Goal: Task Accomplishment & Management: Complete application form

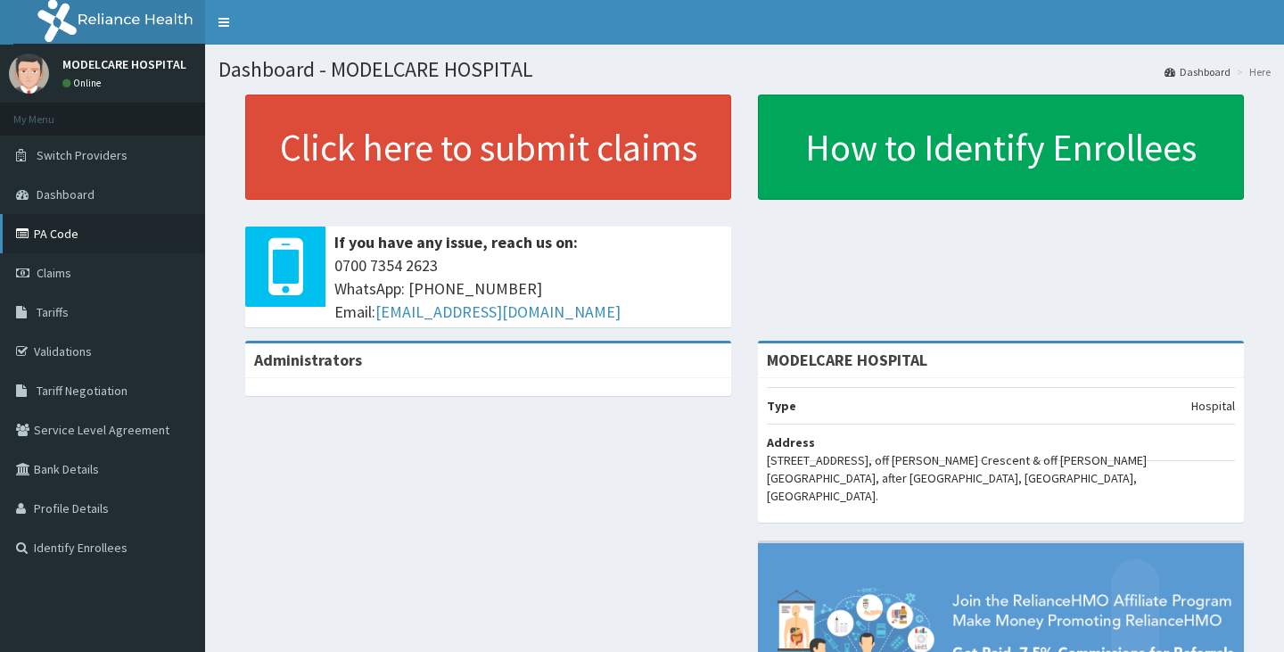
click at [68, 234] on link "PA Code" at bounding box center [102, 233] width 205 height 39
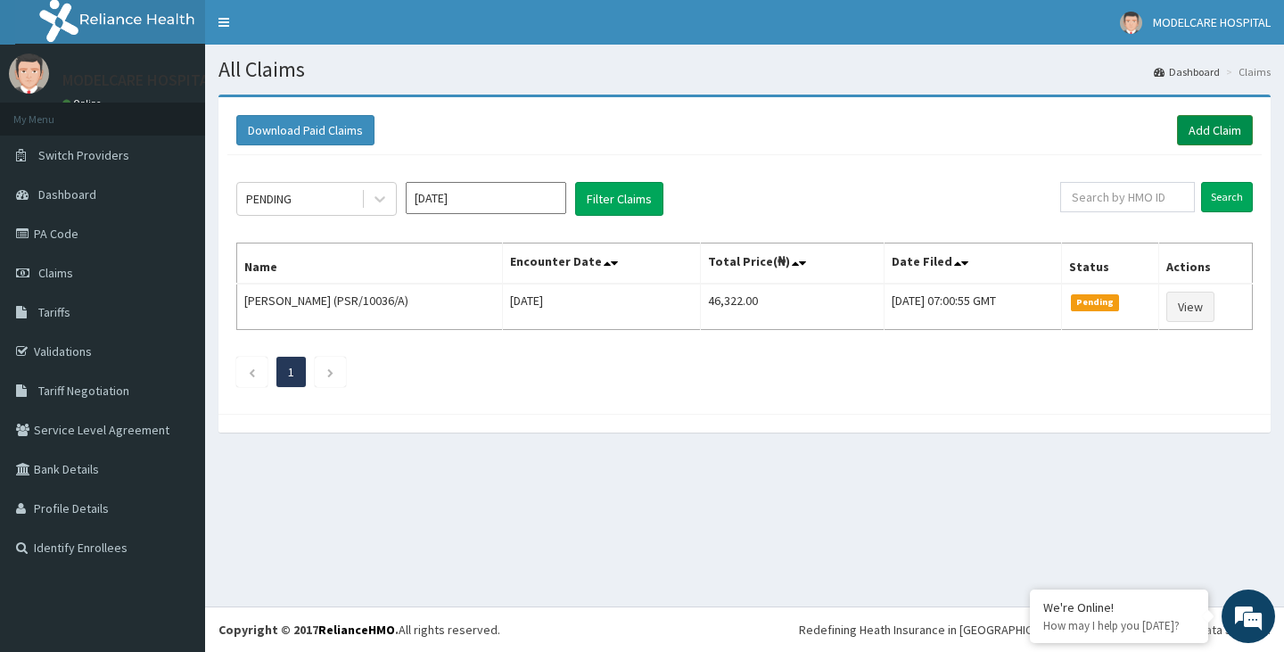
click at [1228, 119] on link "Add Claim" at bounding box center [1215, 130] width 76 height 30
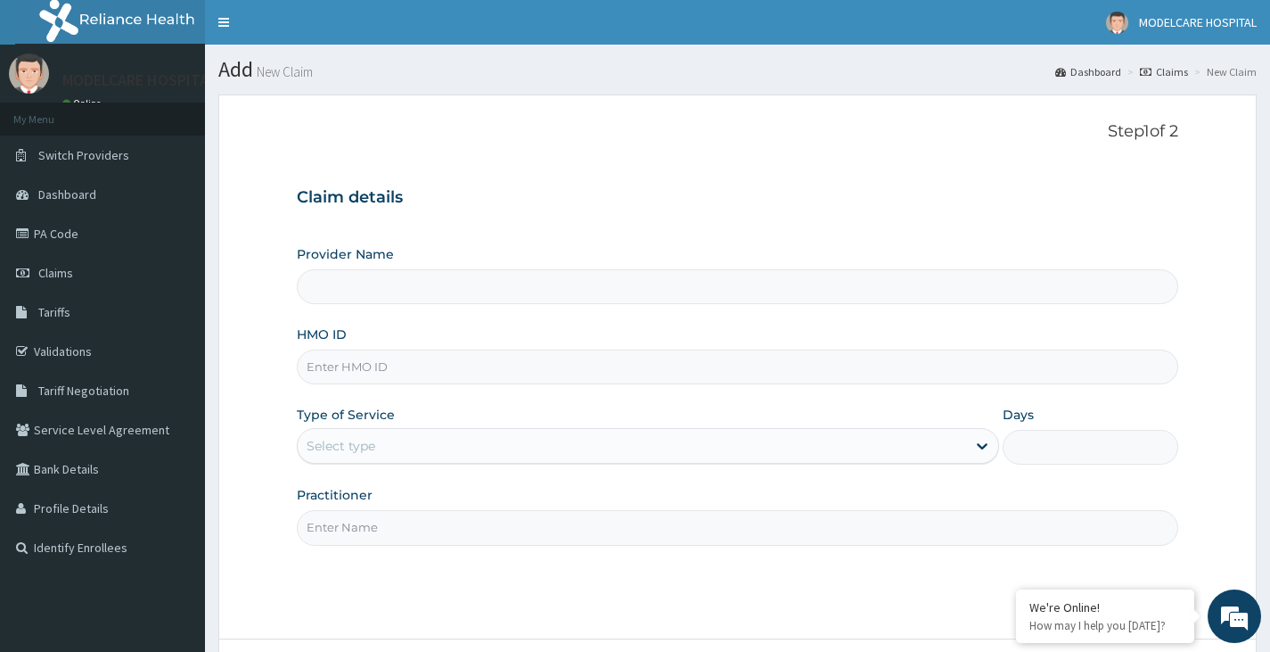
click at [541, 364] on input "HMO ID" at bounding box center [738, 366] width 882 height 35
type input "MODELCARE HOSPITAL"
type input "NPP/10122/A"
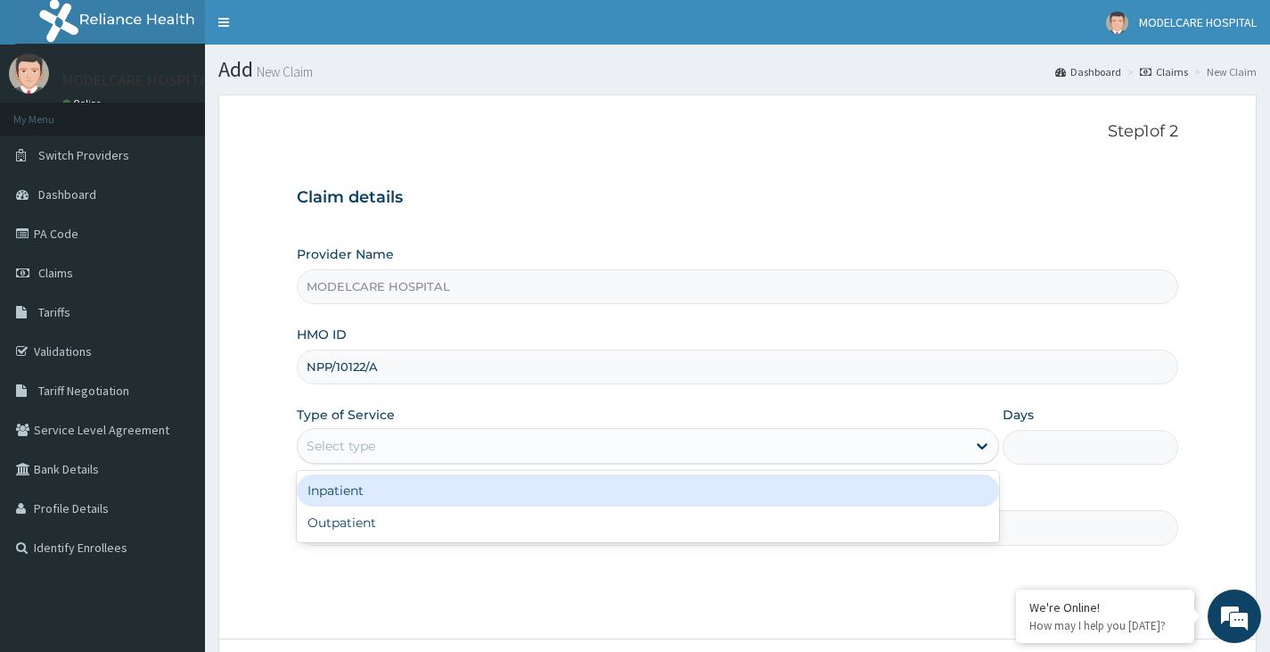
click at [547, 439] on div "Select type" at bounding box center [632, 445] width 669 height 29
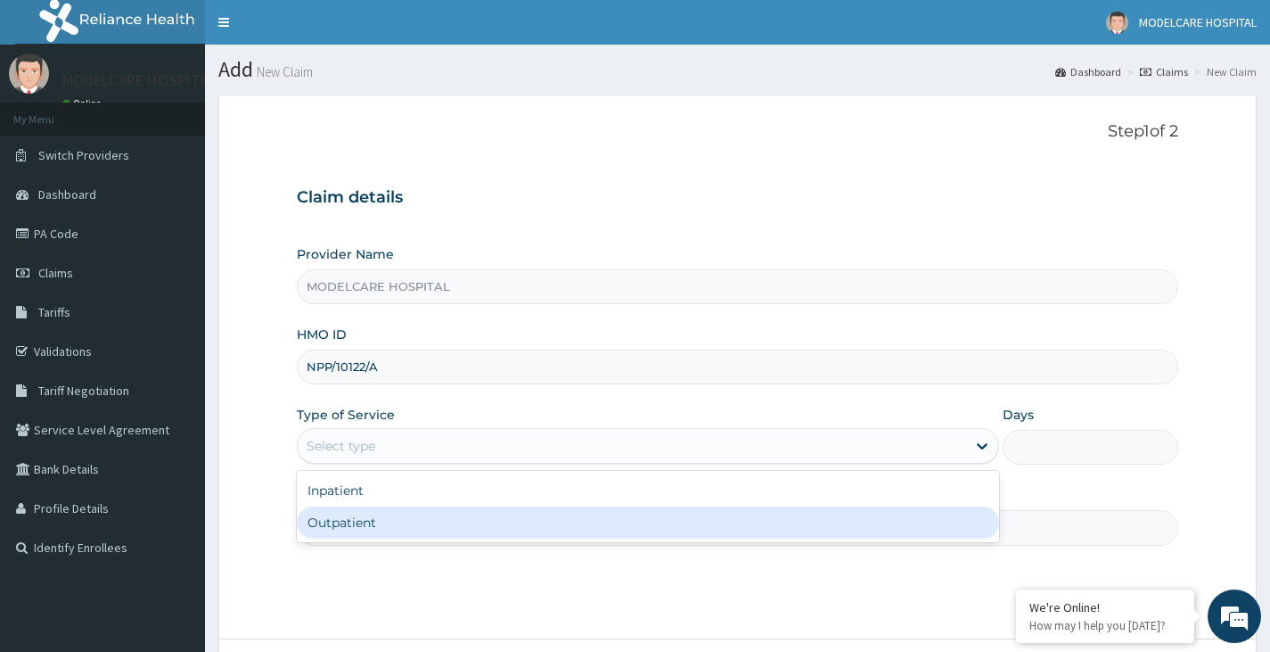
click at [489, 528] on div "Outpatient" at bounding box center [648, 522] width 702 height 32
type input "1"
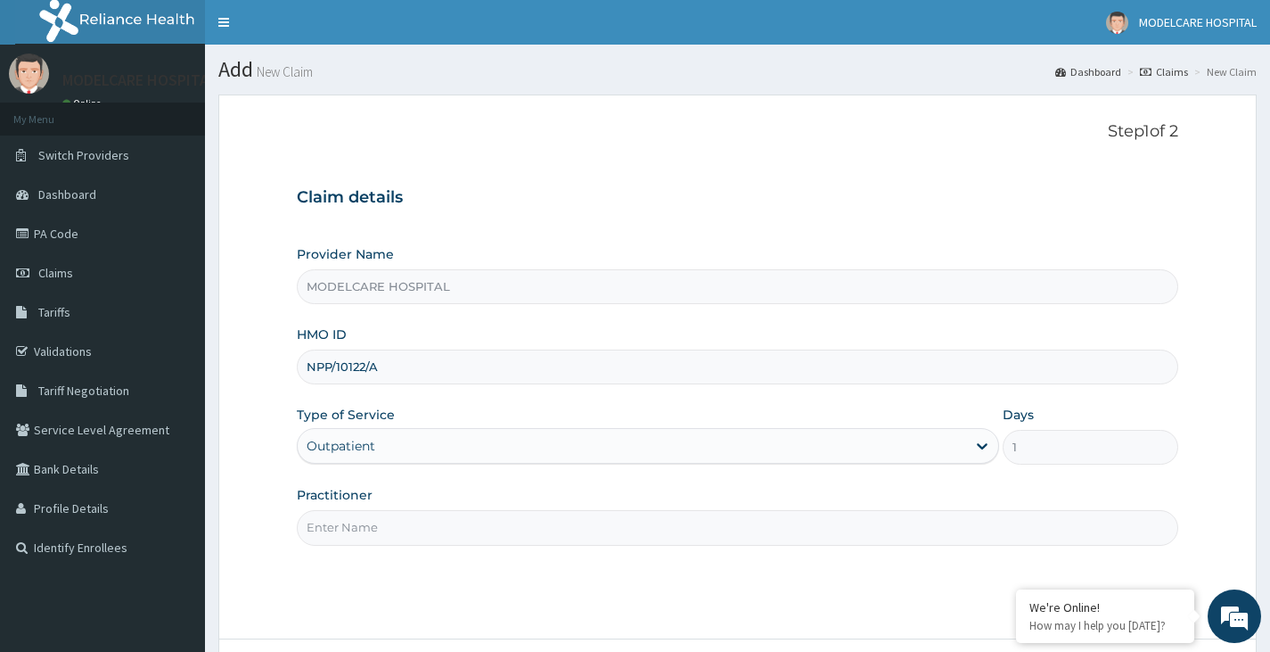
click at [522, 534] on input "Practitioner" at bounding box center [738, 527] width 882 height 35
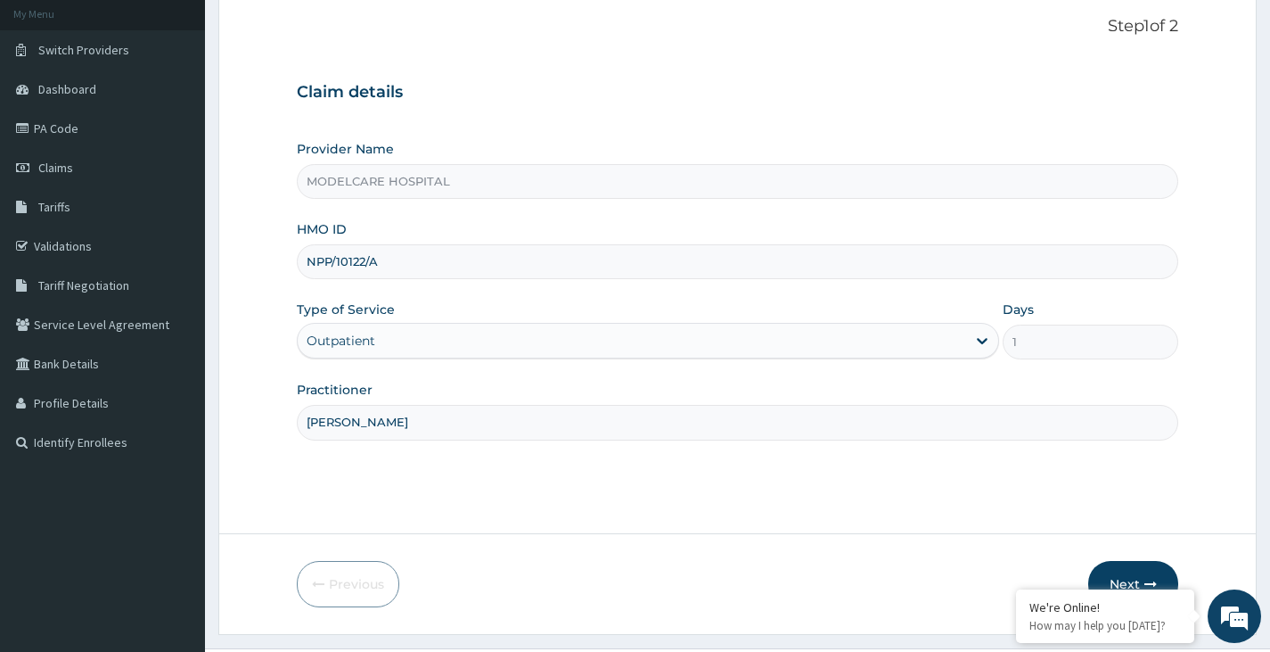
scroll to position [147, 0]
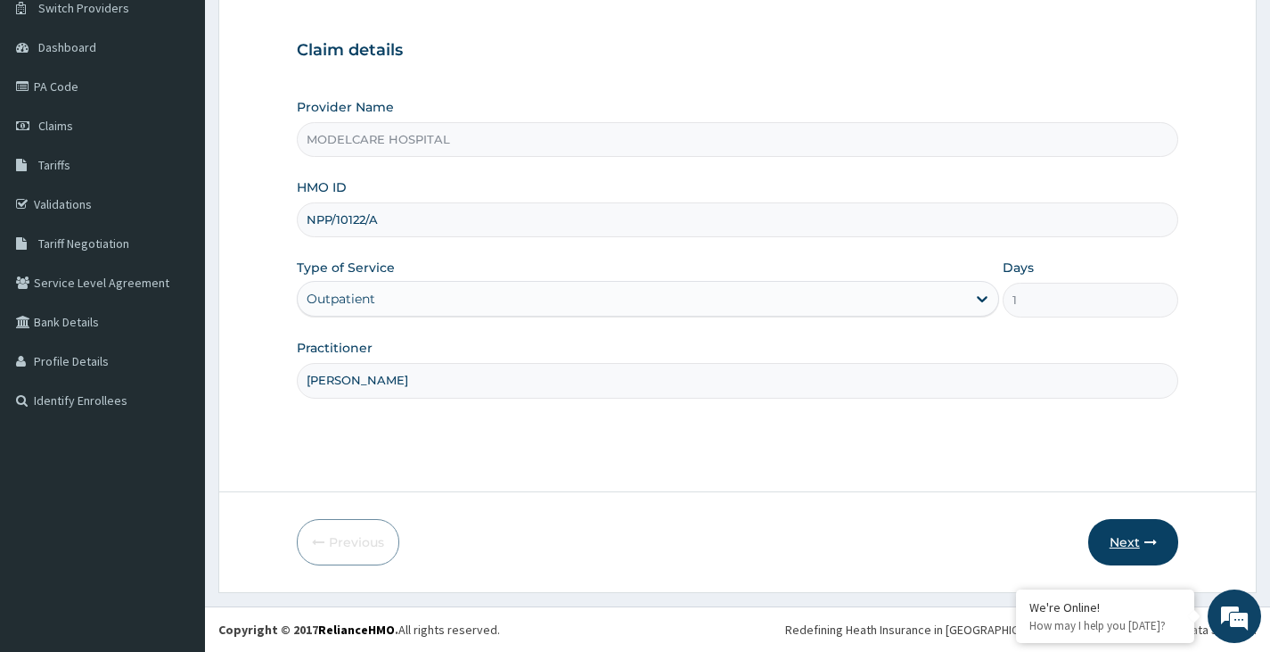
type input "DR. JOHN"
click at [1131, 544] on button "Next" at bounding box center [1134, 542] width 90 height 46
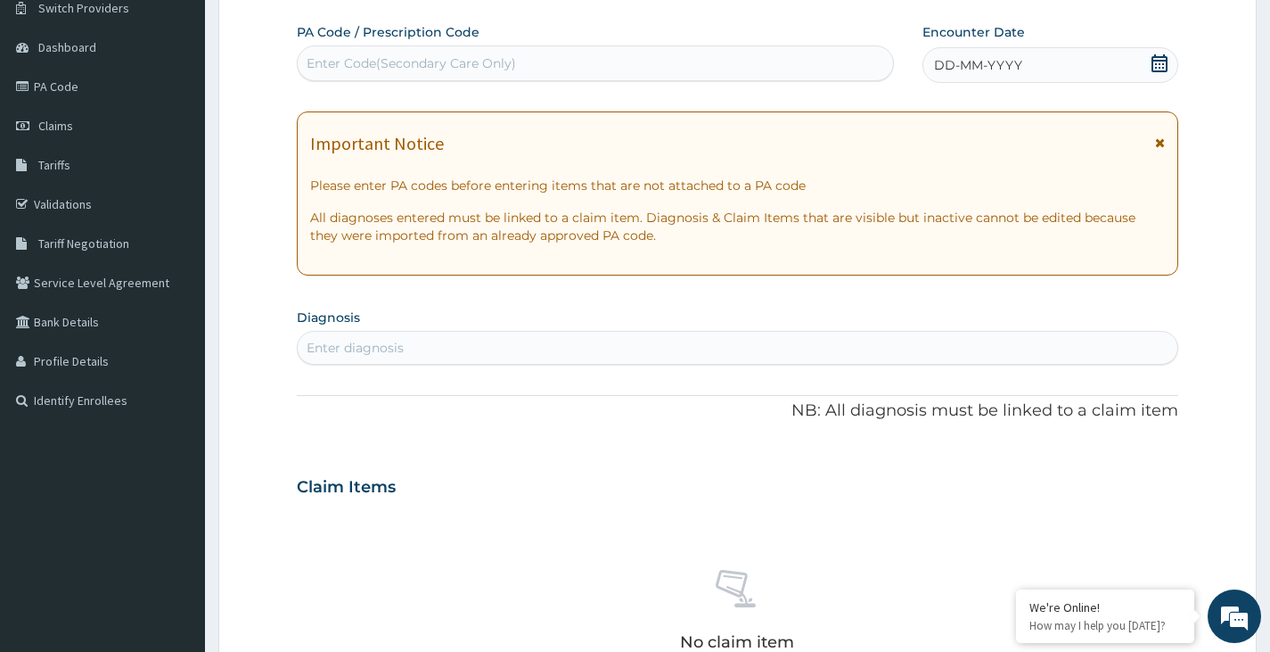
click at [572, 342] on div "Enter diagnosis" at bounding box center [738, 347] width 880 height 29
type input "DIABETE"
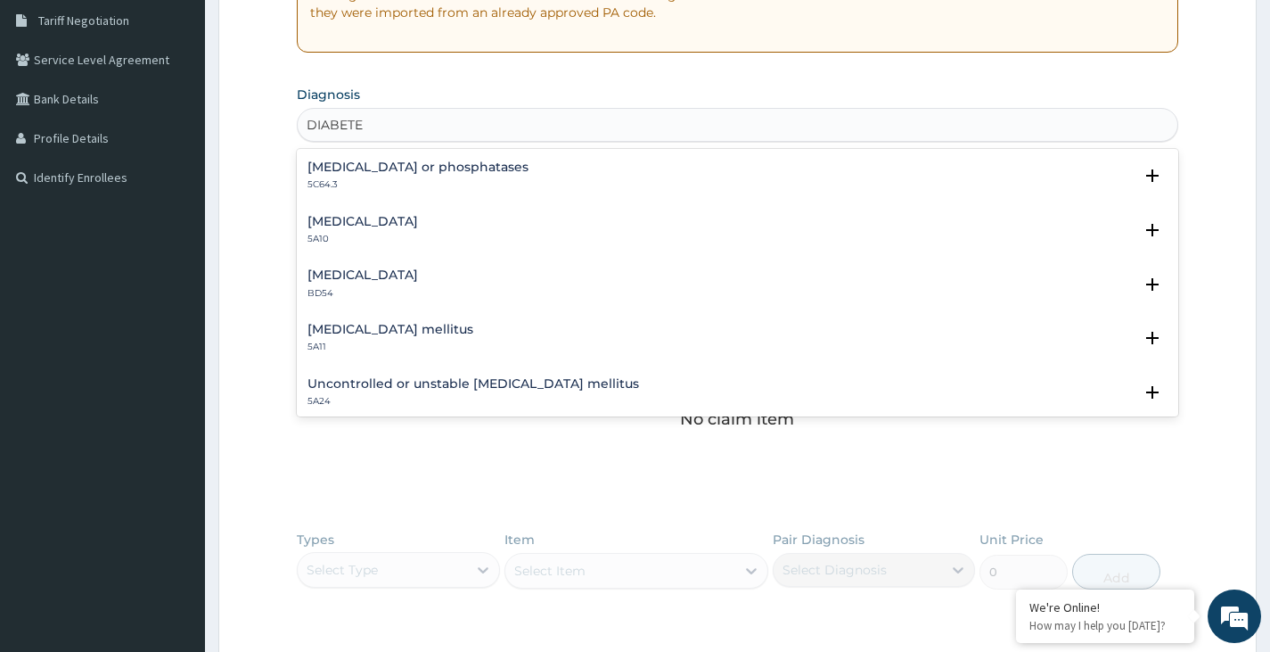
scroll to position [267, 0]
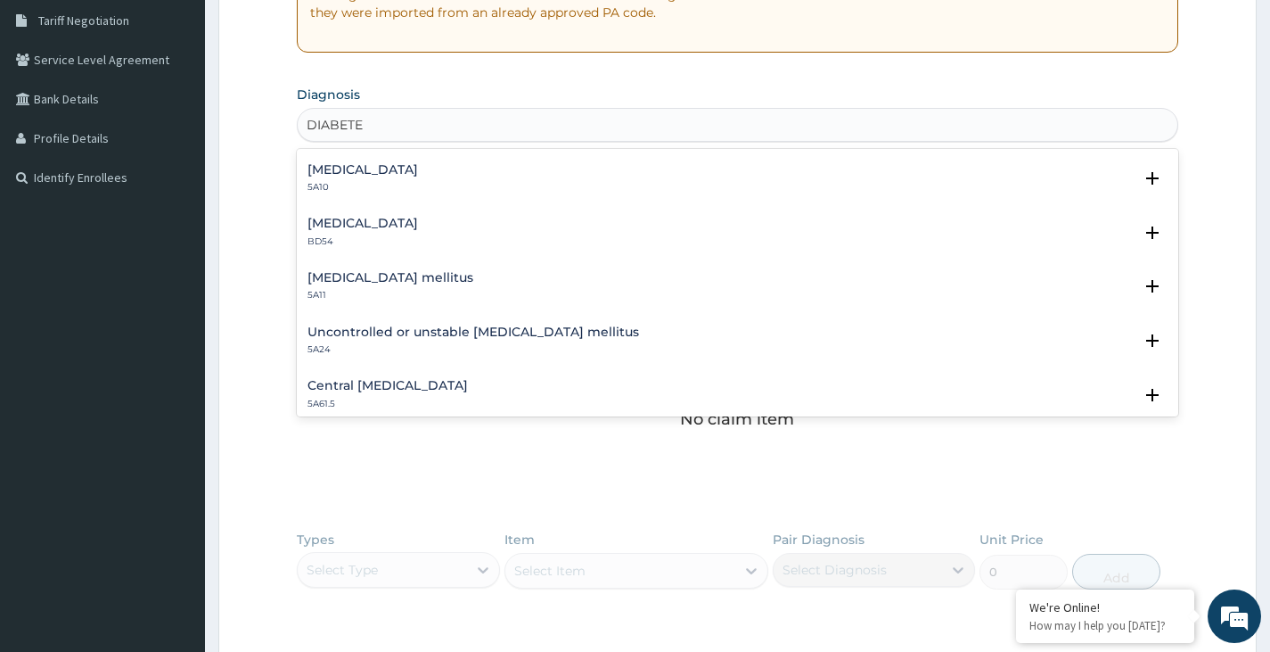
click at [422, 281] on h4 "Type 2 diabetes mellitus" at bounding box center [391, 277] width 166 height 13
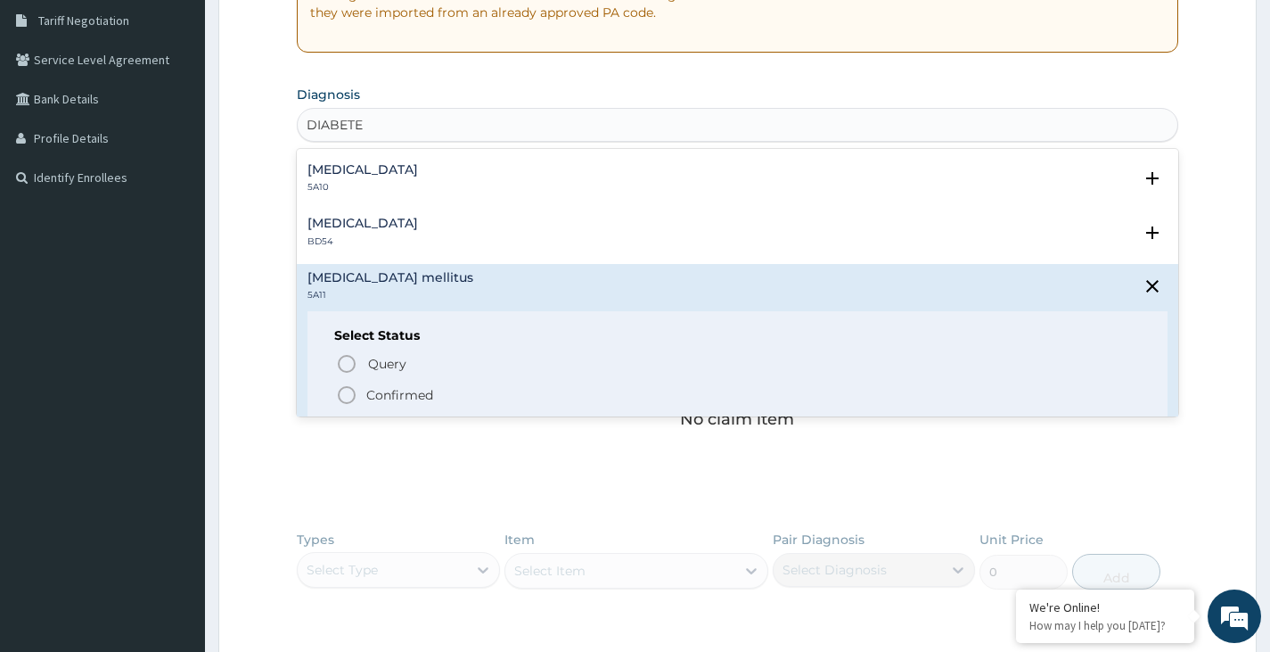
click at [345, 392] on icon "status option filled" at bounding box center [346, 394] width 21 height 21
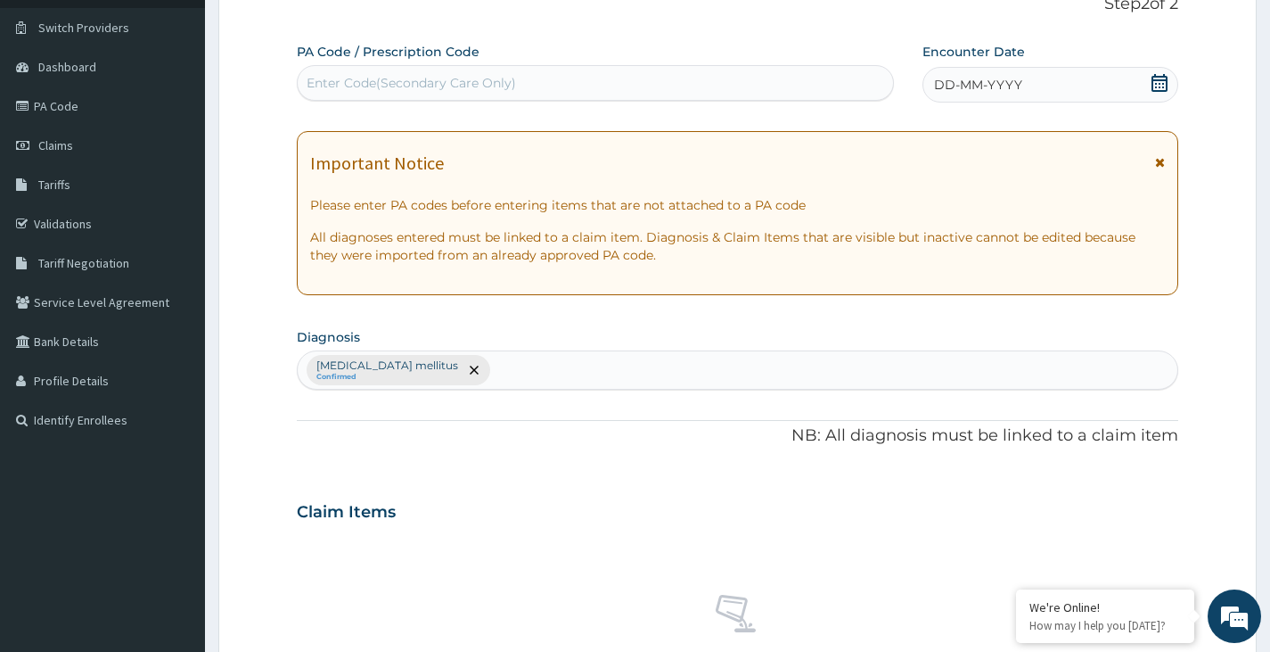
scroll to position [13, 0]
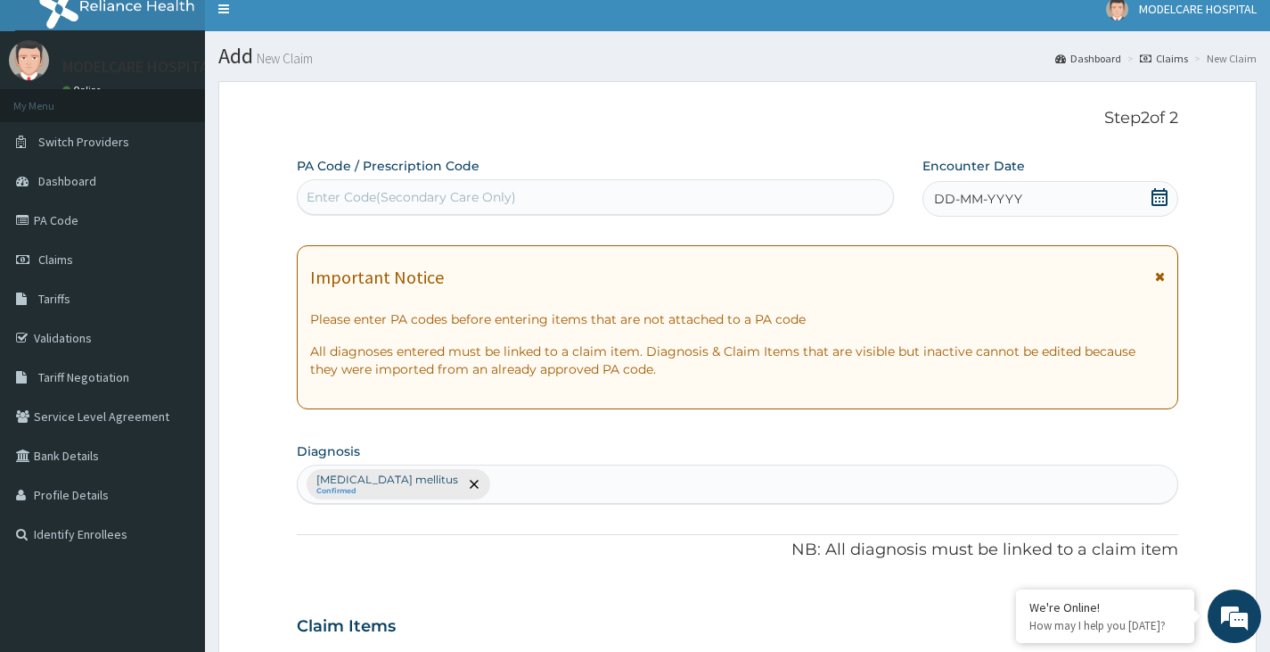
click at [1057, 197] on div "DD-MM-YYYY" at bounding box center [1051, 199] width 256 height 36
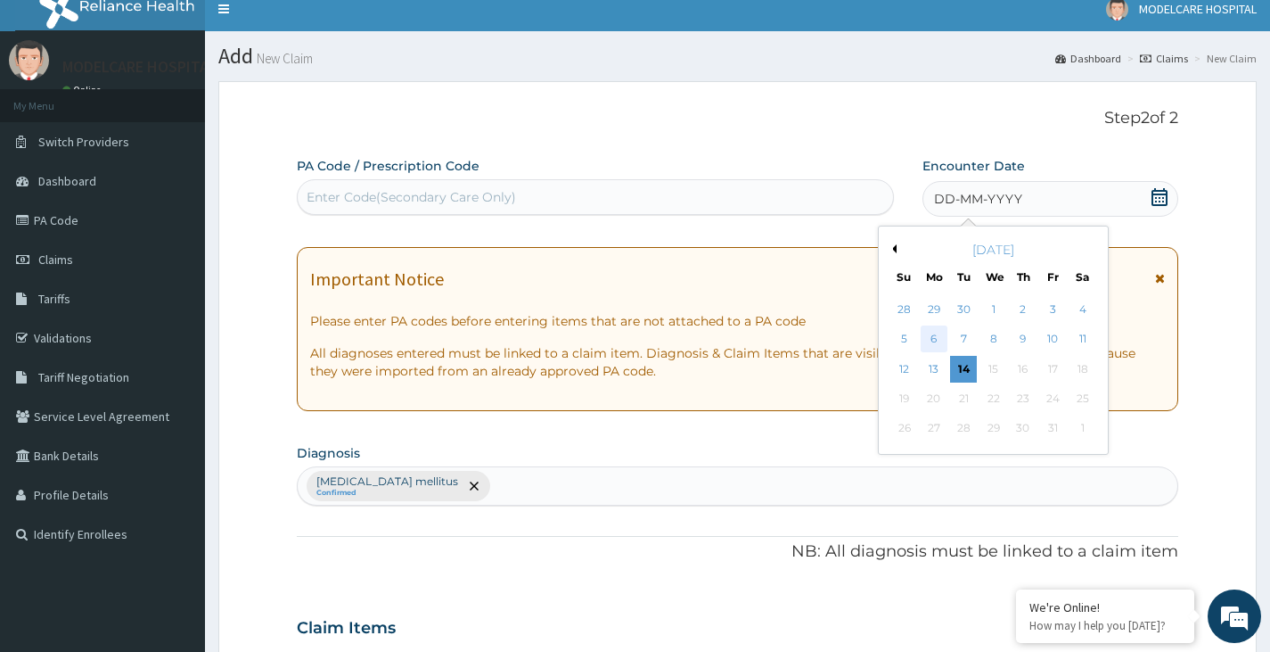
click at [940, 335] on div "6" at bounding box center [934, 339] width 27 height 27
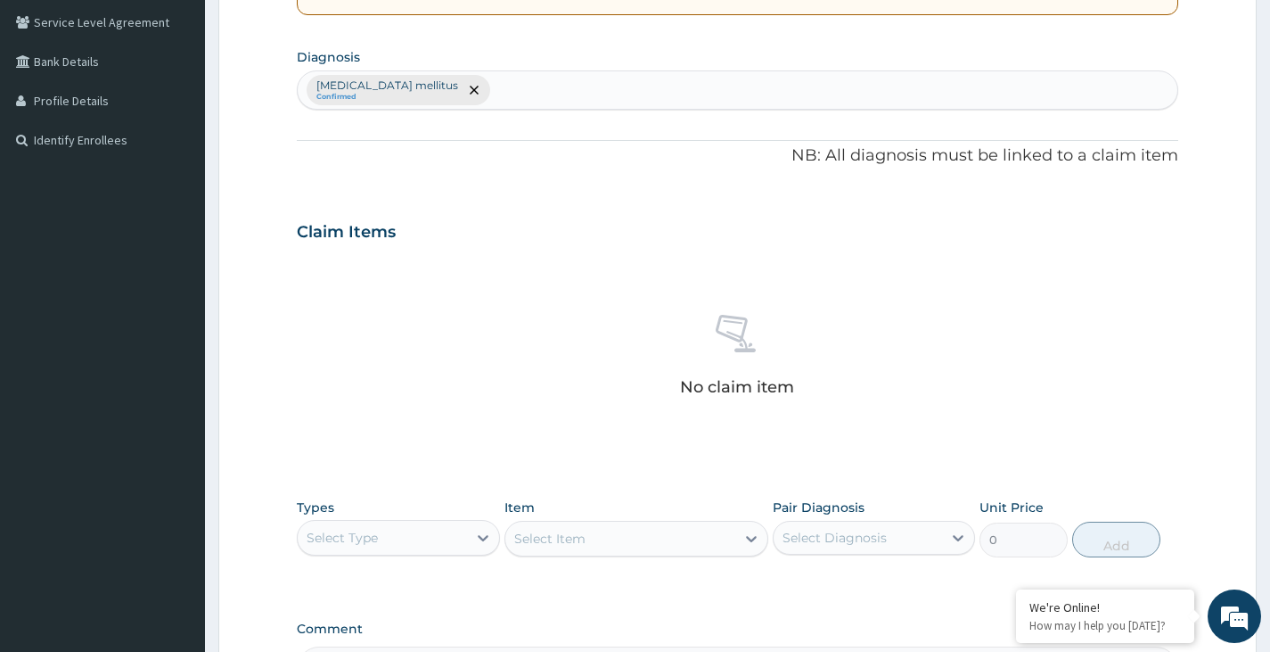
scroll to position [437, 0]
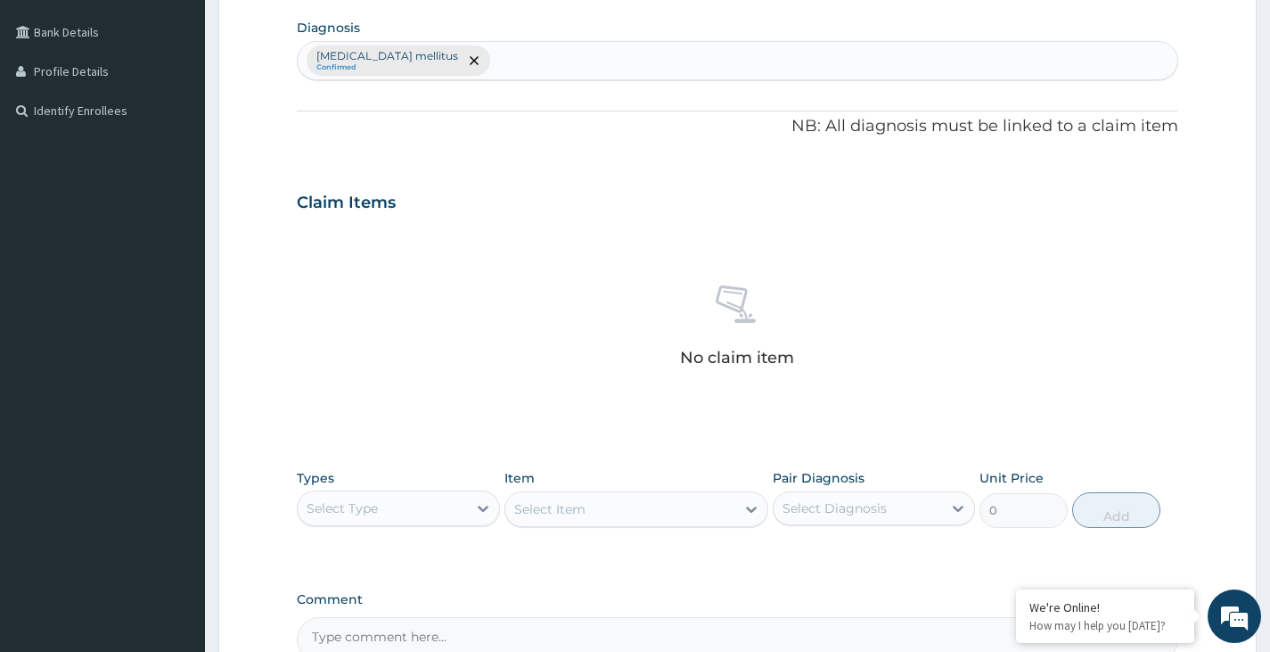
click at [563, 68] on div "Type 2 diabetes mellitus Confirmed" at bounding box center [738, 60] width 880 height 37
type input "HYPERTENSION"
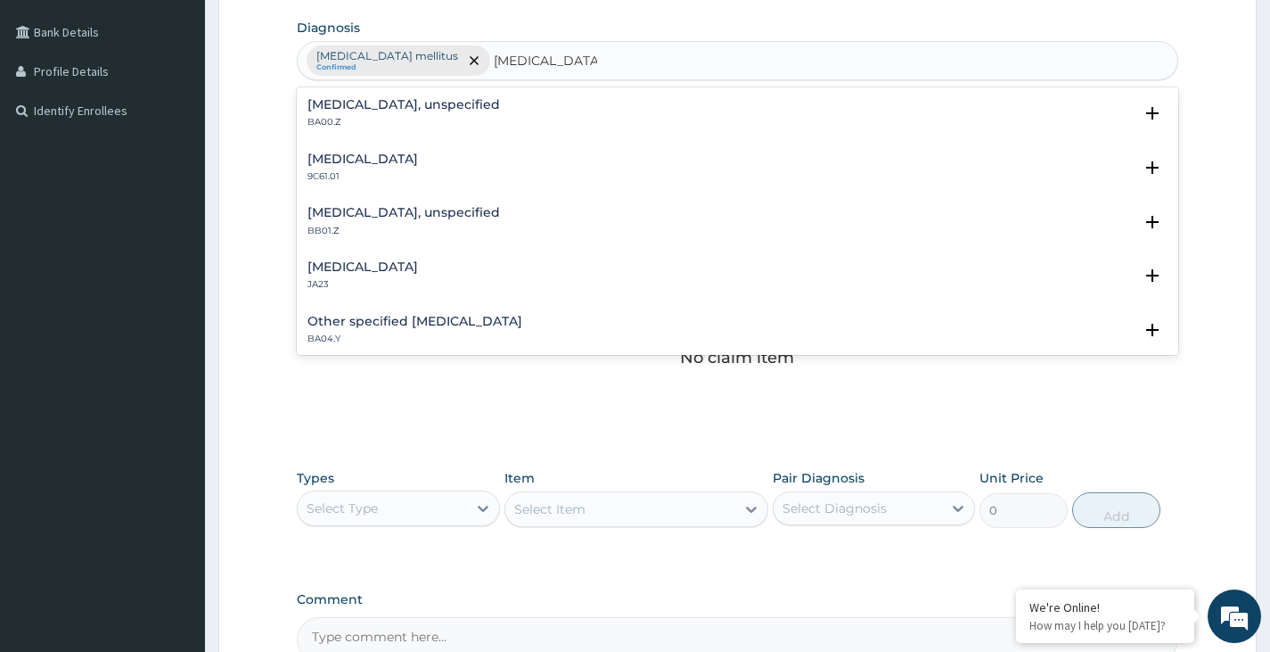
click at [402, 111] on h4 "Essential hypertension, unspecified" at bounding box center [404, 104] width 193 height 13
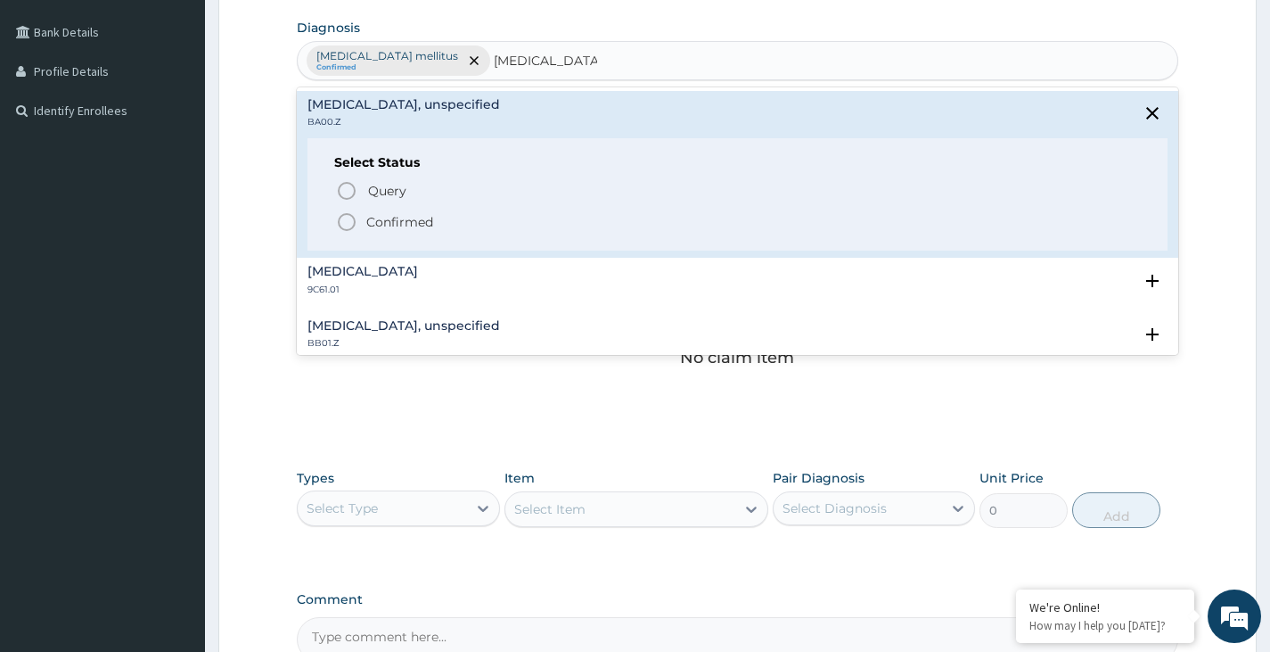
click at [345, 222] on icon "status option filled" at bounding box center [346, 221] width 21 height 21
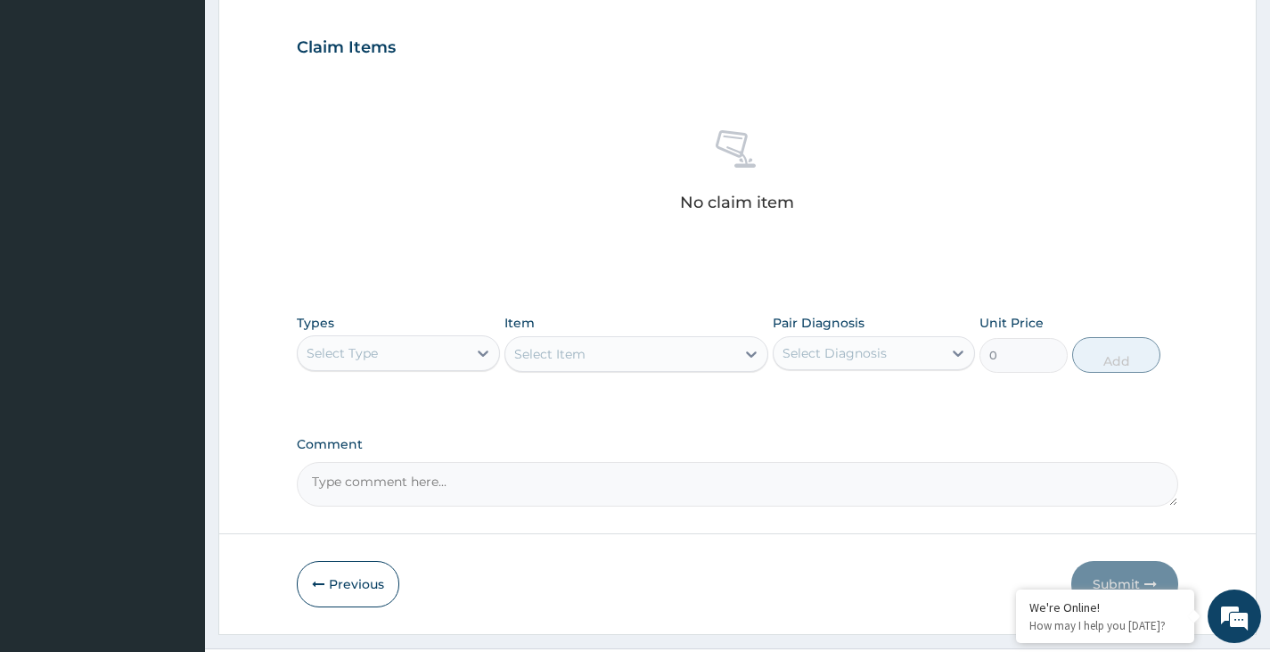
scroll to position [634, 0]
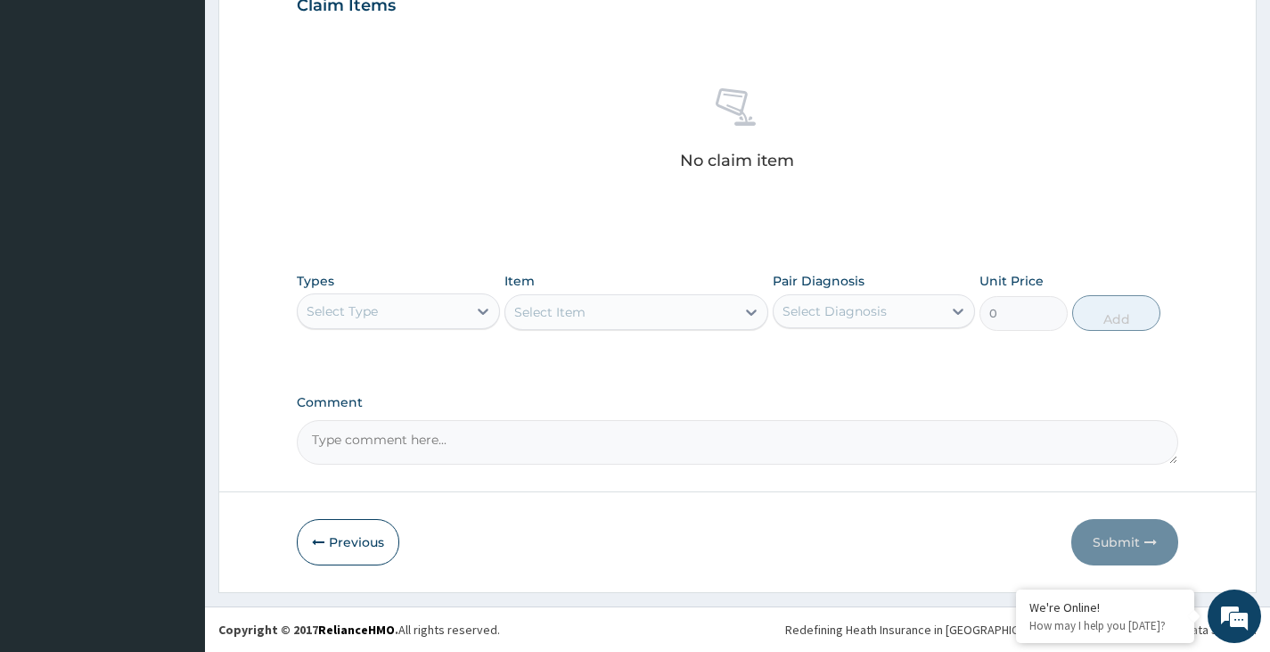
click at [448, 308] on div "Select Type" at bounding box center [382, 311] width 168 height 29
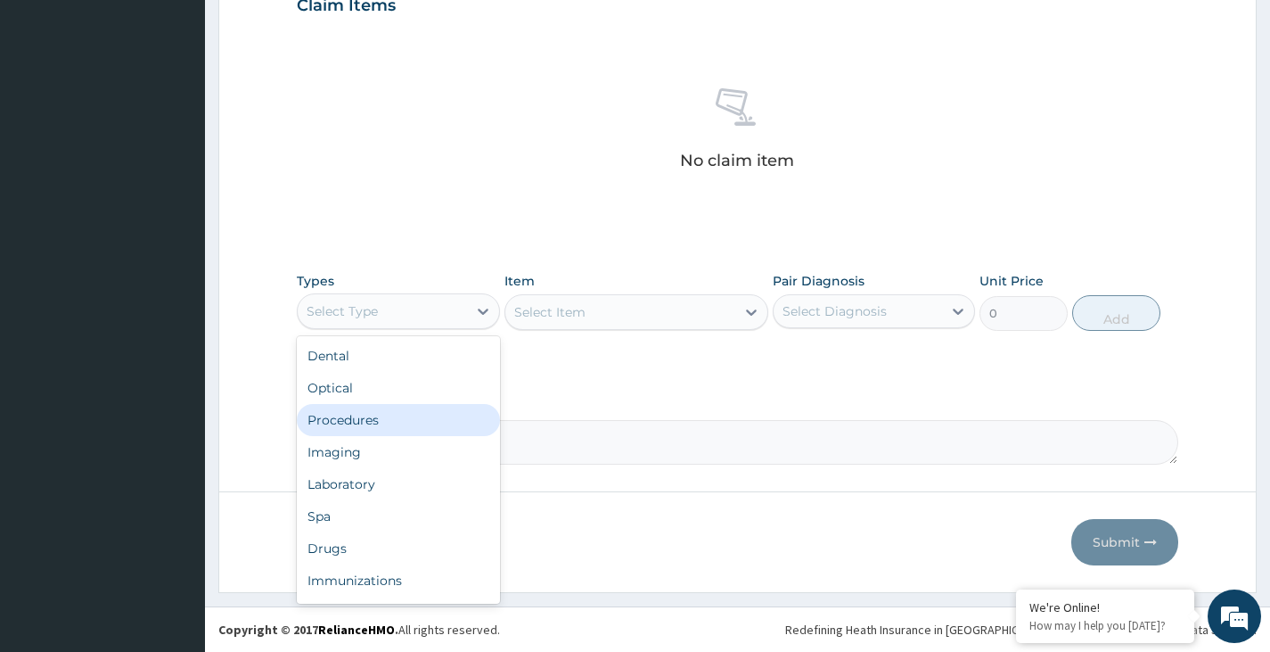
click at [387, 420] on div "Procedures" at bounding box center [398, 420] width 202 height 32
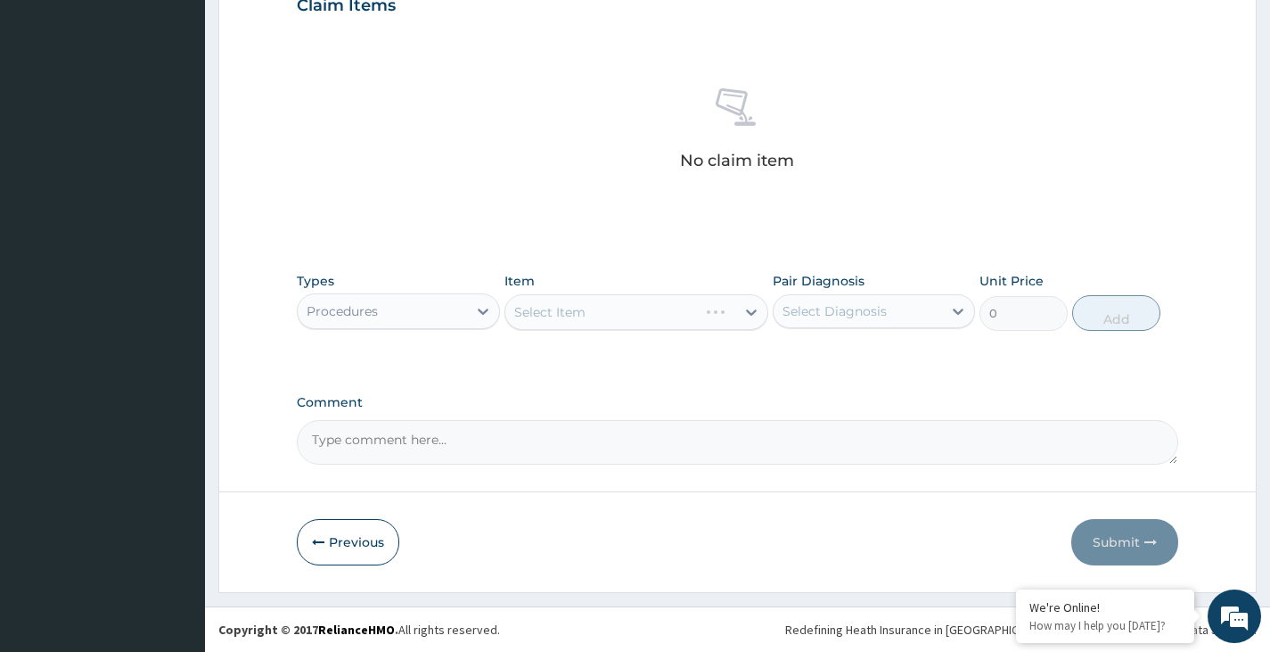
click at [809, 300] on div "Select Diagnosis" at bounding box center [858, 311] width 168 height 29
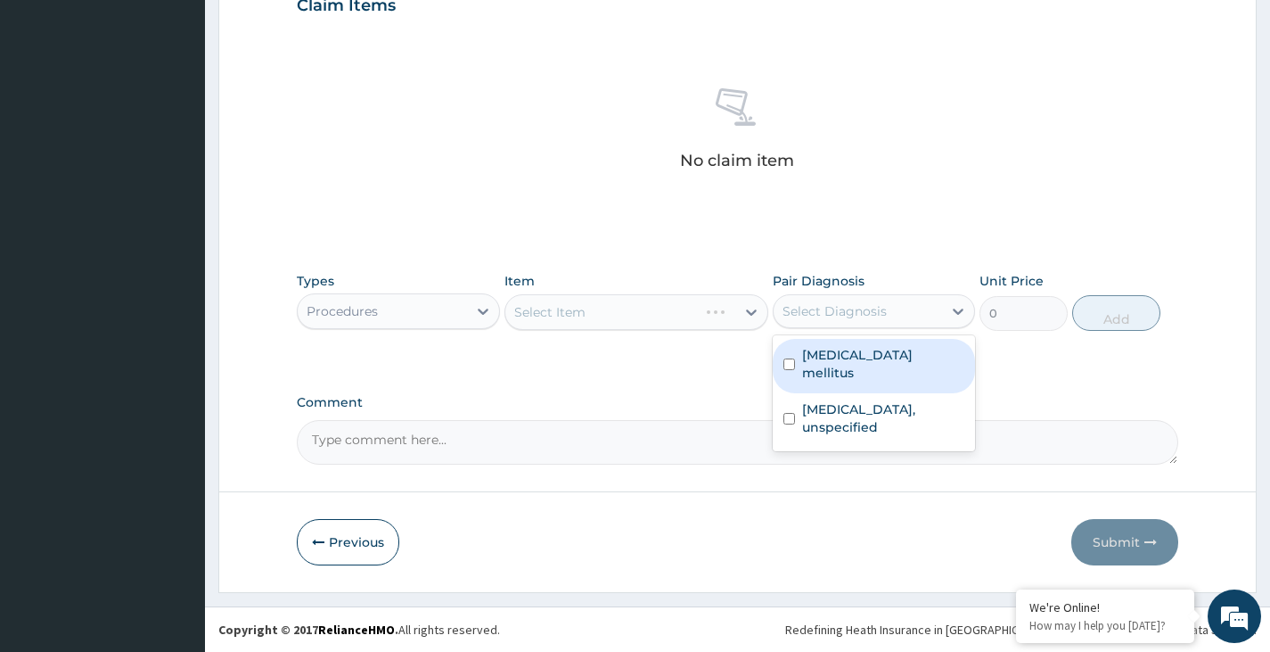
click at [831, 351] on label "Type 2 diabetes mellitus" at bounding box center [883, 364] width 162 height 36
checkbox input "true"
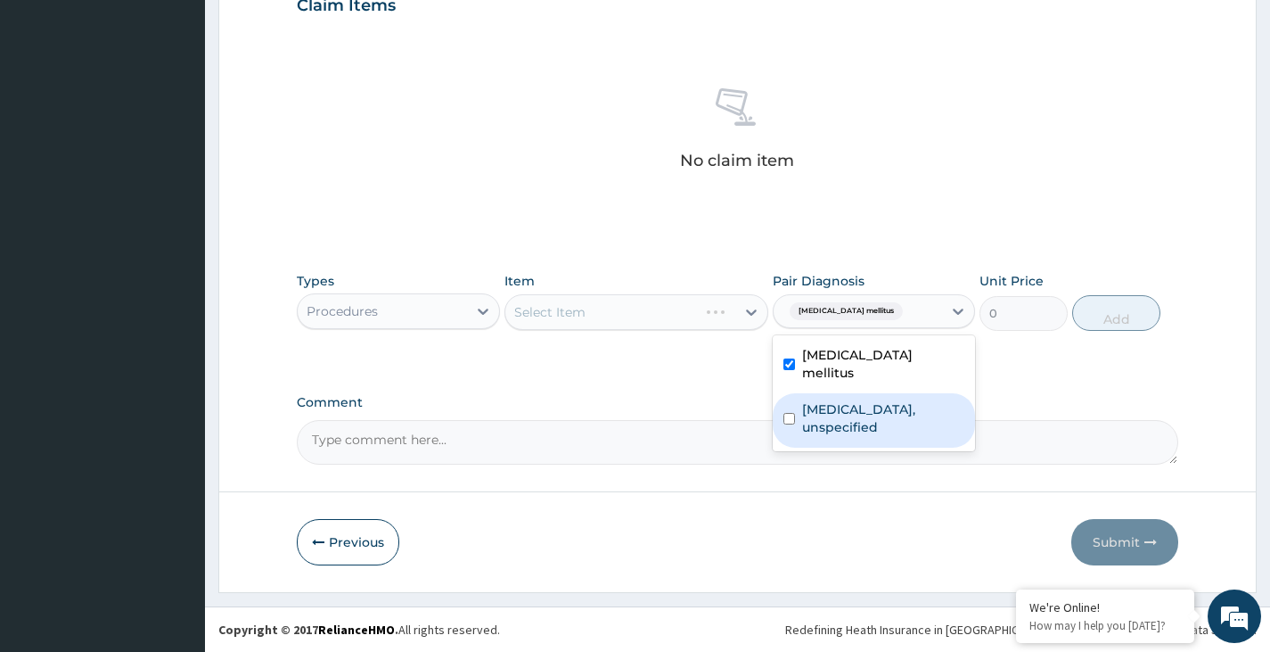
click at [821, 400] on label "Essential hypertension, unspecified" at bounding box center [883, 418] width 162 height 36
checkbox input "true"
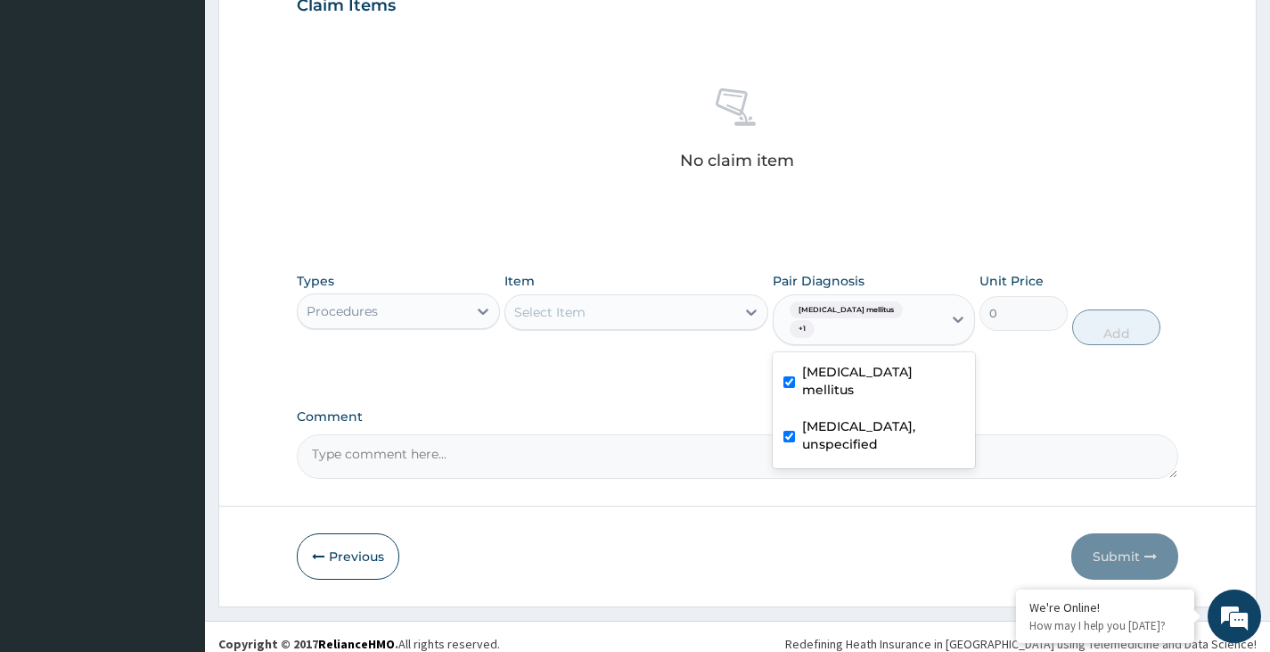
click at [661, 314] on div "Select Item" at bounding box center [620, 312] width 231 height 29
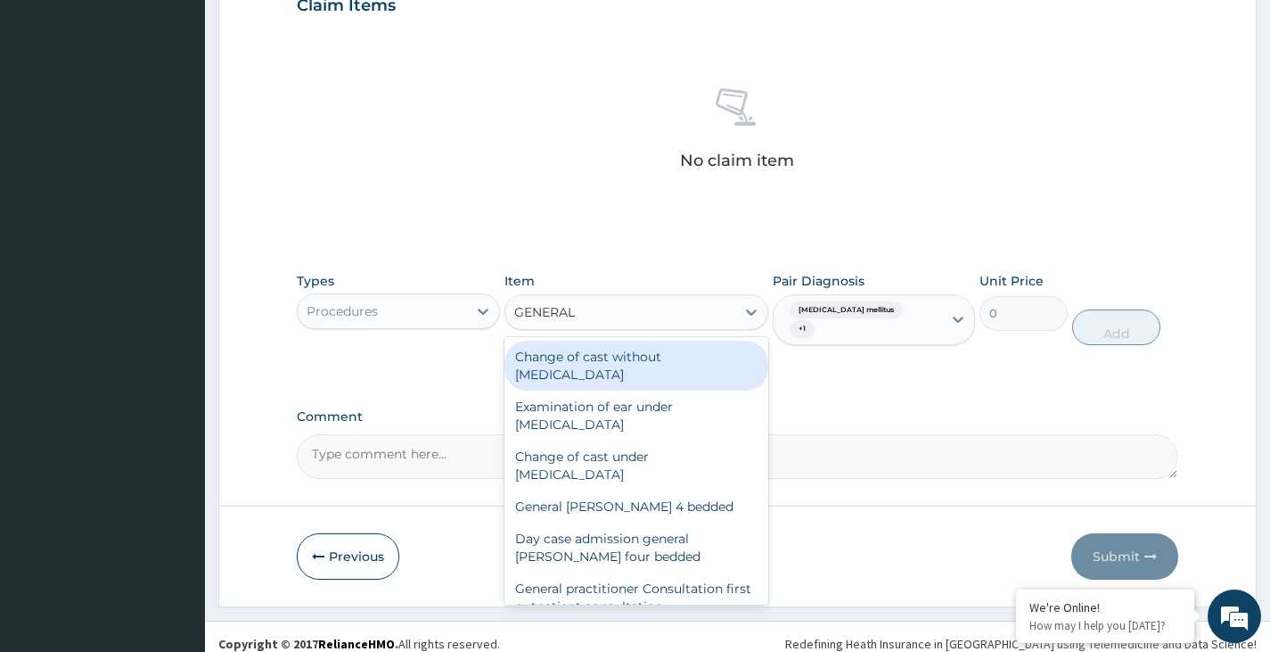
type input "GENERAL P"
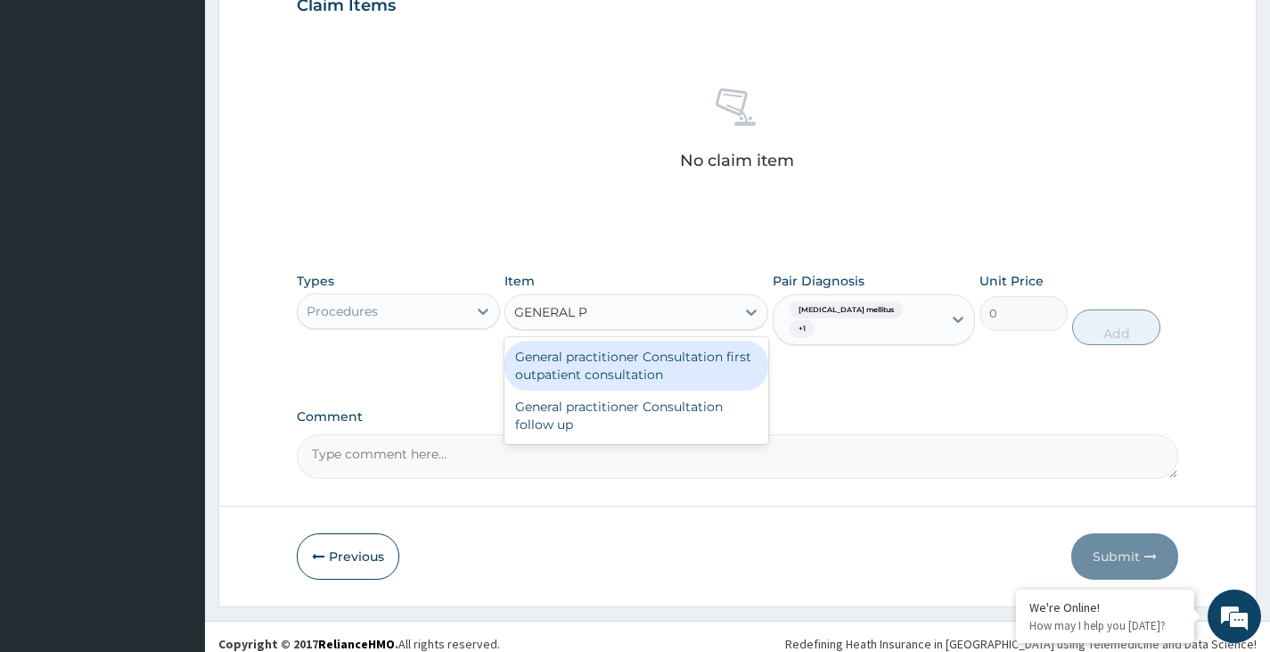
click at [616, 368] on div "General practitioner Consultation first outpatient consultation" at bounding box center [637, 366] width 265 height 50
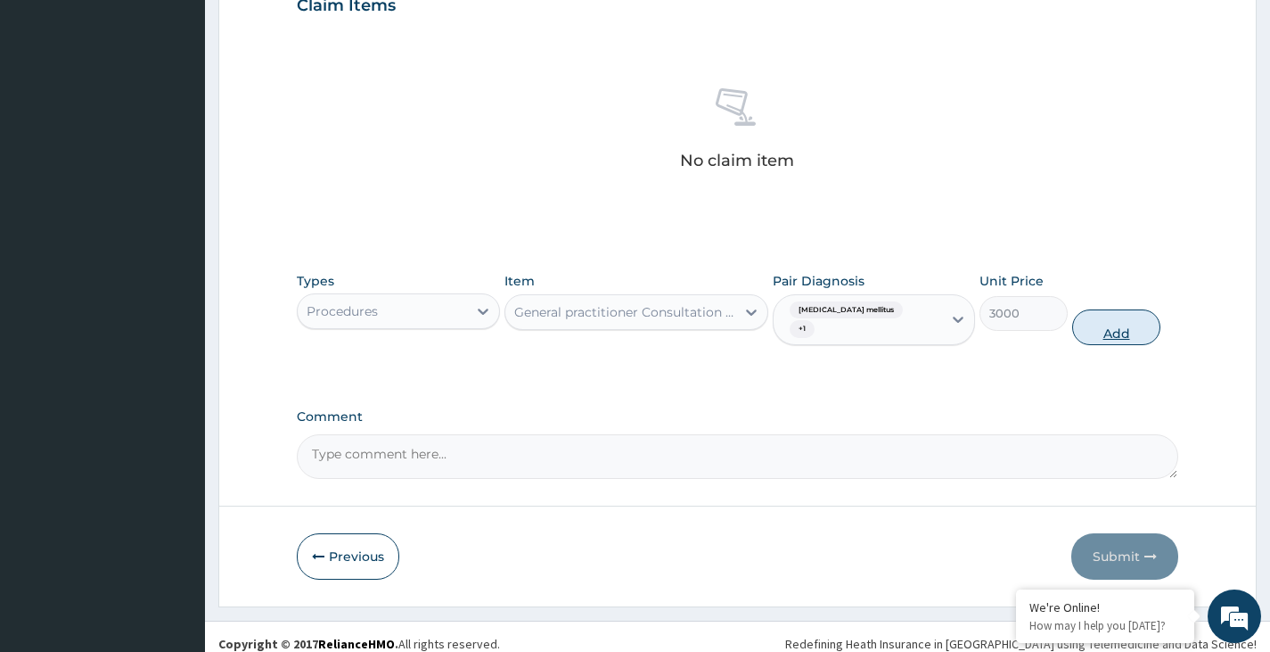
click at [1108, 318] on button "Add" at bounding box center [1116, 327] width 88 height 36
type input "0"
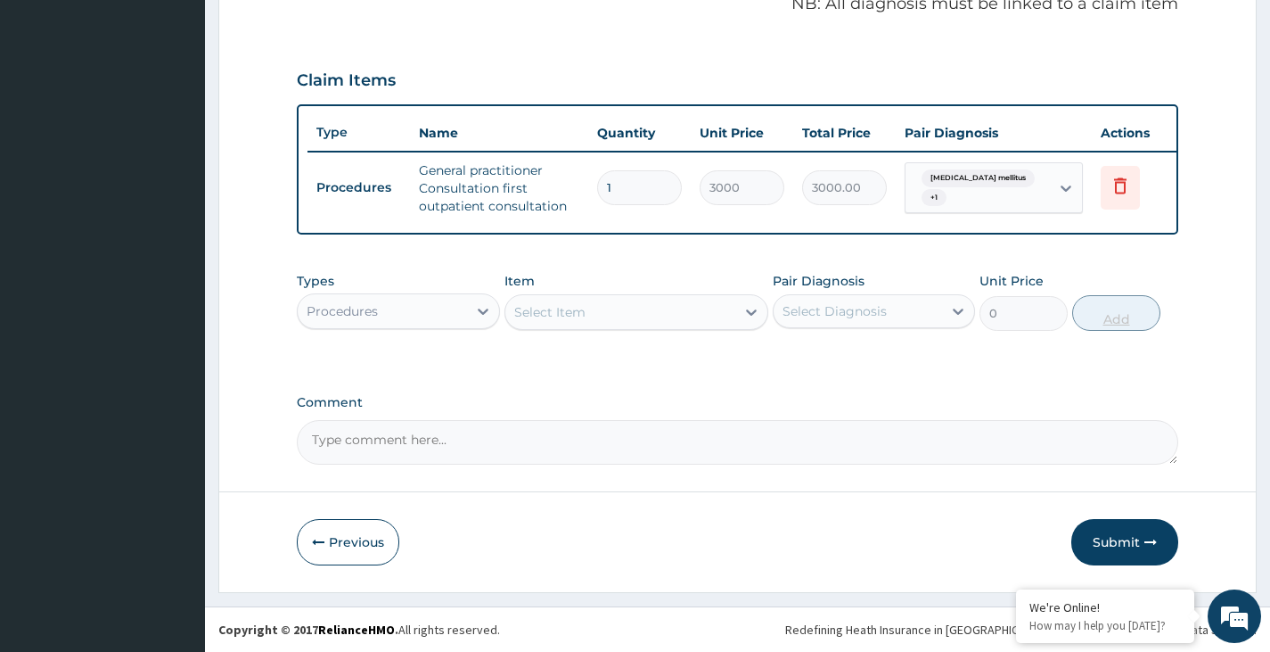
scroll to position [572, 0]
click at [425, 313] on div "Procedures" at bounding box center [382, 311] width 168 height 29
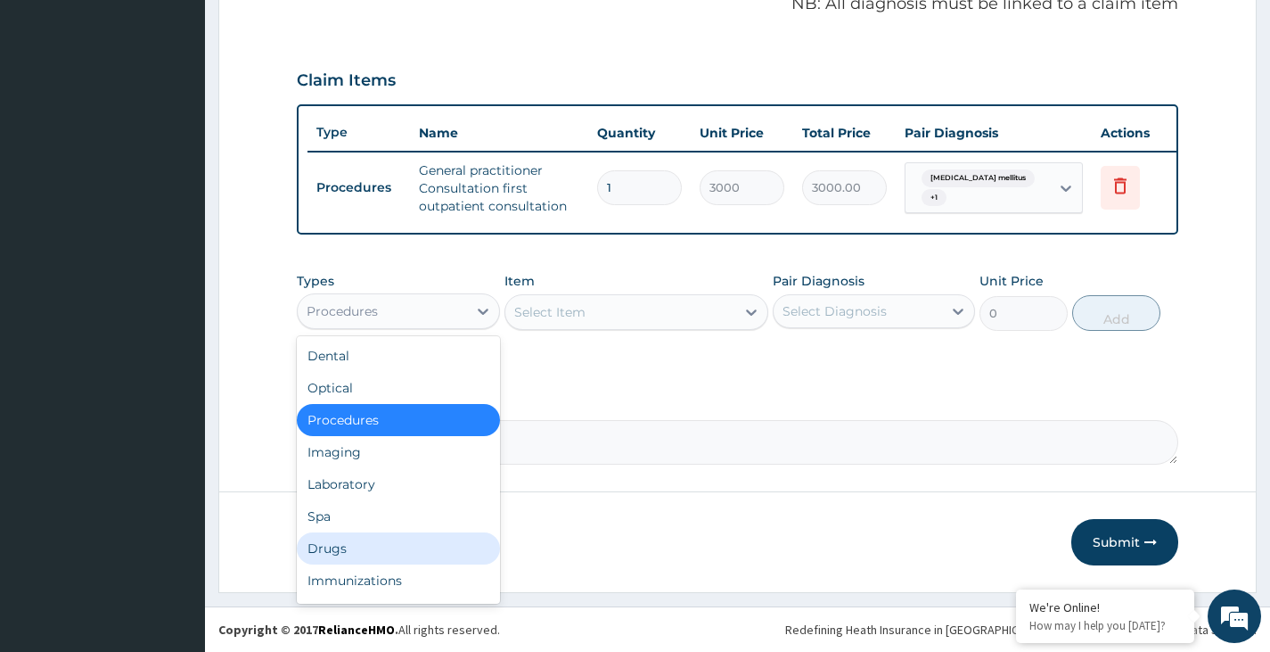
click at [409, 553] on div "Drugs" at bounding box center [398, 548] width 202 height 32
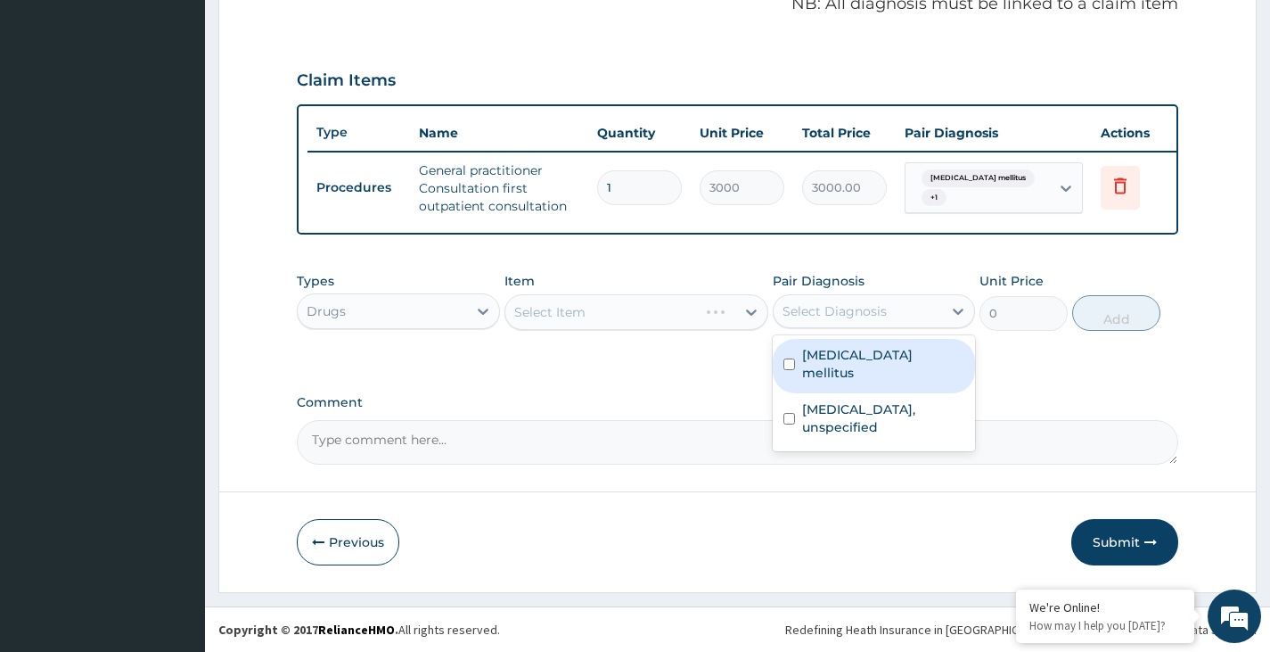
click at [853, 308] on div "Select Diagnosis" at bounding box center [835, 311] width 104 height 18
click at [835, 354] on label "Type 2 diabetes mellitus" at bounding box center [883, 364] width 162 height 36
checkbox input "true"
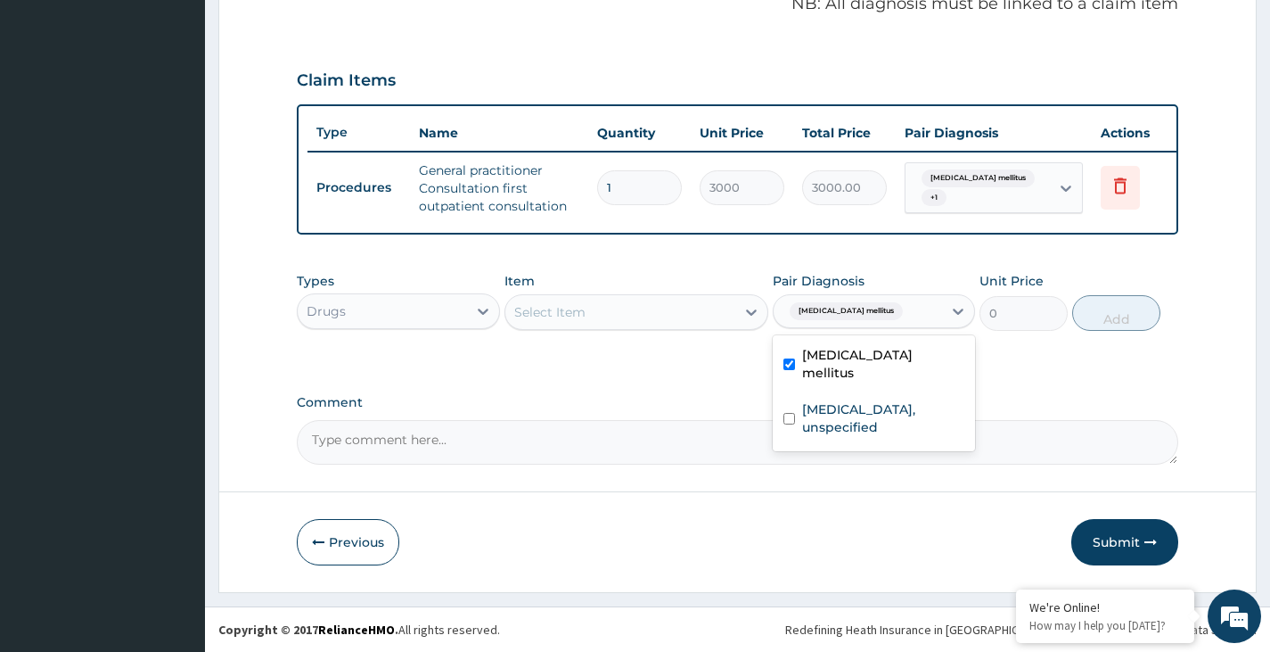
click at [653, 308] on div "Select Item" at bounding box center [620, 312] width 231 height 29
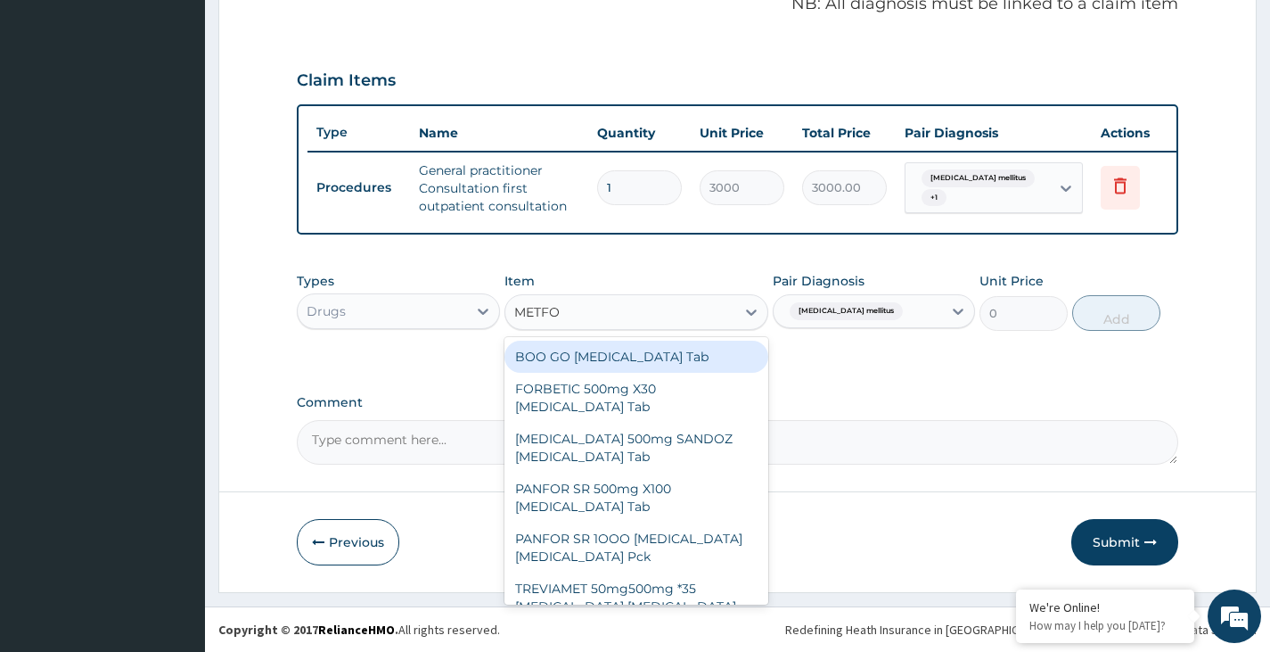
type input "METFOR"
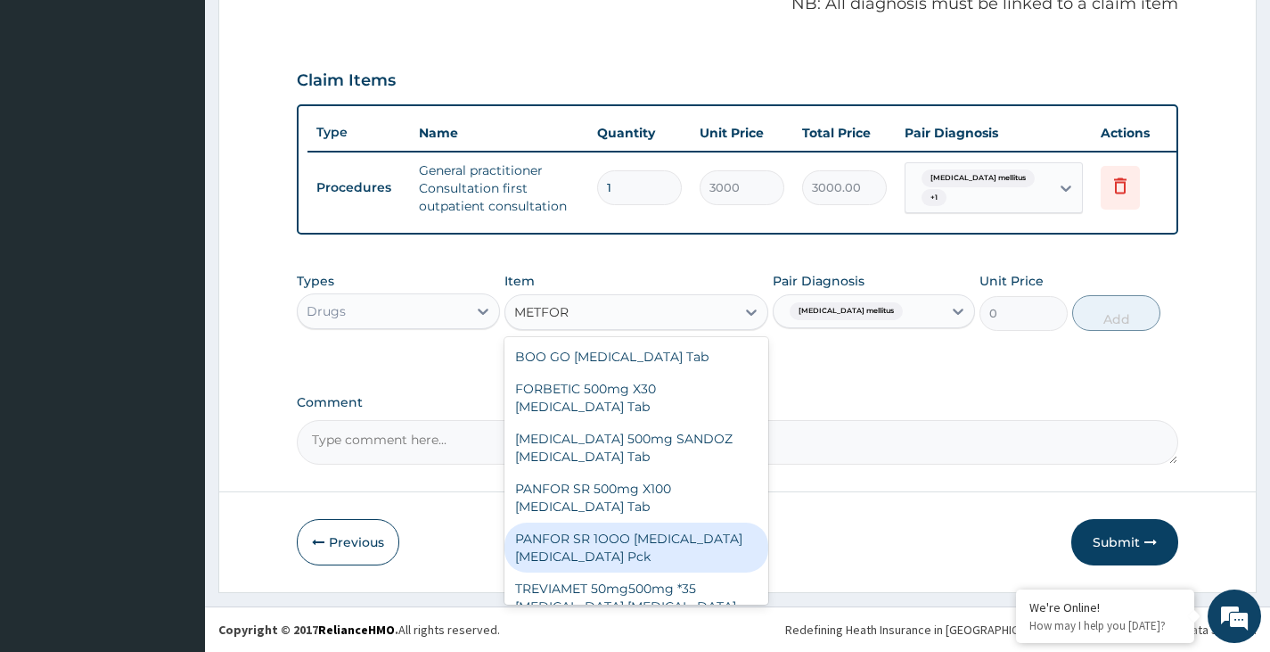
click at [656, 540] on div "PANFOR SR 1OOO METFORMIN Metformin Pck" at bounding box center [637, 547] width 265 height 50
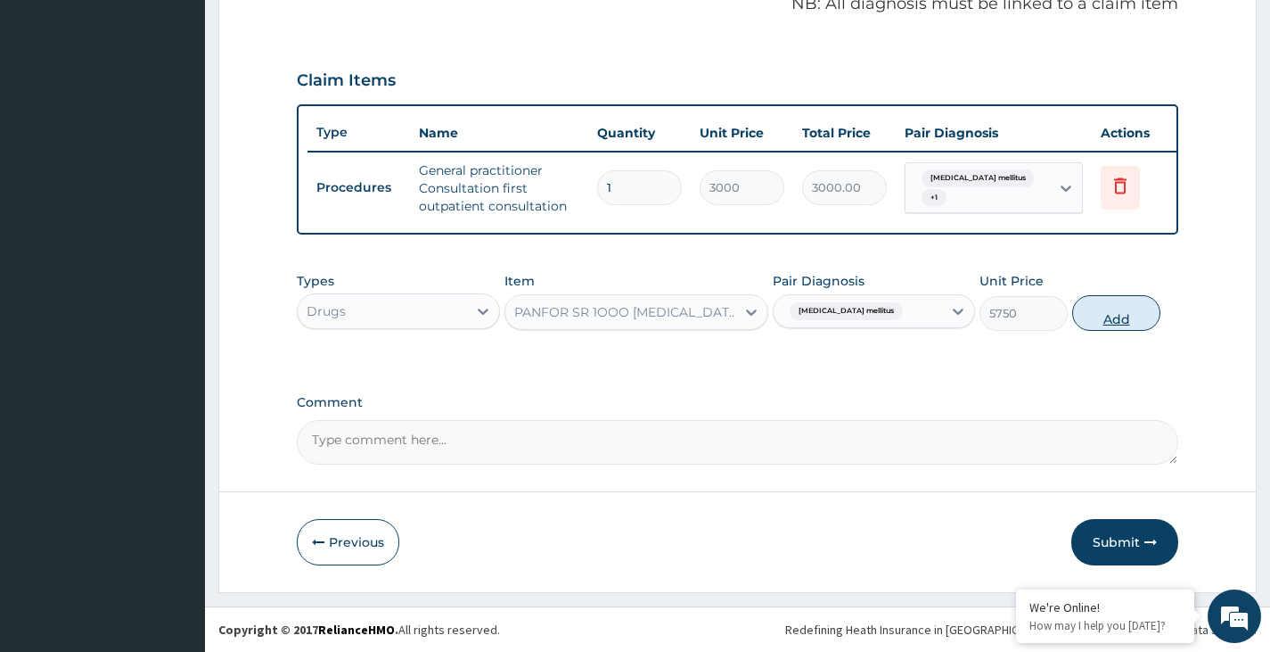
click at [1113, 313] on button "Add" at bounding box center [1116, 313] width 88 height 36
type input "0"
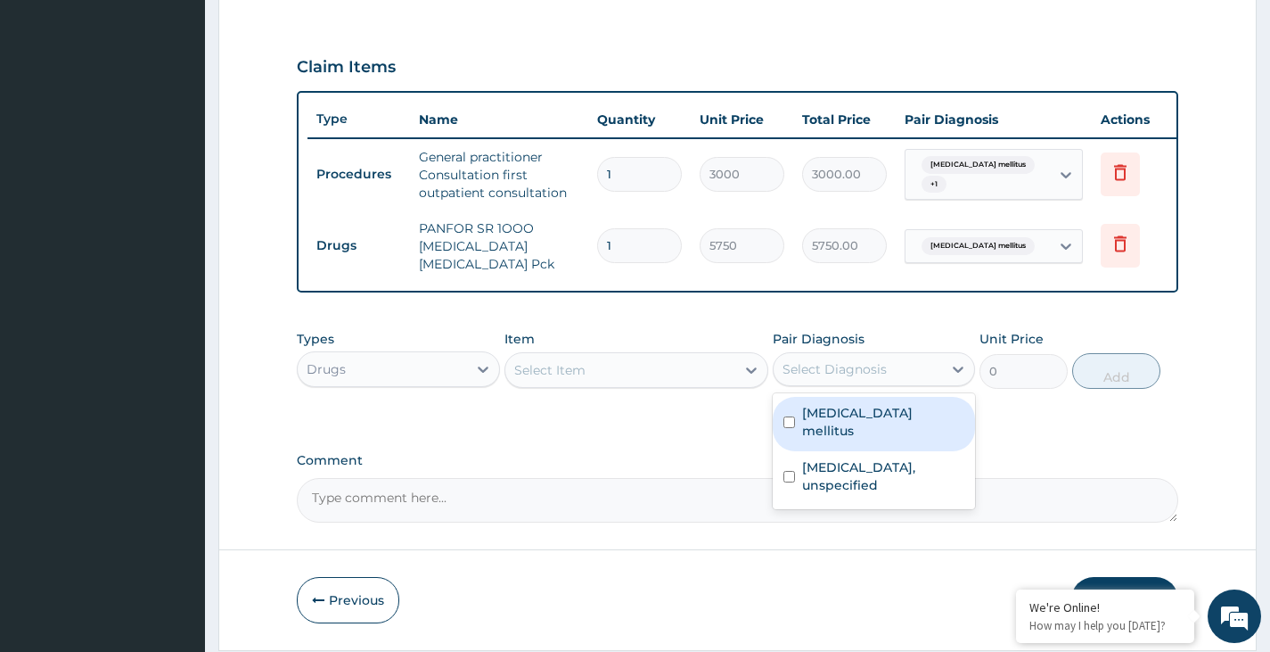
click at [833, 377] on div "Select Diagnosis" at bounding box center [835, 369] width 104 height 18
click at [839, 431] on label "Type 2 diabetes mellitus" at bounding box center [883, 422] width 162 height 36
checkbox input "true"
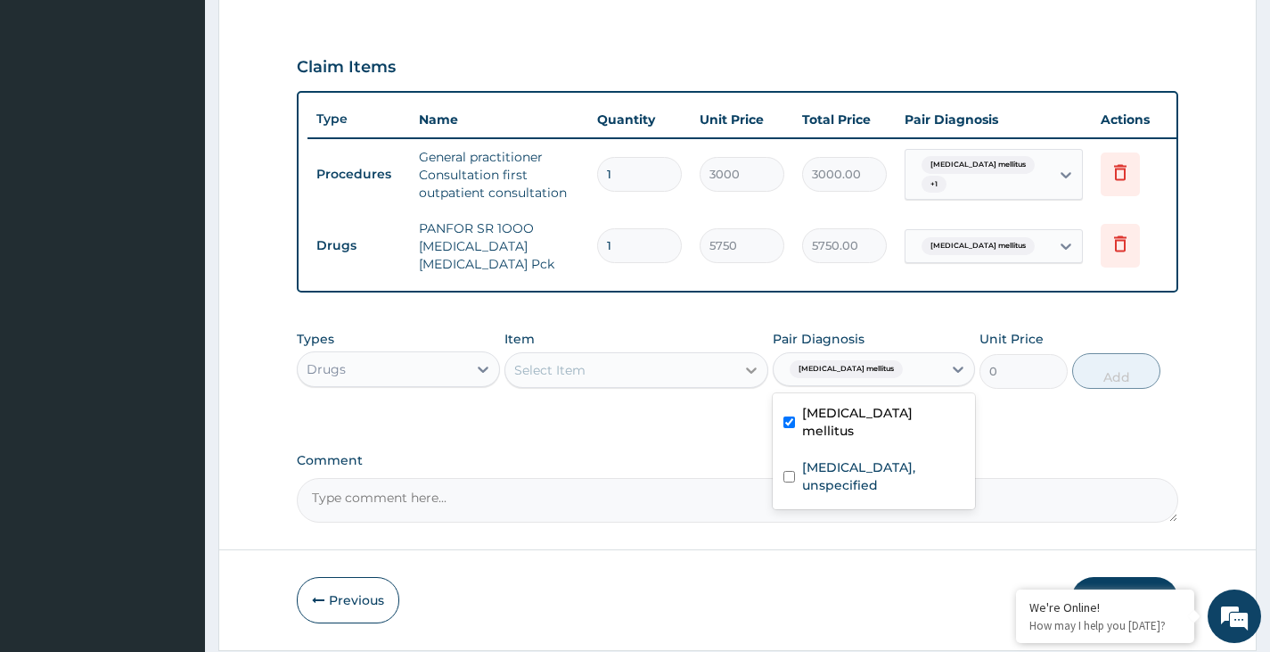
click at [710, 384] on div "Select Item" at bounding box center [620, 370] width 231 height 29
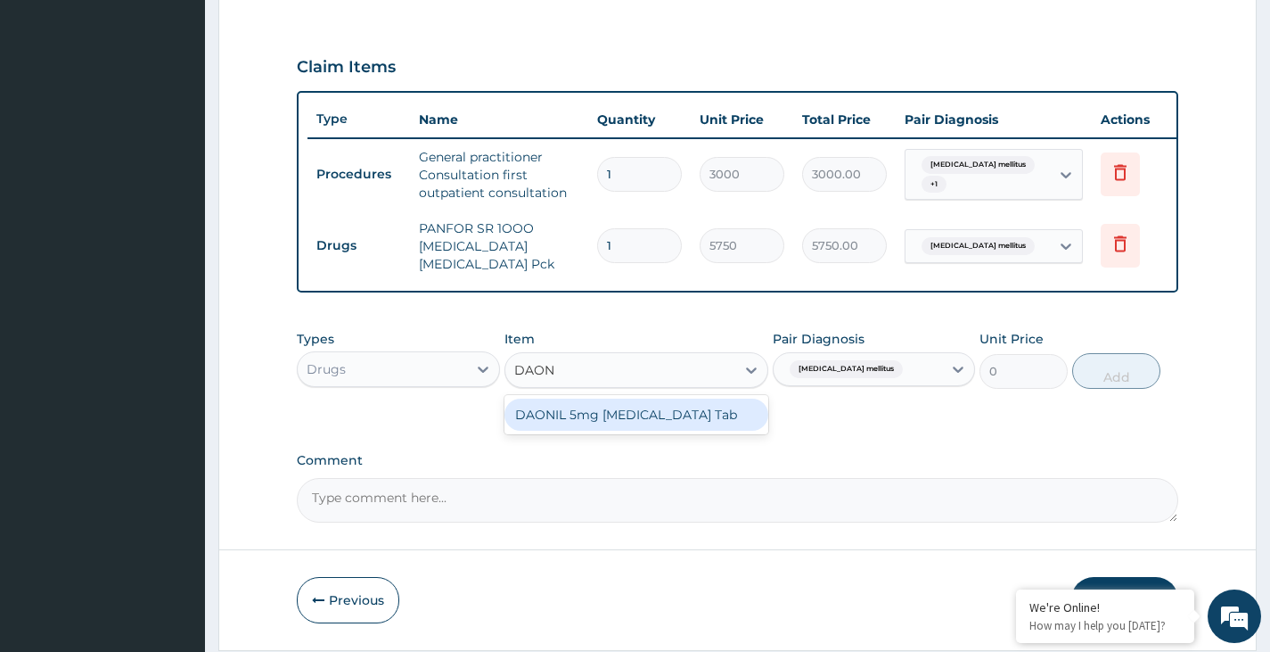
type input "DAONI"
click at [662, 429] on div "DAONIL 5mg Glibenclamide Tab" at bounding box center [637, 414] width 265 height 32
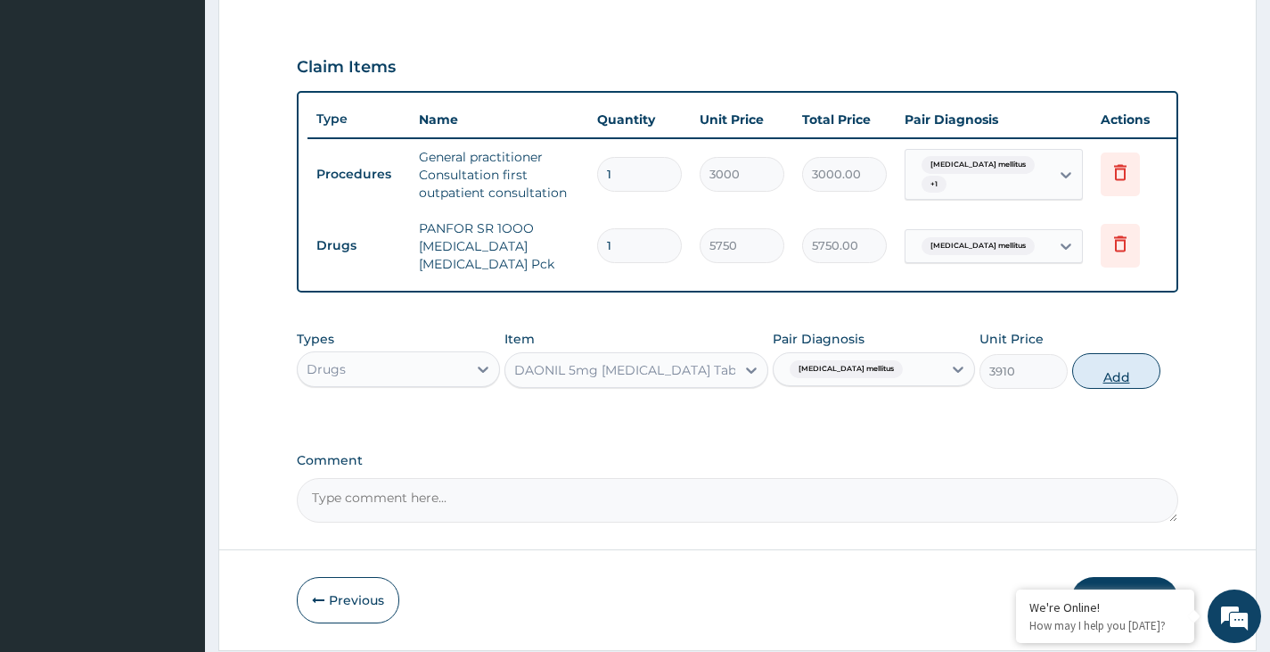
click at [1122, 378] on button "Add" at bounding box center [1116, 371] width 88 height 36
type input "0"
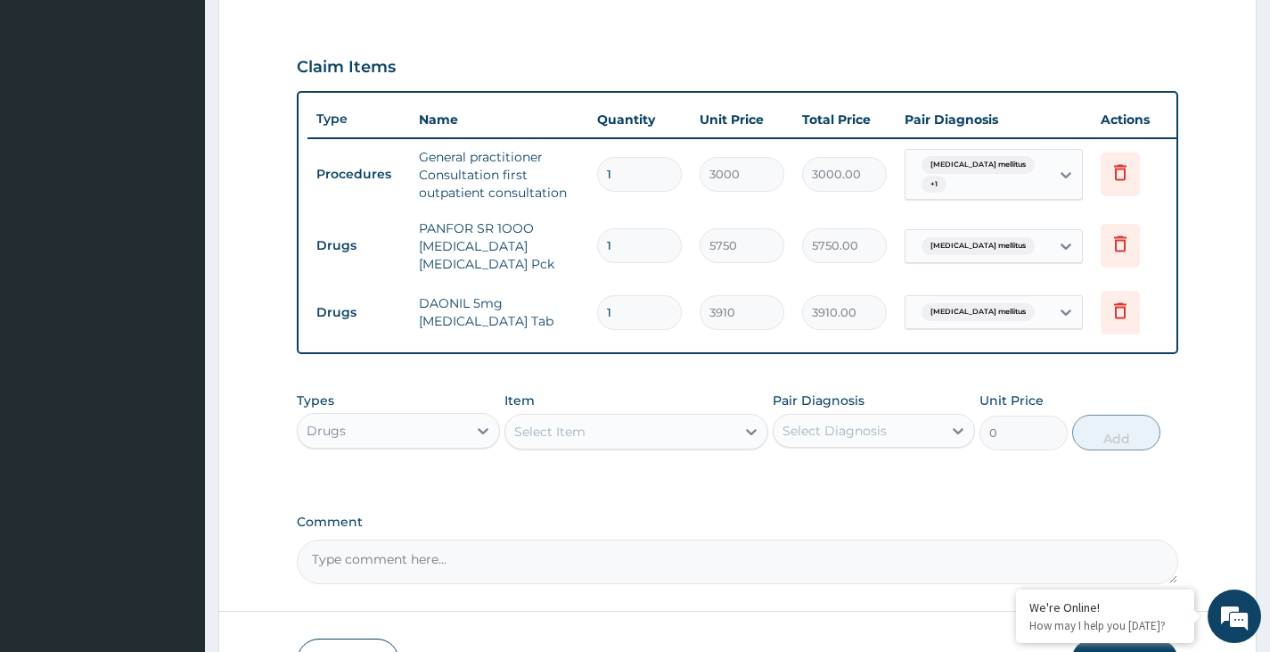
click at [876, 440] on div "Select Diagnosis" at bounding box center [835, 431] width 104 height 18
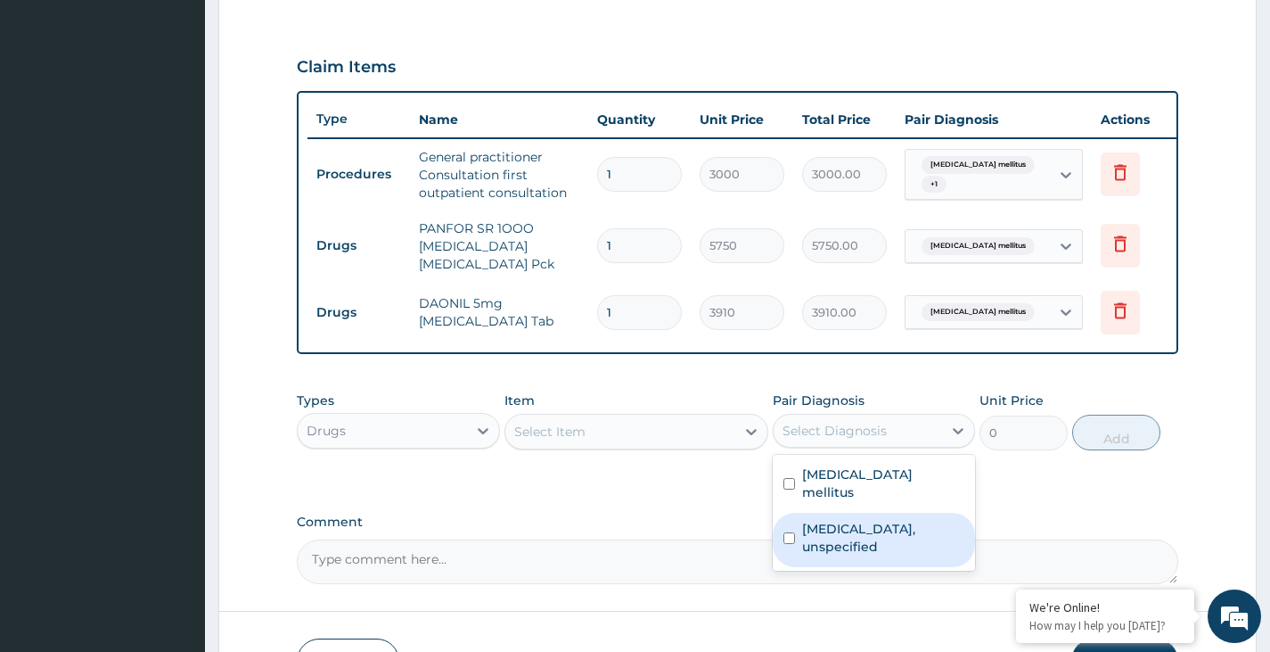
click at [828, 530] on label "Essential hypertension, unspecified" at bounding box center [883, 538] width 162 height 36
checkbox input "true"
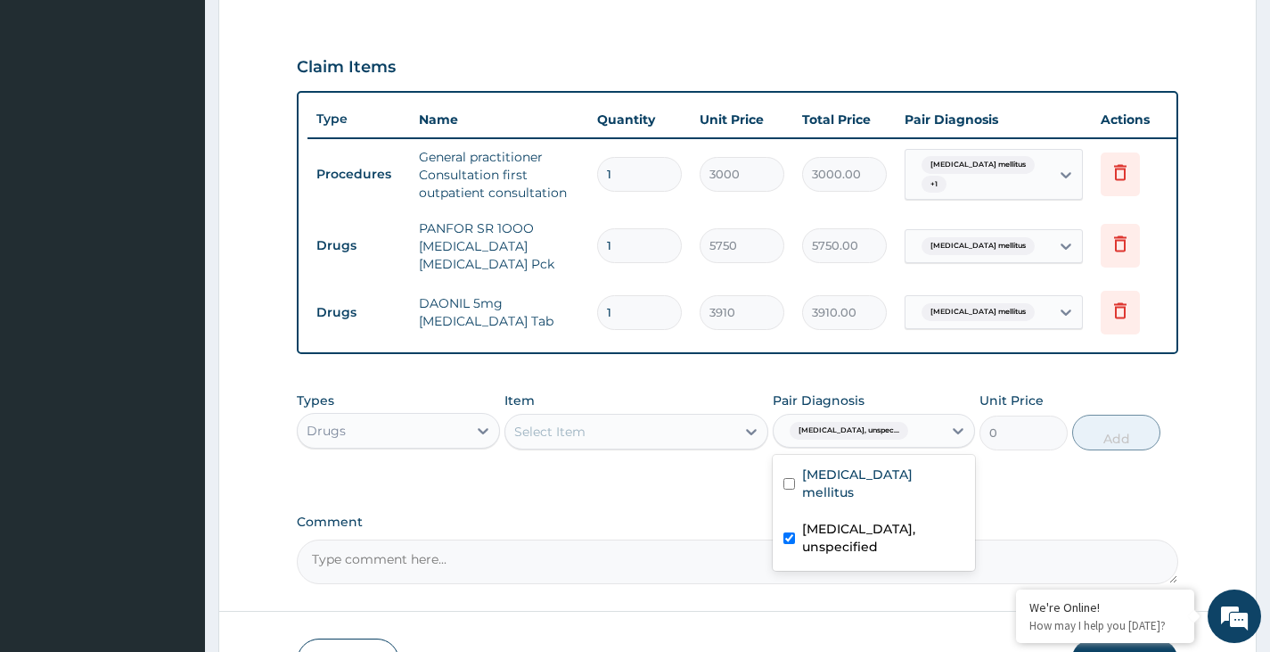
click at [731, 440] on div "Select Item" at bounding box center [620, 431] width 231 height 29
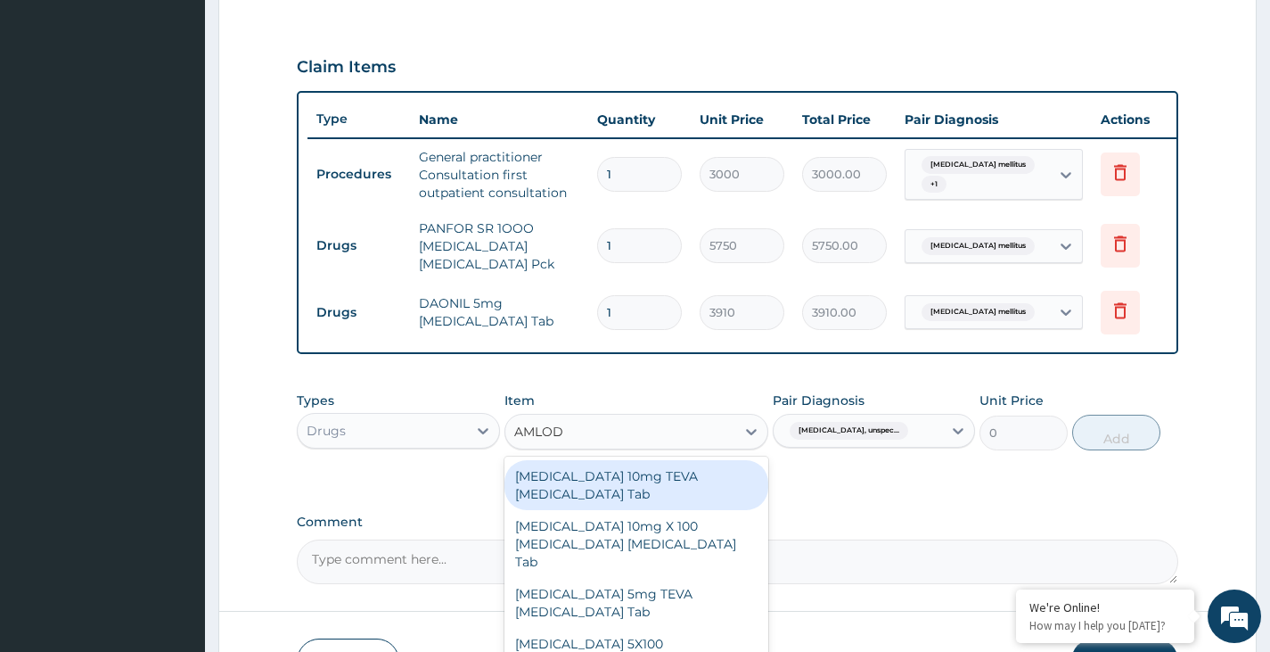
type input "AMLODI"
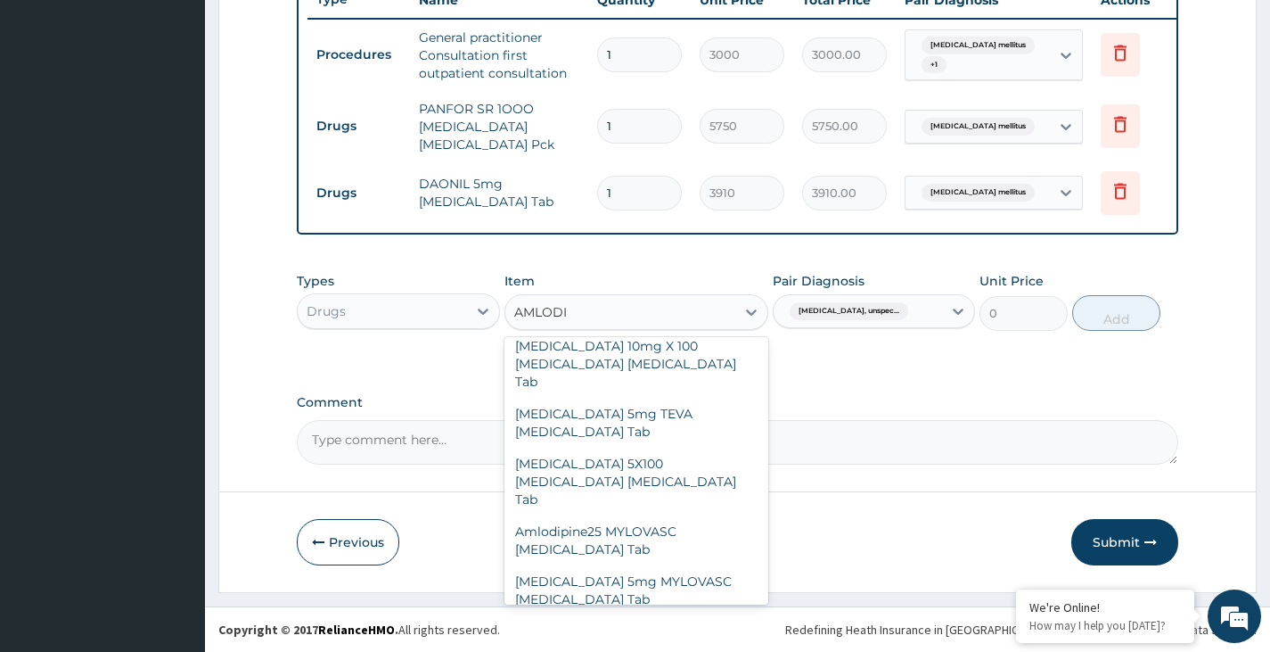
scroll to position [0, 0]
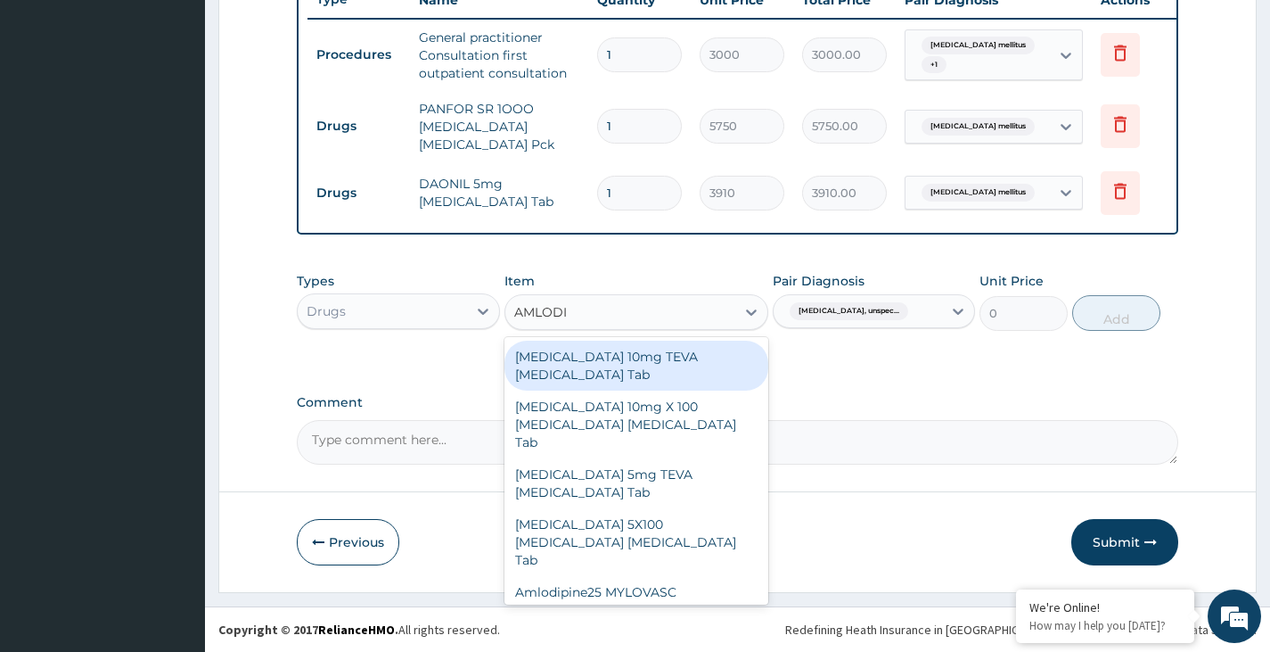
click at [612, 357] on div "Amlodipine 10mg TEVA Amlodipine Tab" at bounding box center [637, 366] width 265 height 50
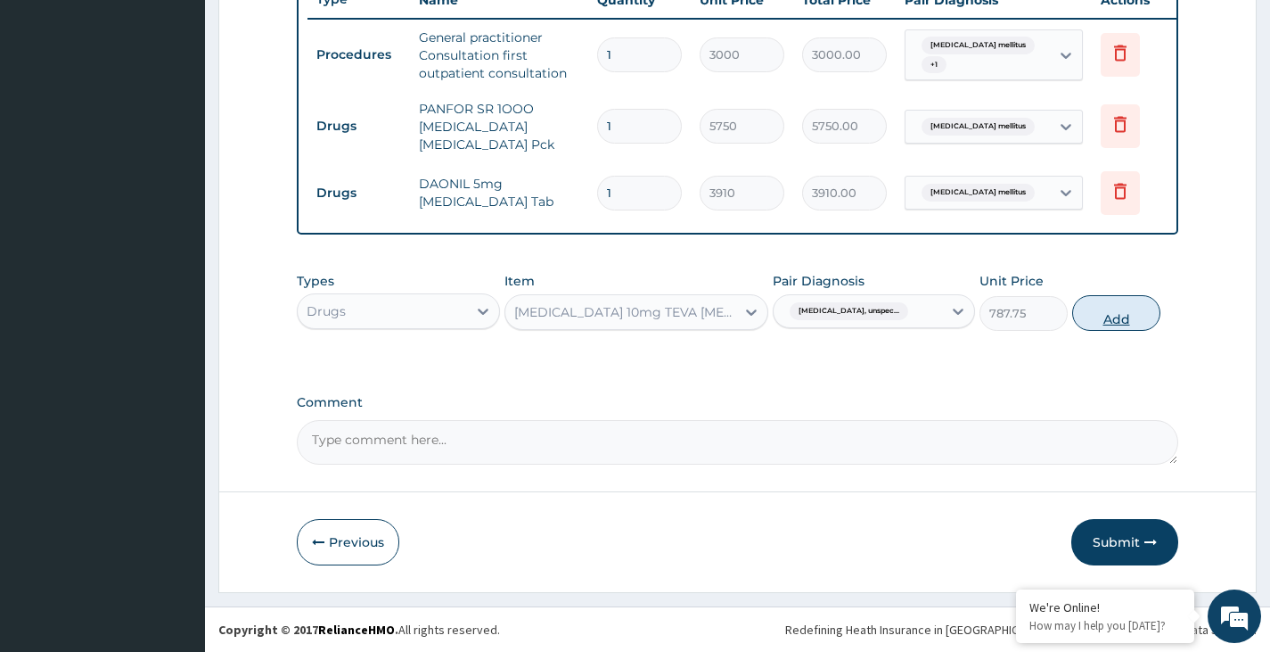
click at [1122, 321] on button "Add" at bounding box center [1116, 313] width 88 height 36
type input "0"
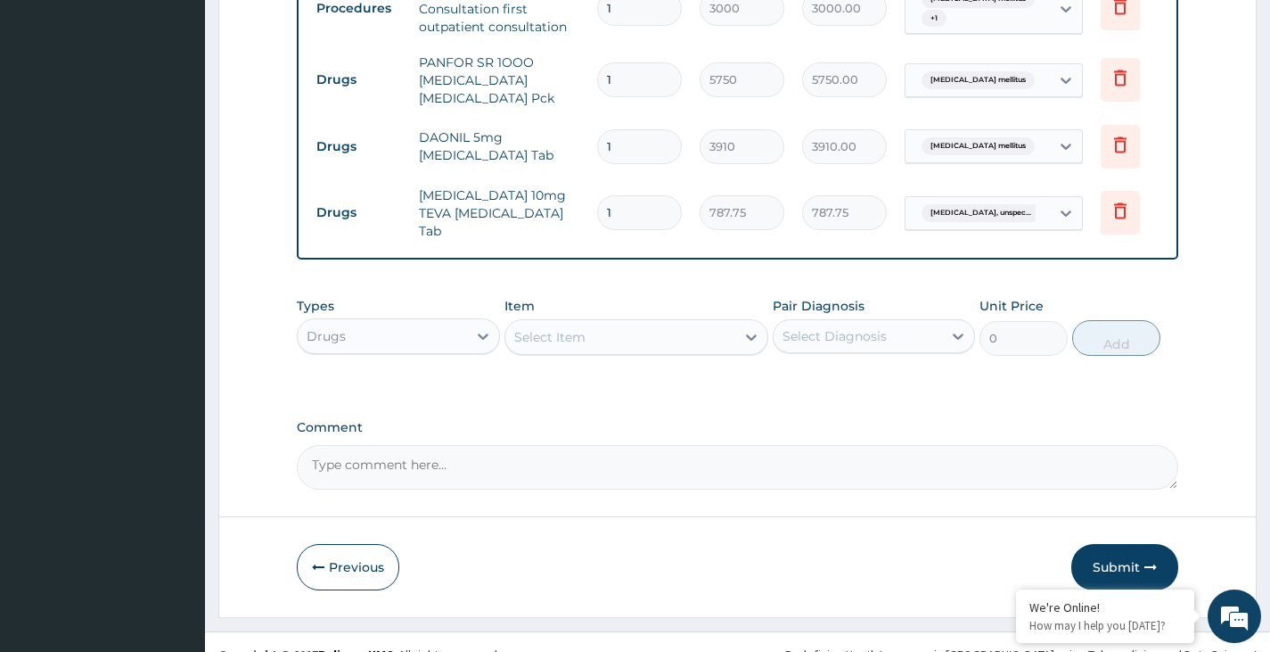
scroll to position [767, 0]
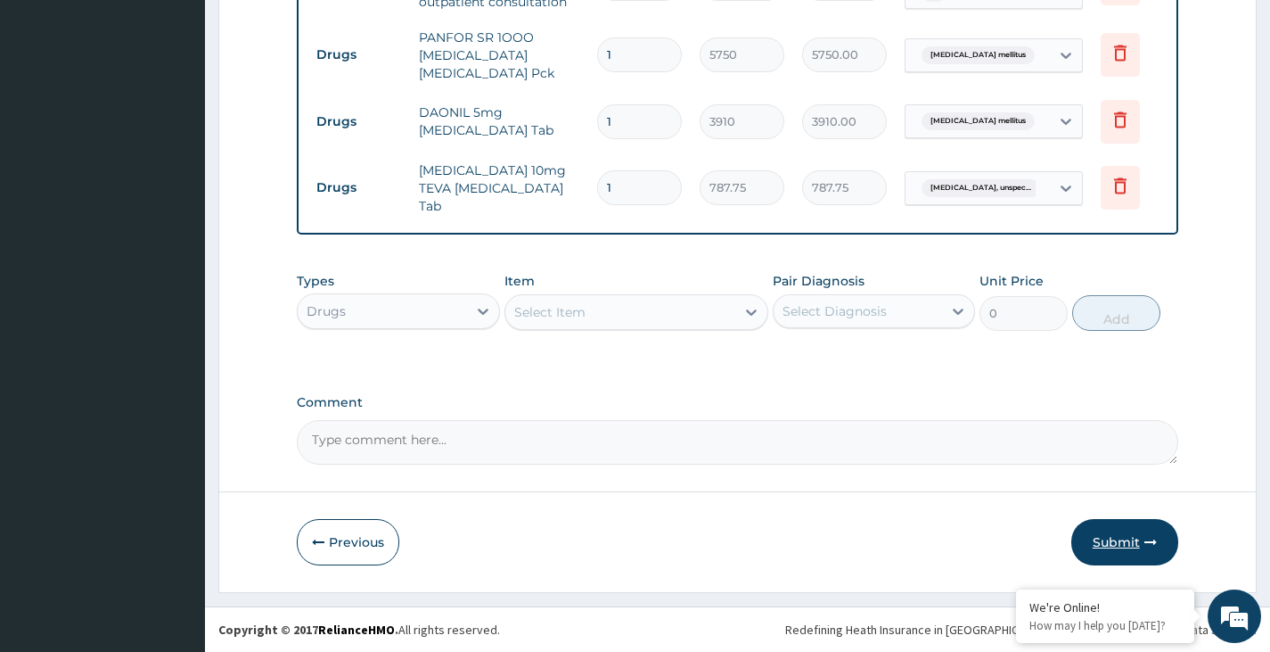
click at [1128, 539] on button "Submit" at bounding box center [1125, 542] width 107 height 46
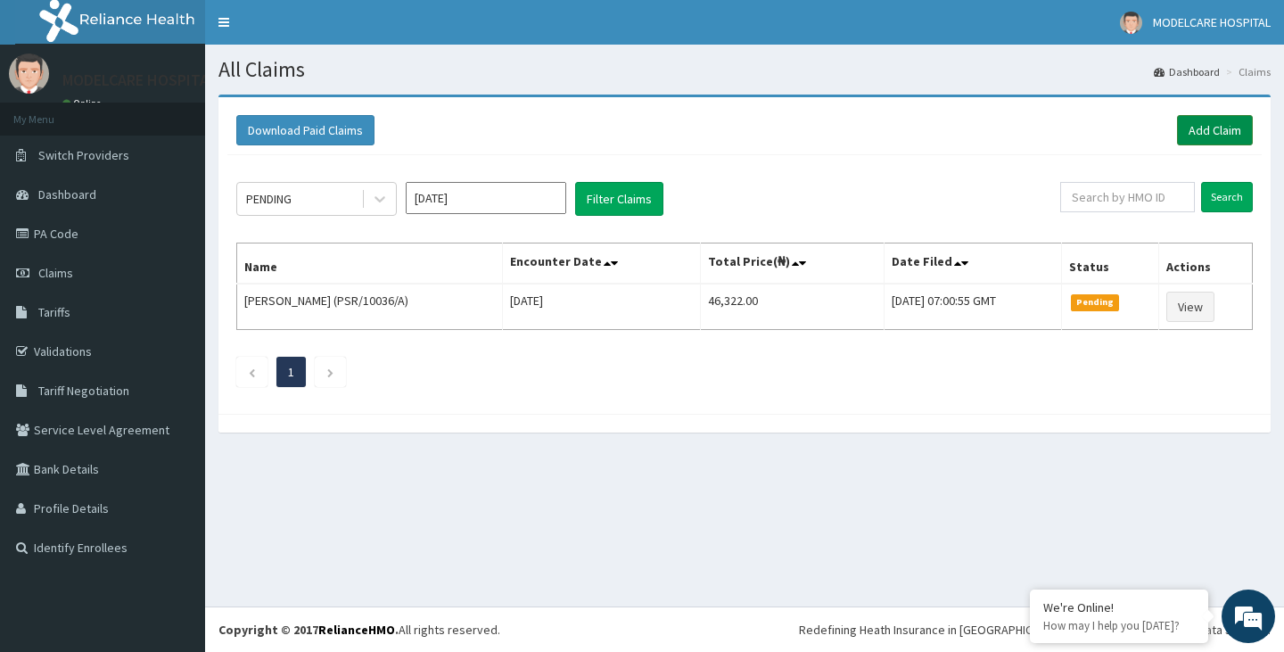
click at [1223, 120] on link "Add Claim" at bounding box center [1215, 130] width 76 height 30
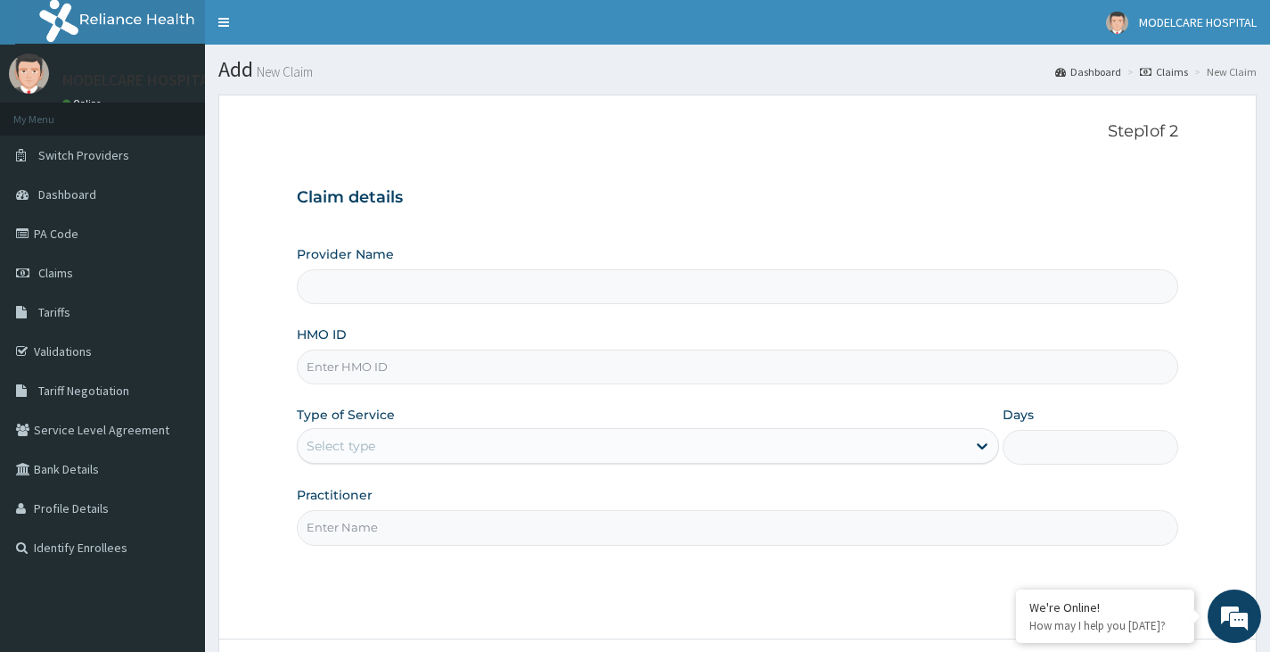
click at [458, 367] on input "HMO ID" at bounding box center [738, 366] width 882 height 35
type input "MODELCARE HOSPITAL"
type input "HZL/10011/A"
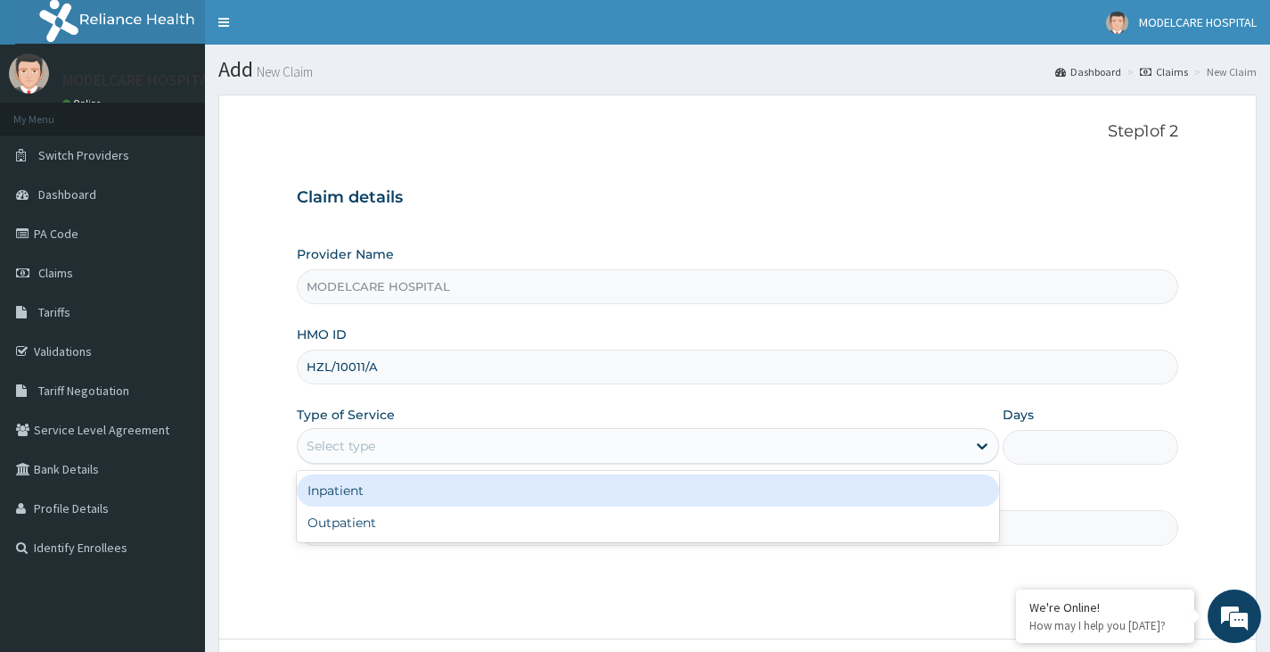
click at [522, 440] on div "Select type" at bounding box center [632, 445] width 669 height 29
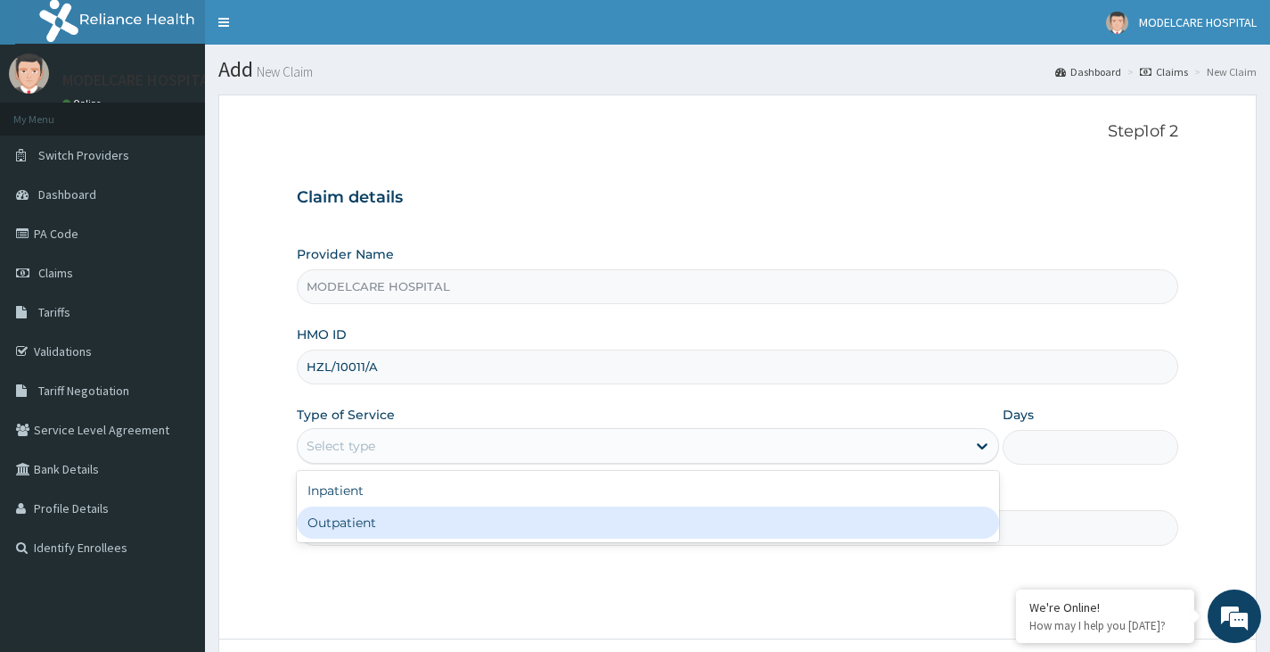
click at [516, 520] on div "Outpatient" at bounding box center [648, 522] width 702 height 32
type input "1"
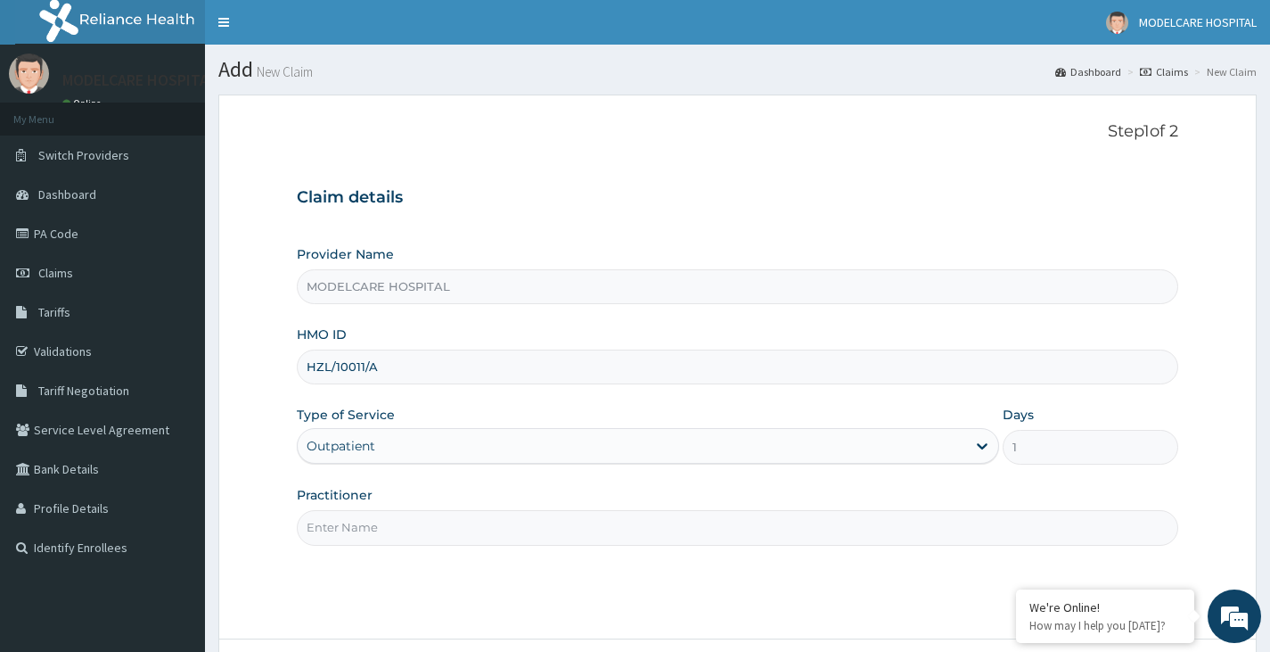
click at [536, 528] on input "Practitioner" at bounding box center [738, 527] width 882 height 35
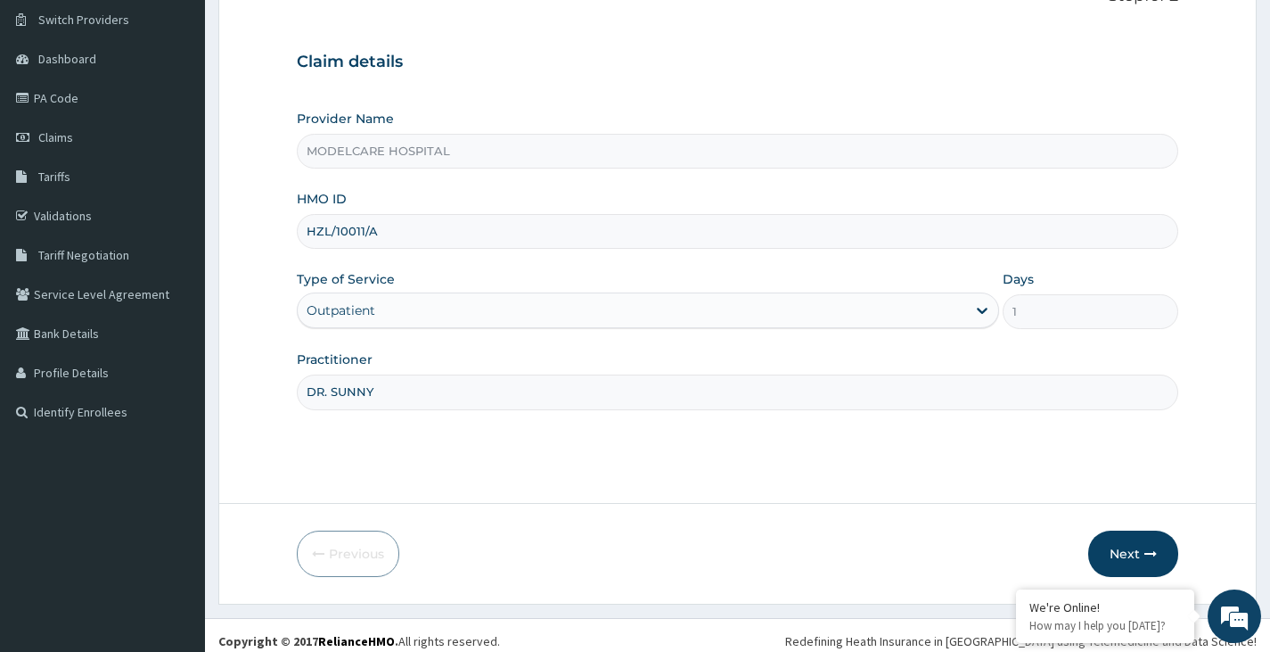
scroll to position [147, 0]
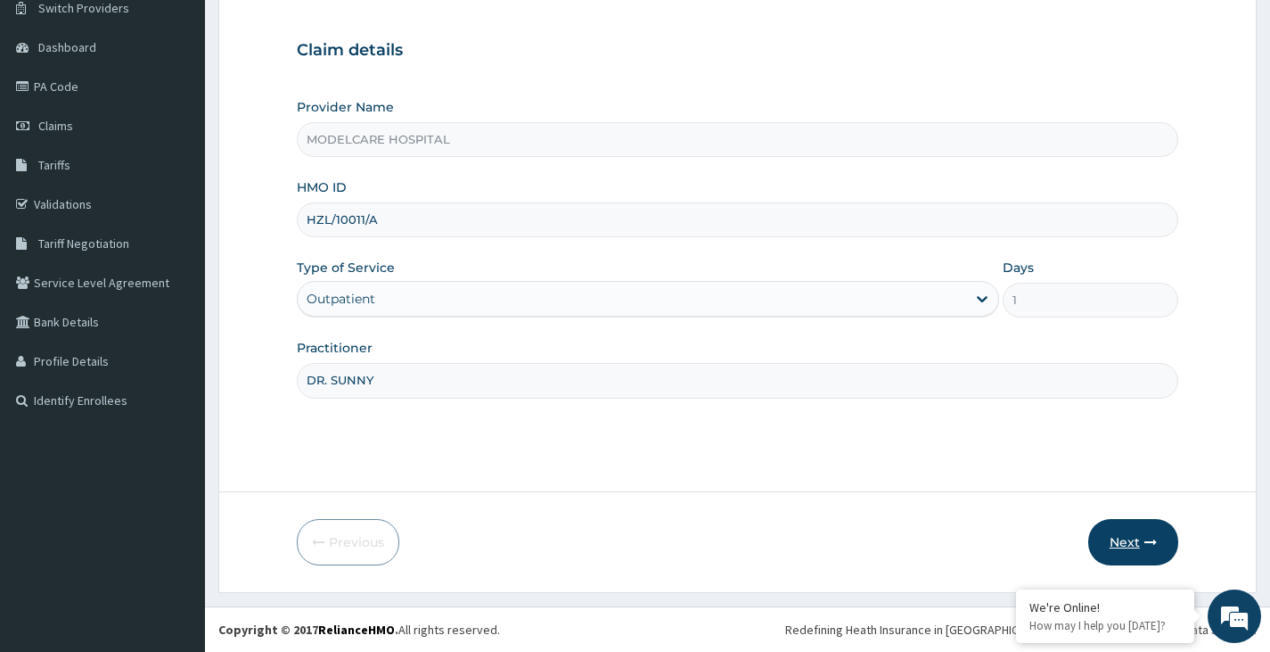
type input "DR. SUNNY"
click at [1120, 539] on button "Next" at bounding box center [1134, 542] width 90 height 46
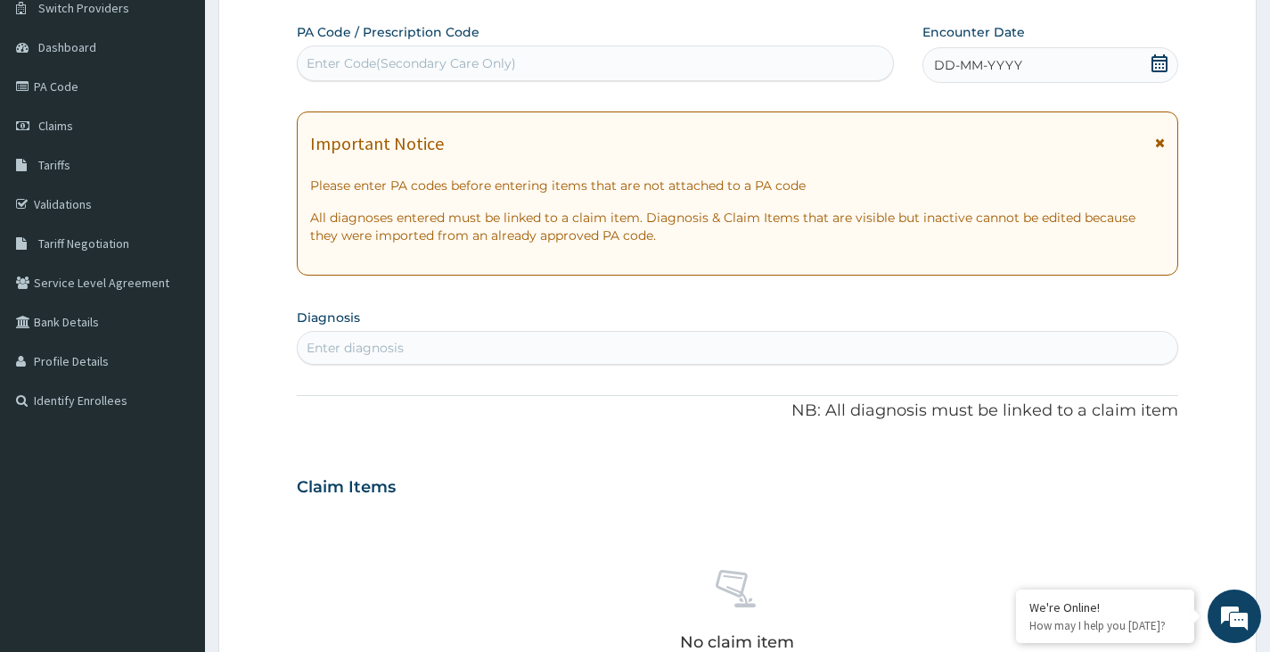
click at [1123, 61] on div "DD-MM-YYYY" at bounding box center [1051, 65] width 256 height 36
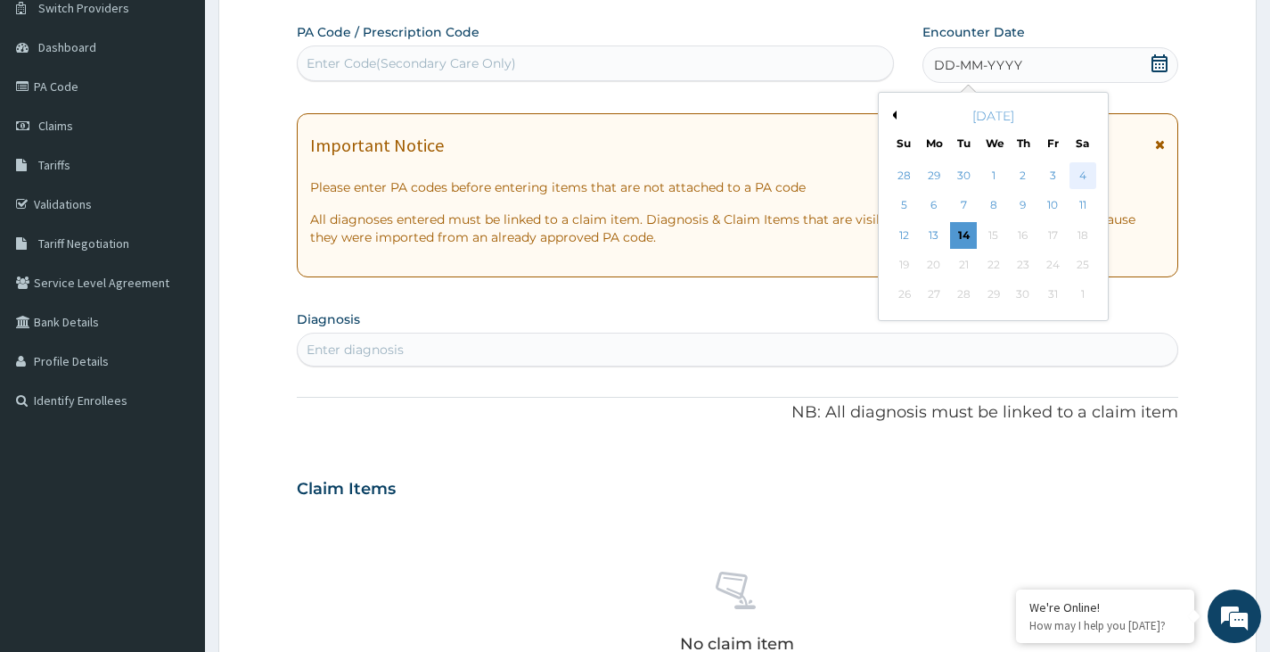
click at [1077, 172] on div "4" at bounding box center [1082, 175] width 27 height 27
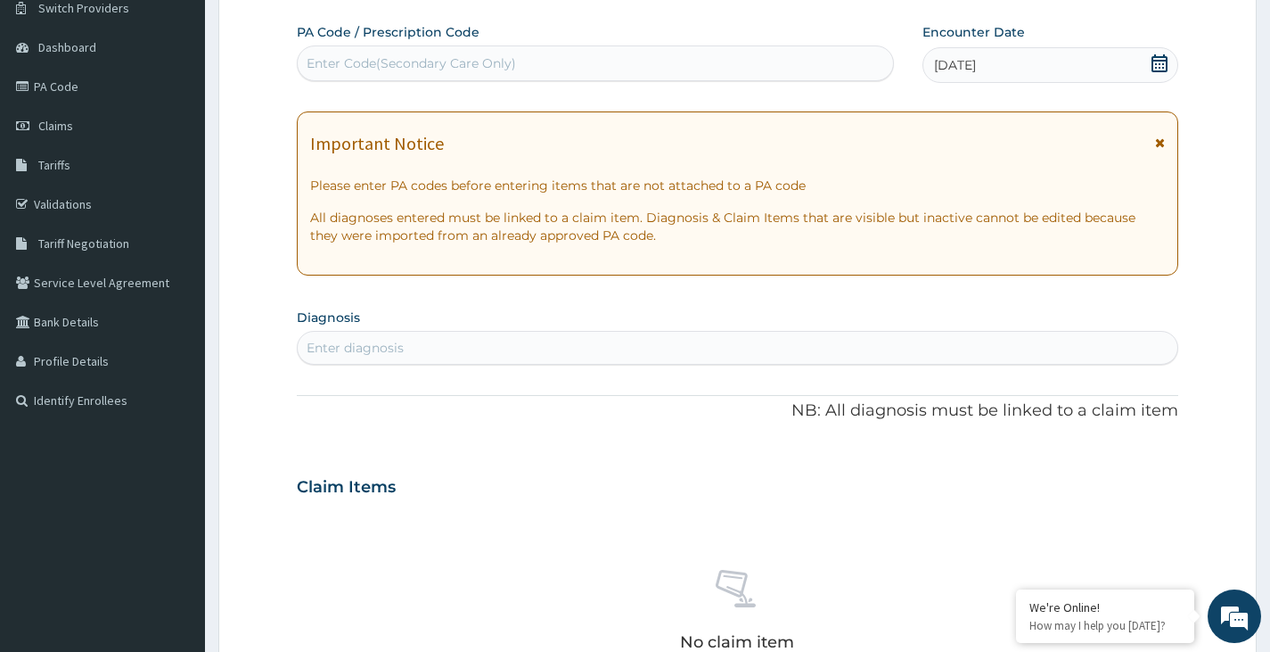
click at [505, 340] on div "Enter diagnosis" at bounding box center [738, 347] width 880 height 29
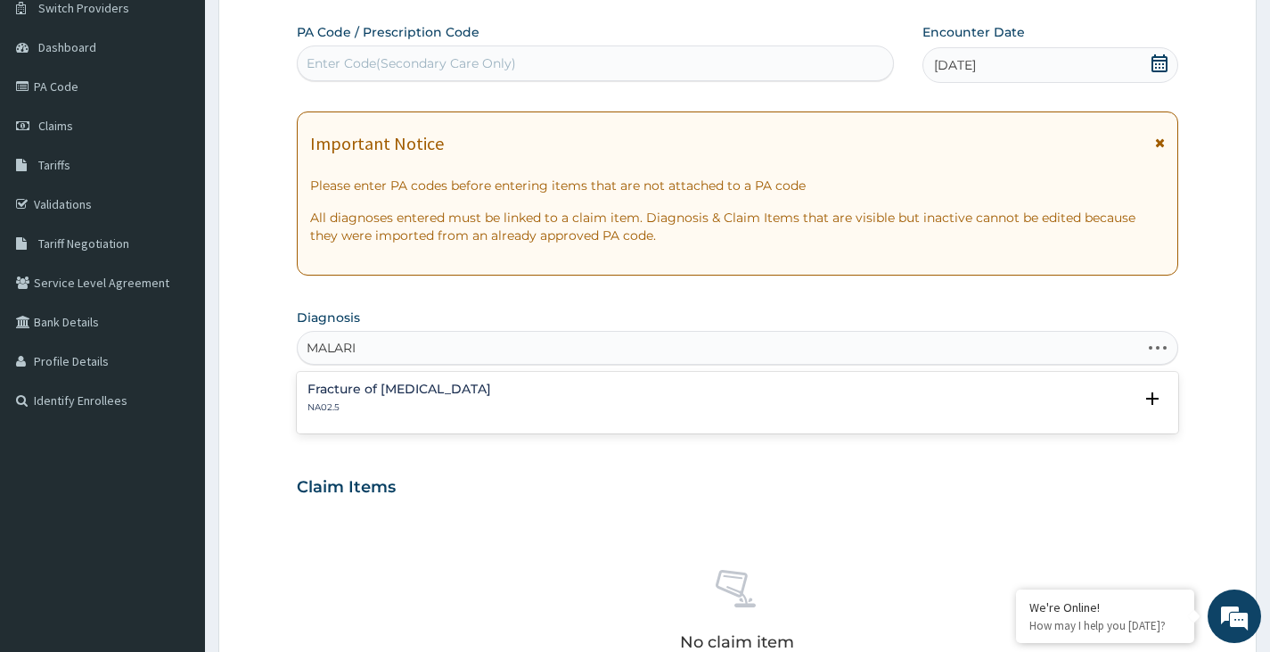
type input "MALARIA"
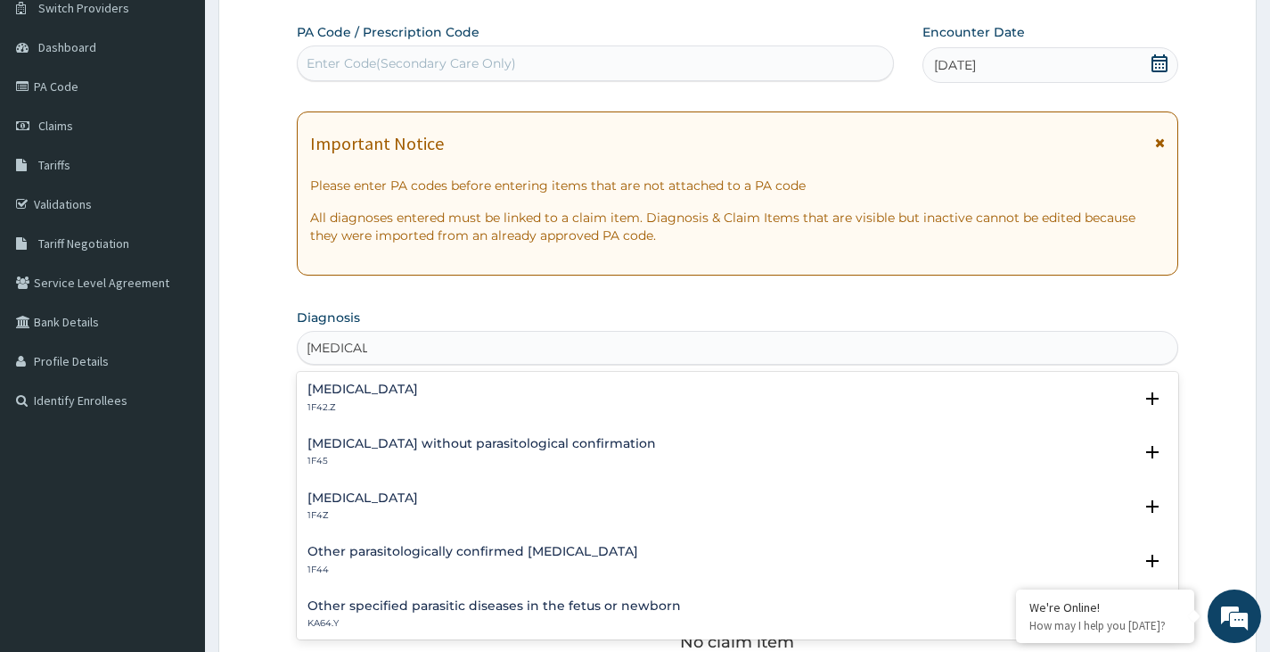
click at [356, 494] on h4 "Malaria, unspecified" at bounding box center [363, 497] width 111 height 13
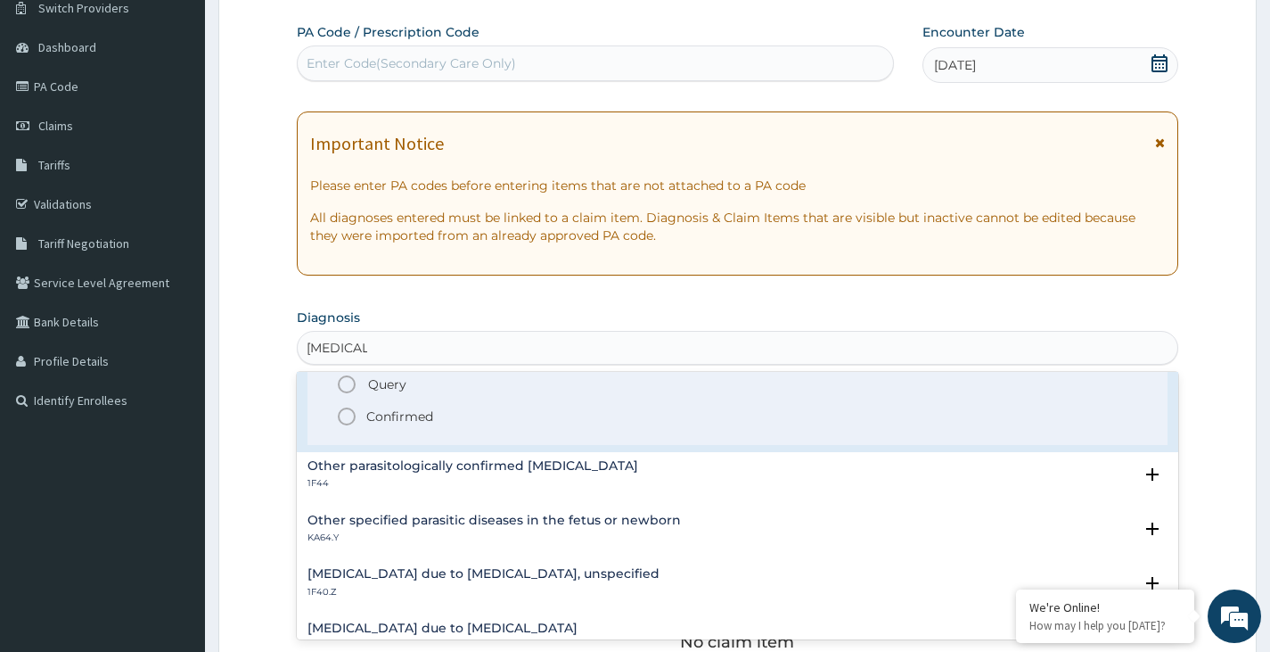
scroll to position [201, 0]
click at [350, 417] on icon "status option filled" at bounding box center [346, 414] width 21 height 21
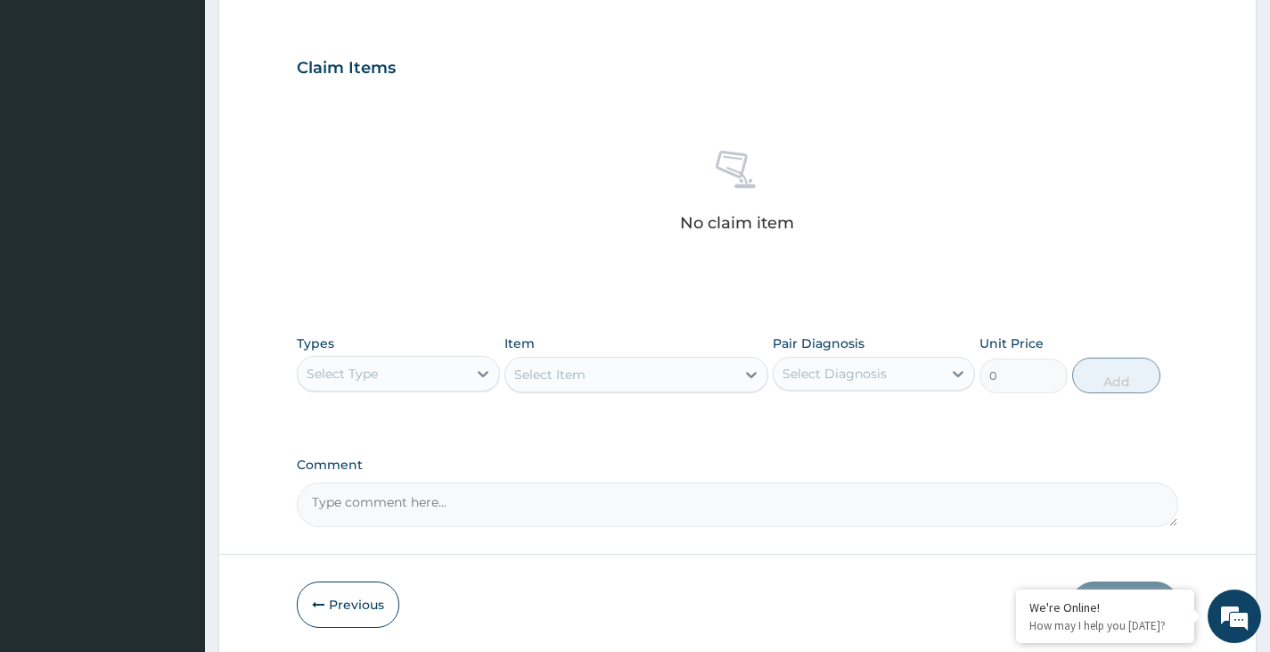
scroll to position [634, 0]
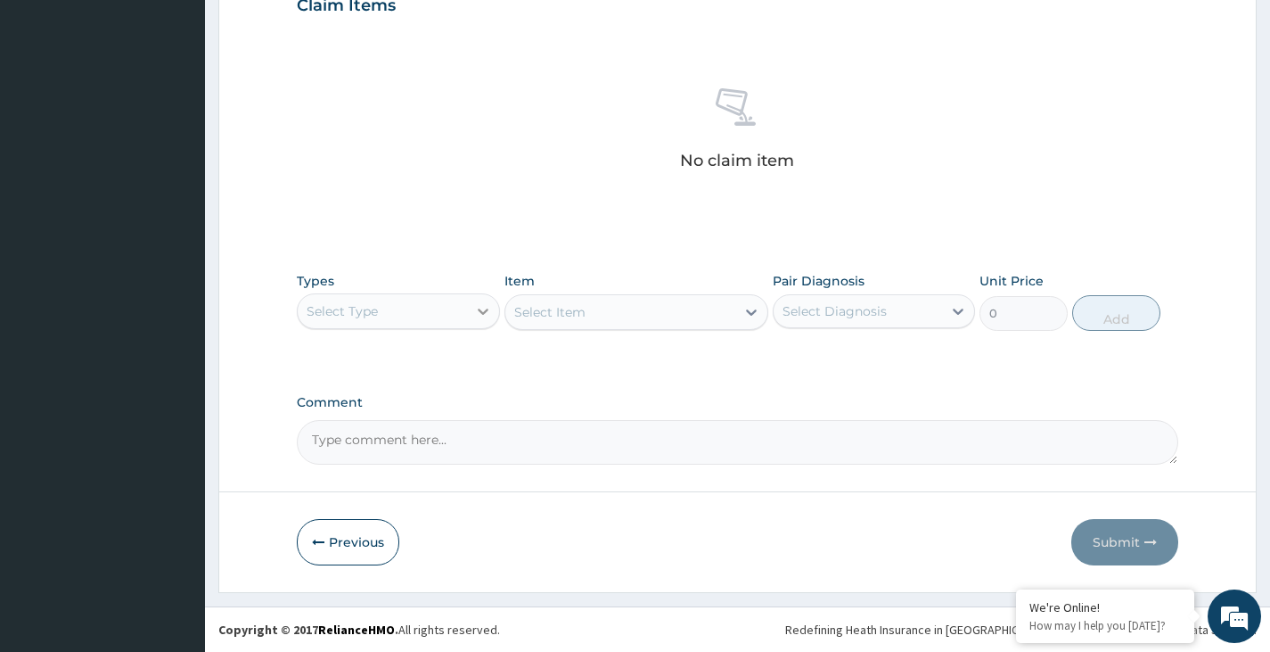
click at [474, 308] on icon at bounding box center [483, 311] width 18 height 18
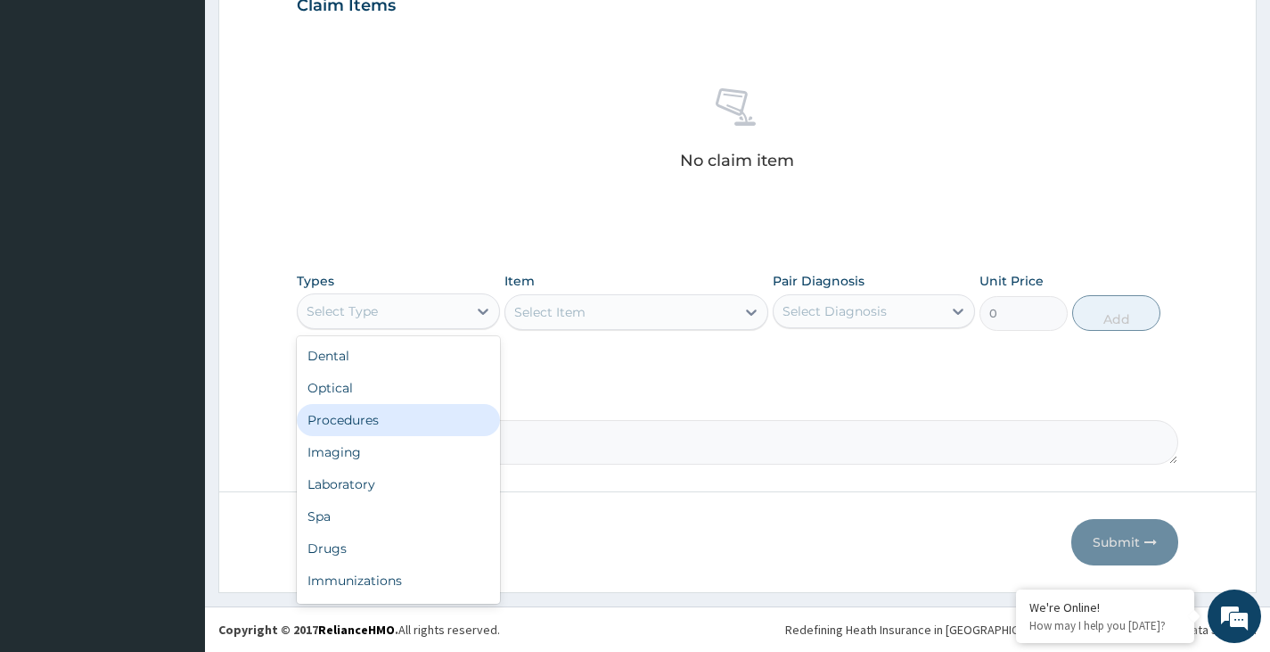
drag, startPoint x: 407, startPoint y: 422, endPoint x: 496, endPoint y: 376, distance: 100.1
click at [413, 415] on div "Procedures" at bounding box center [398, 420] width 202 height 32
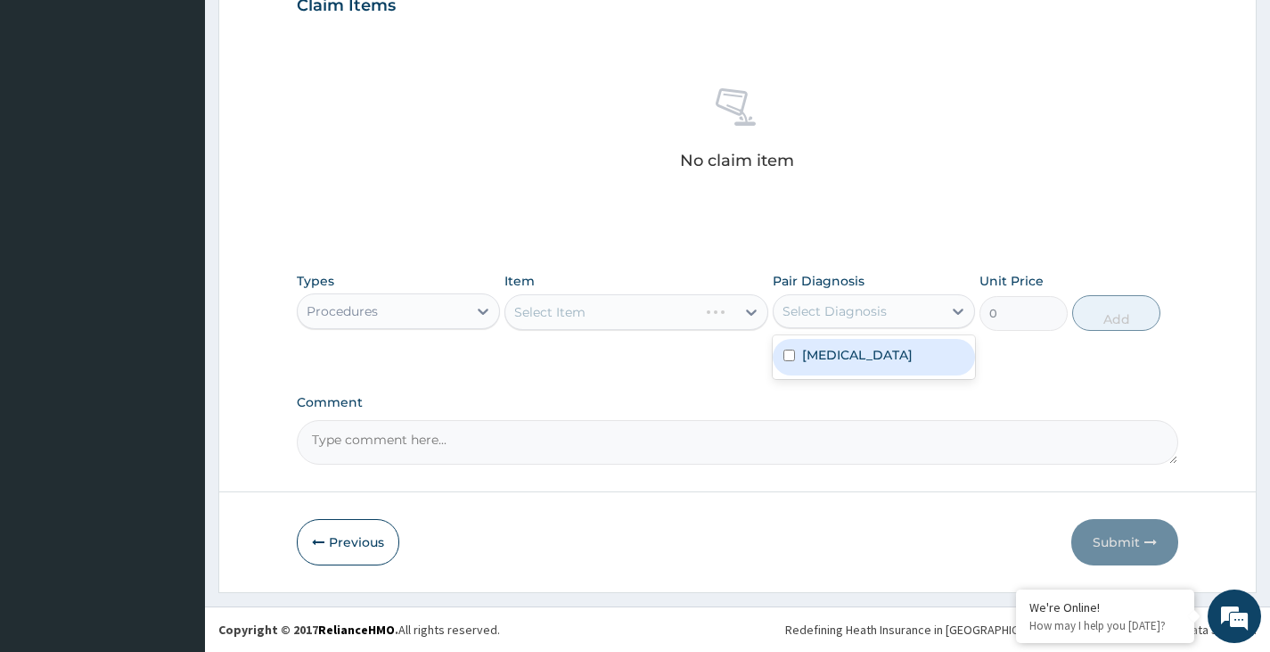
click at [825, 295] on div "Select Diagnosis" at bounding box center [874, 311] width 202 height 34
click at [822, 362] on label "Malaria, unspecified" at bounding box center [857, 355] width 111 height 18
checkbox input "true"
click at [644, 317] on div "Select Item" at bounding box center [620, 312] width 231 height 29
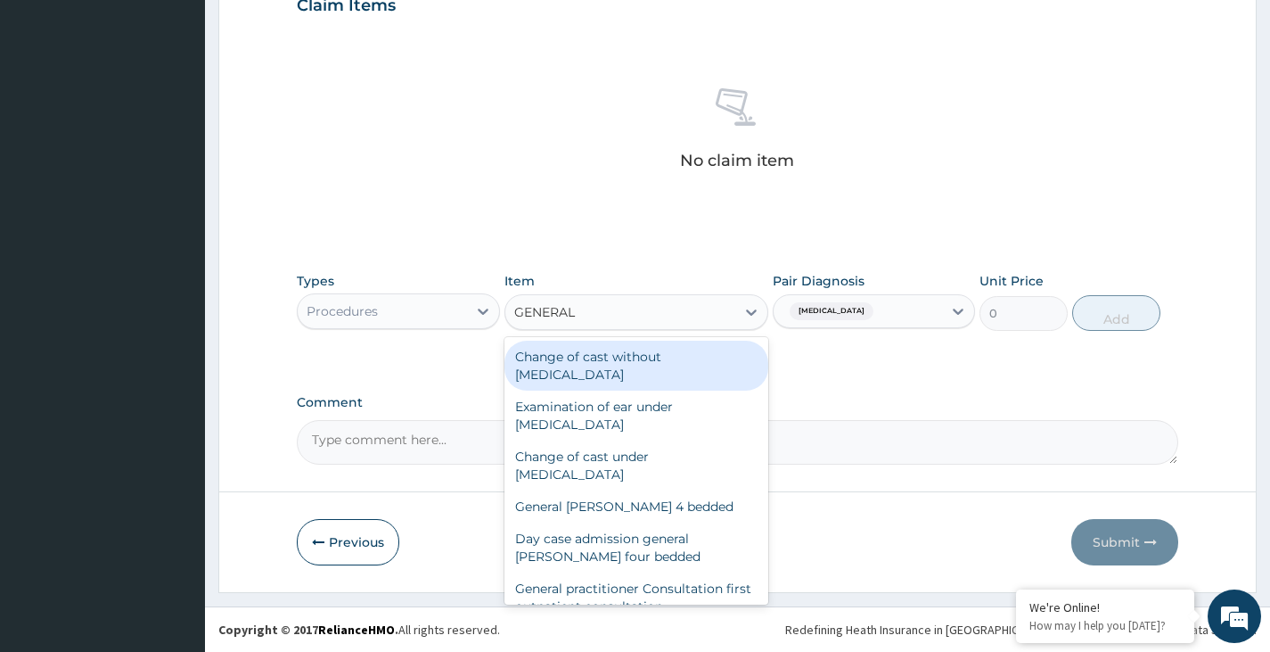
type input "GENERAL P"
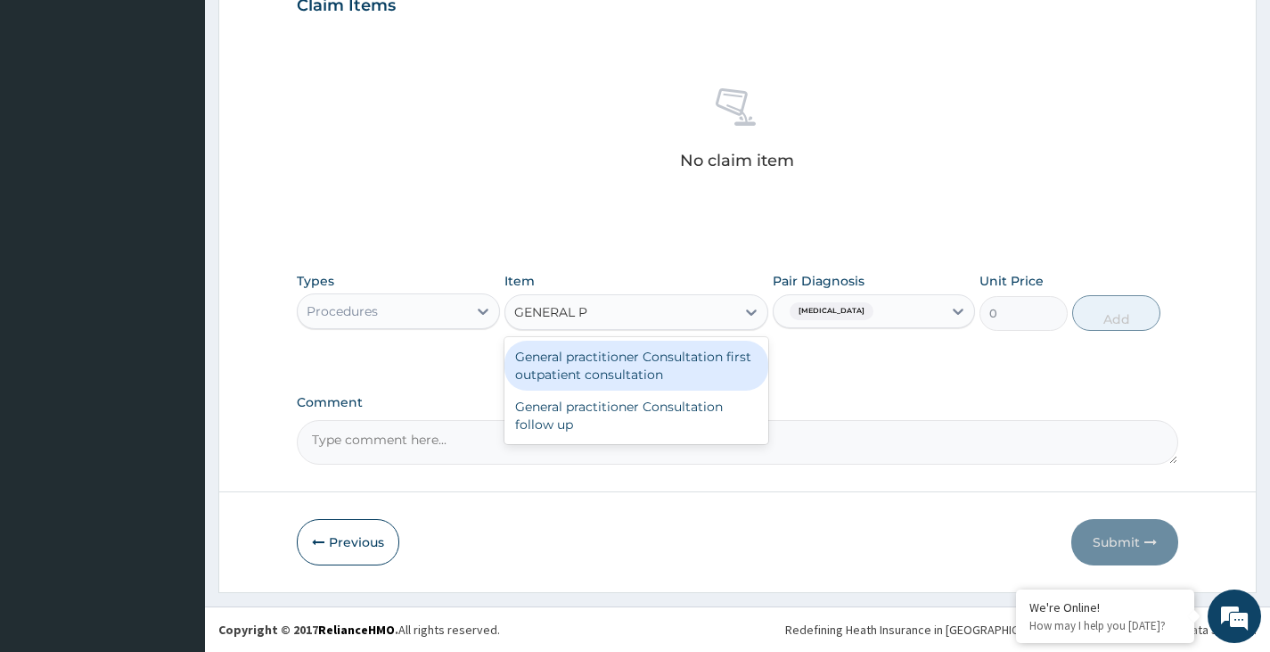
click at [615, 365] on div "General practitioner Consultation first outpatient consultation" at bounding box center [637, 366] width 265 height 50
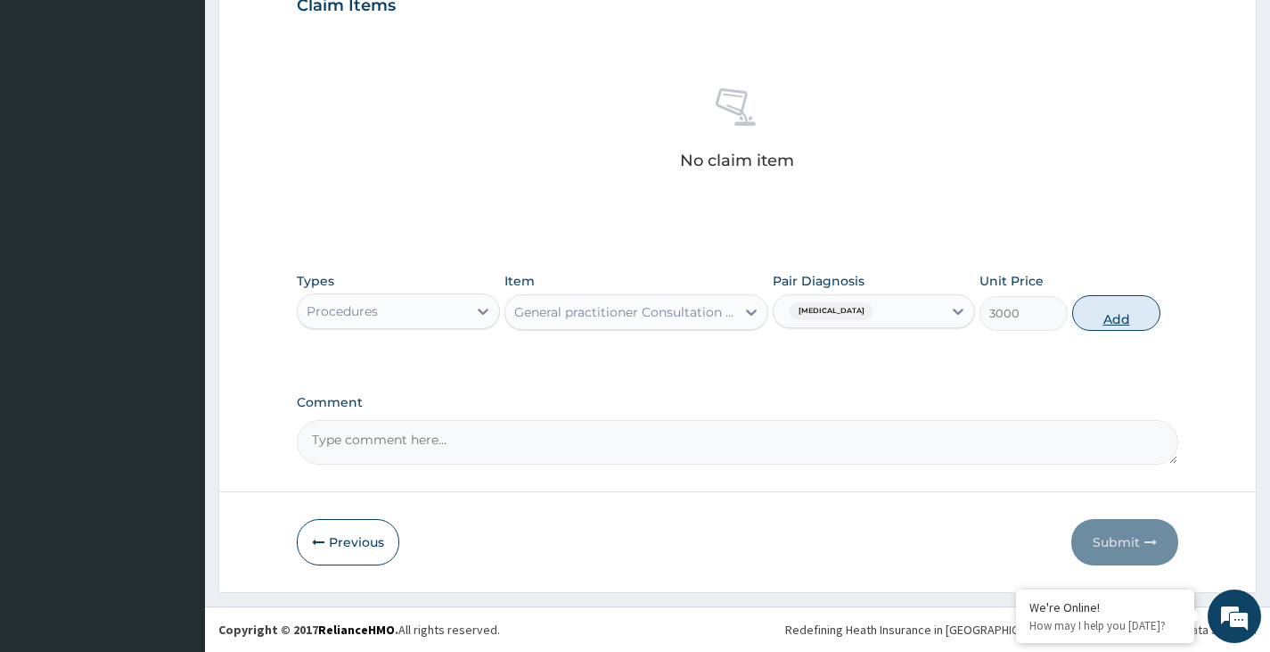
click at [1108, 318] on button "Add" at bounding box center [1116, 313] width 88 height 36
type input "0"
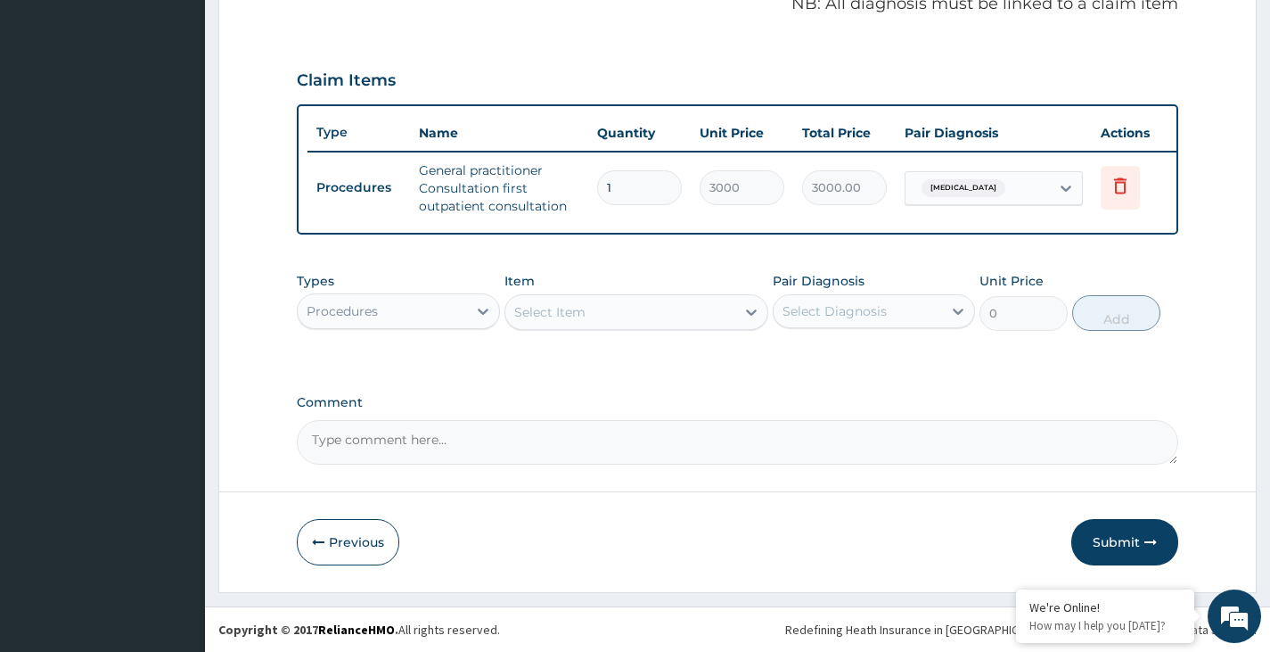
click at [458, 308] on div "Procedures" at bounding box center [382, 311] width 168 height 29
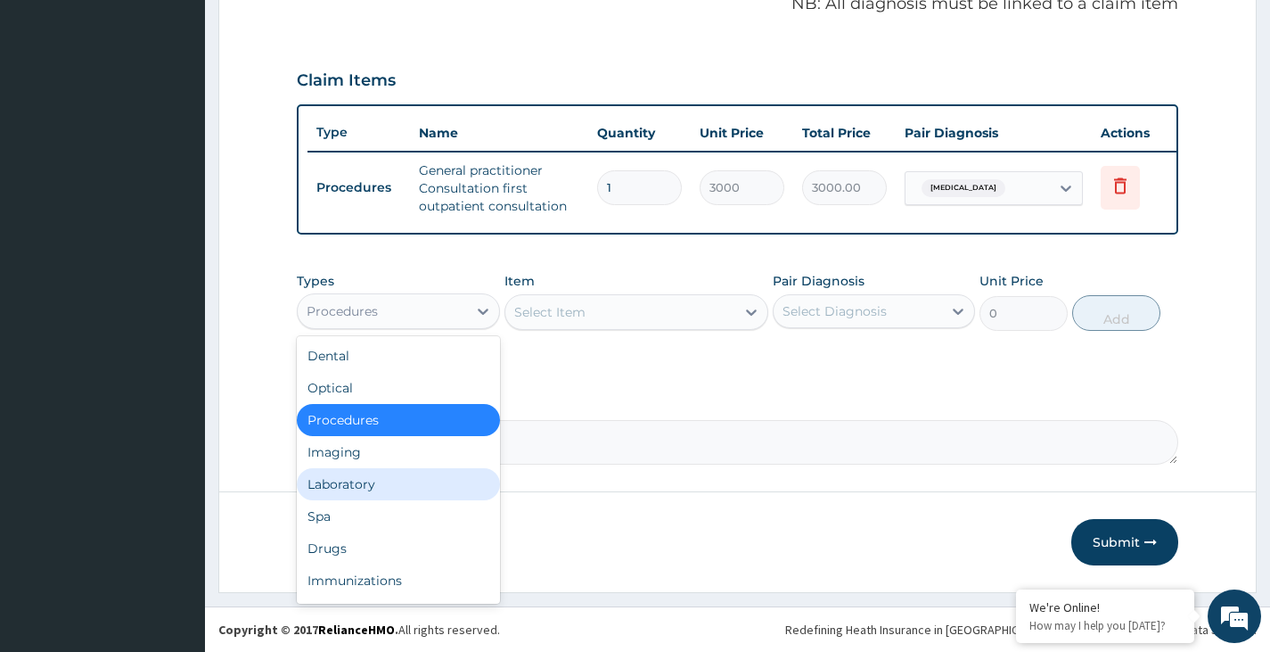
drag, startPoint x: 394, startPoint y: 489, endPoint x: 445, endPoint y: 472, distance: 53.6
click at [401, 483] on div "Laboratory" at bounding box center [398, 484] width 202 height 32
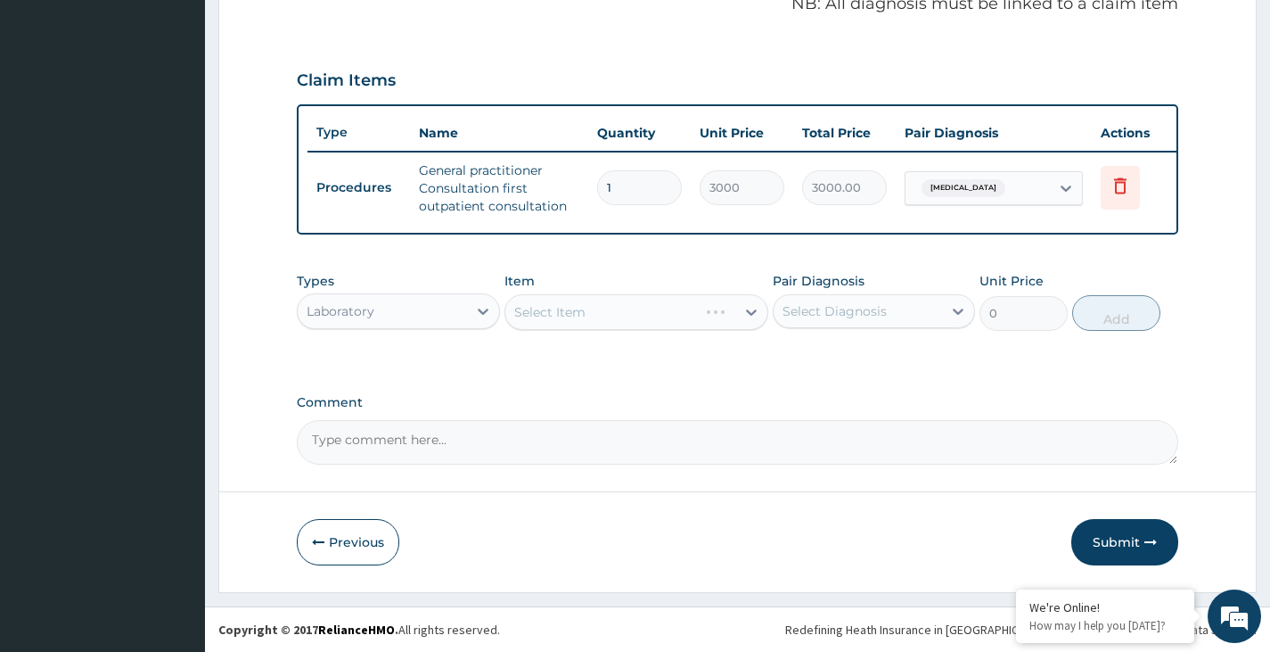
click at [897, 310] on div "Select Diagnosis" at bounding box center [858, 311] width 168 height 29
click at [857, 357] on label "Malaria, unspecified" at bounding box center [857, 355] width 111 height 18
checkbox input "true"
click at [656, 311] on div "Select Item" at bounding box center [620, 312] width 231 height 29
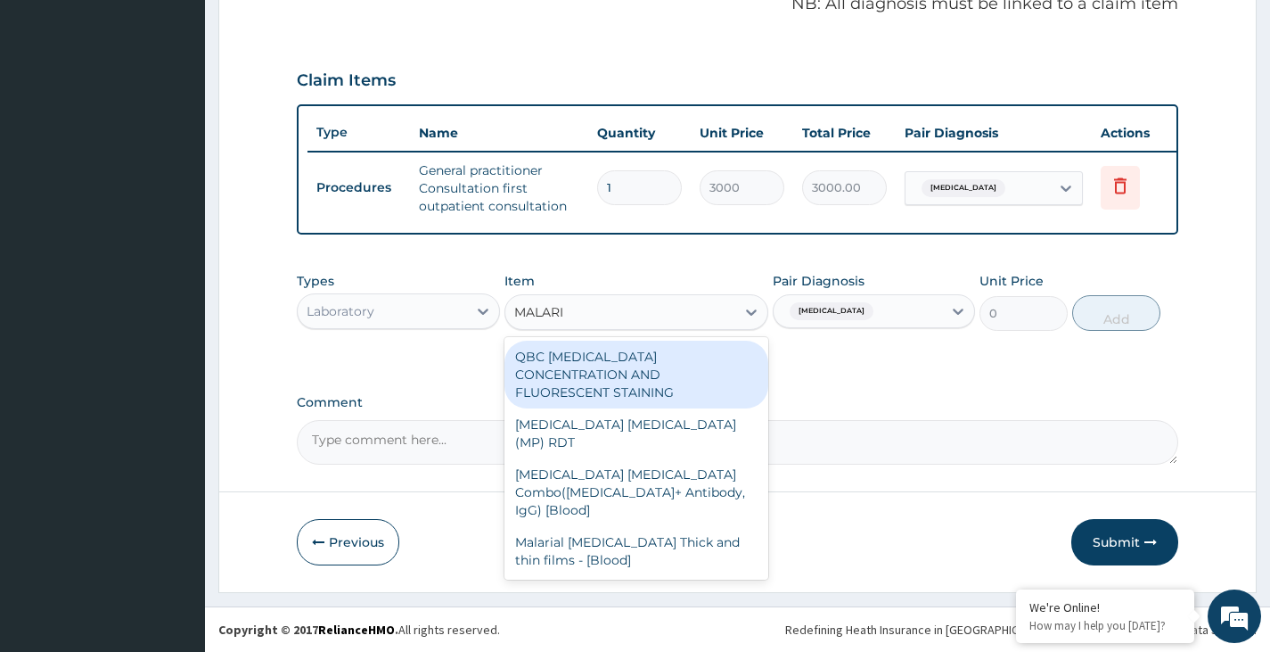
type input "MALARIA"
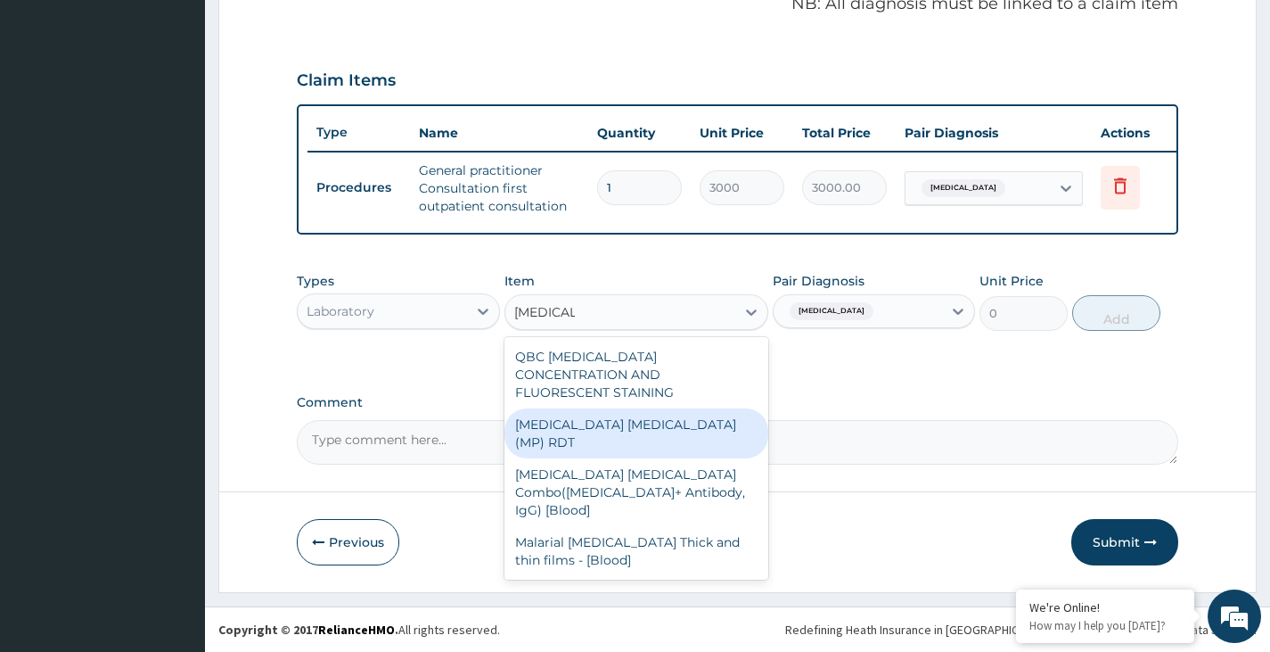
click at [567, 409] on div "MALARIA PARASITE (MP) RDT" at bounding box center [637, 433] width 265 height 50
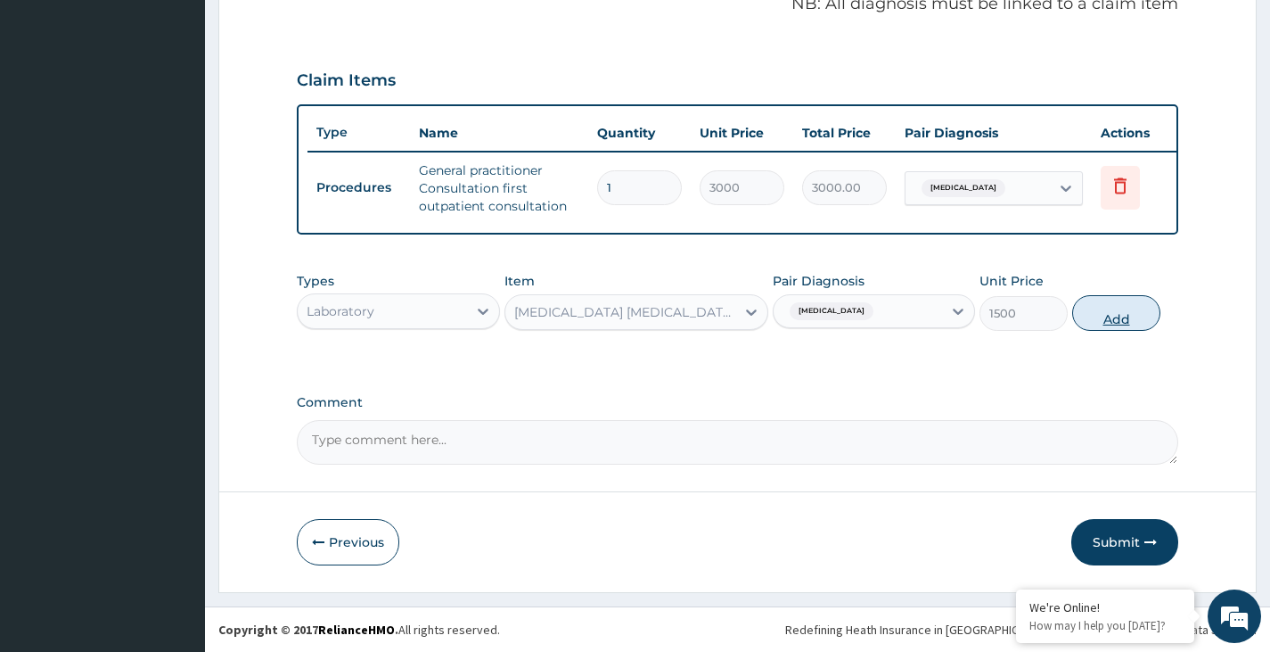
click at [1111, 314] on button "Add" at bounding box center [1116, 313] width 88 height 36
type input "0"
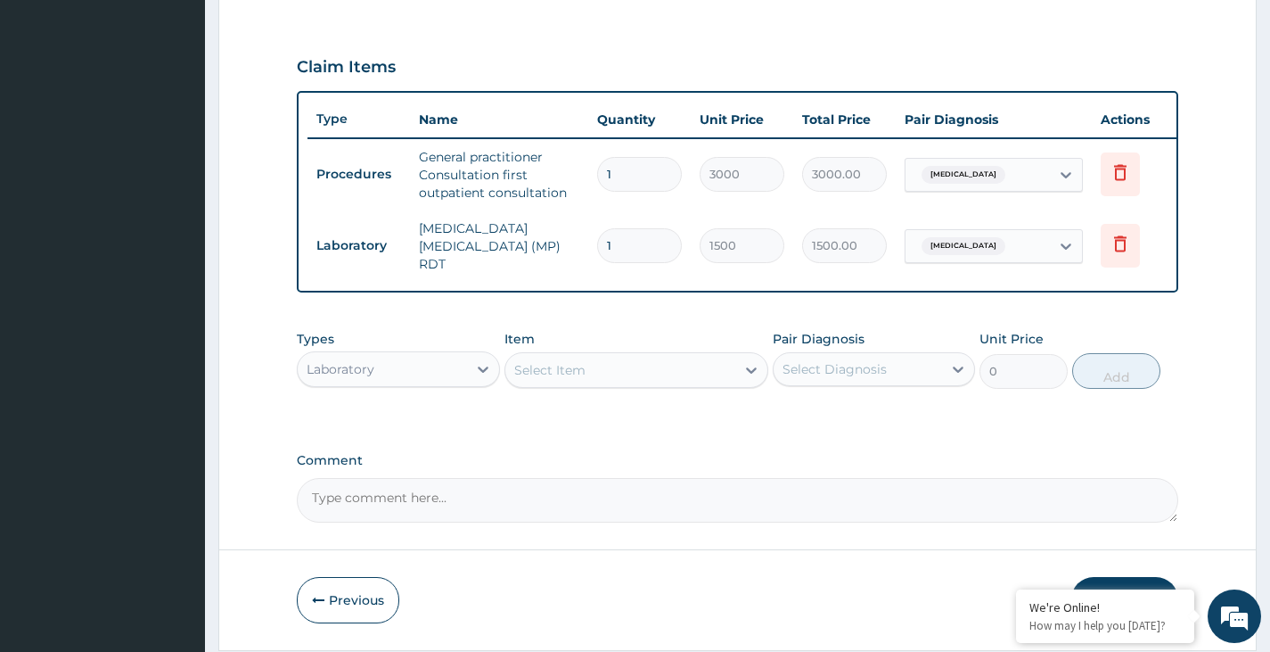
click at [439, 380] on div "Laboratory" at bounding box center [382, 369] width 168 height 29
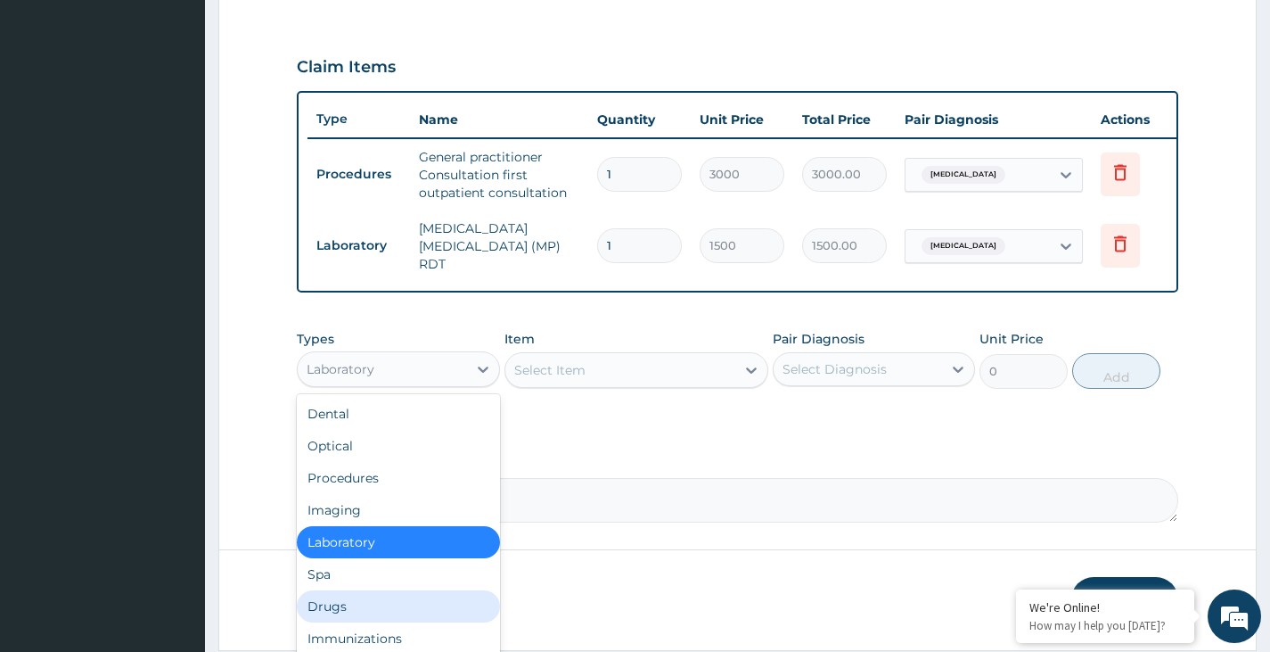
click at [375, 617] on div "Drugs" at bounding box center [398, 606] width 202 height 32
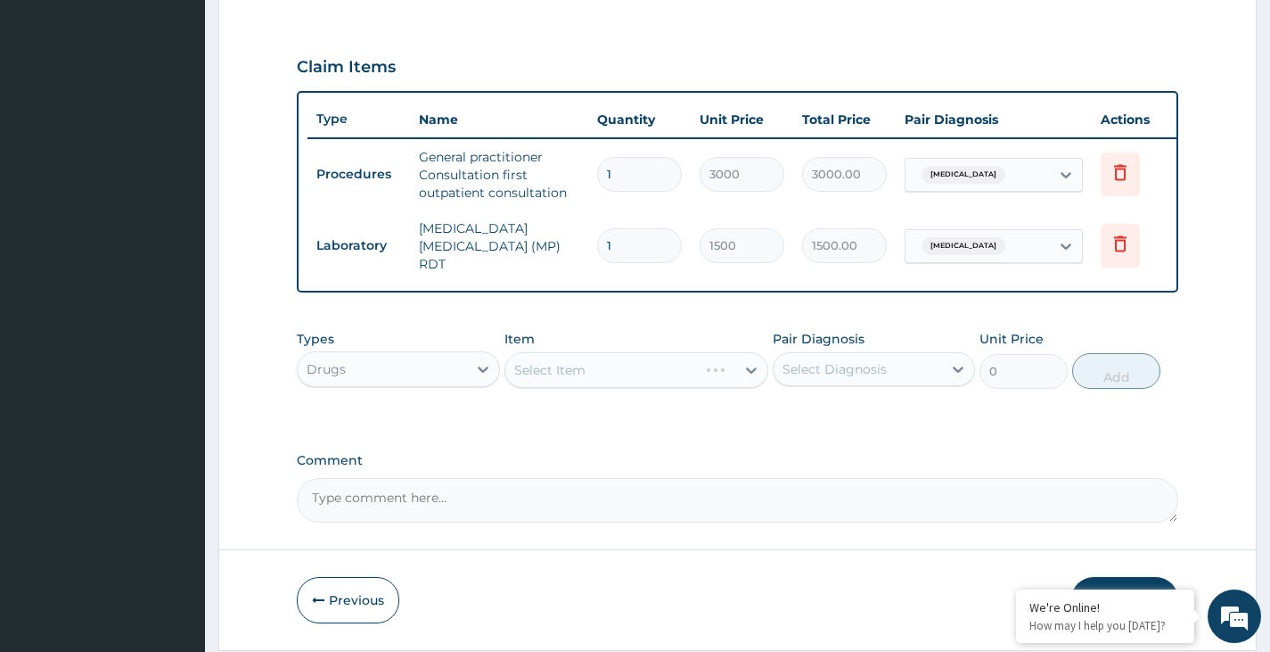
click at [867, 372] on div "Select Diagnosis" at bounding box center [835, 369] width 104 height 18
click at [847, 413] on label "Malaria, unspecified" at bounding box center [857, 413] width 111 height 18
checkbox input "true"
click at [666, 370] on div "Select Item" at bounding box center [620, 370] width 231 height 29
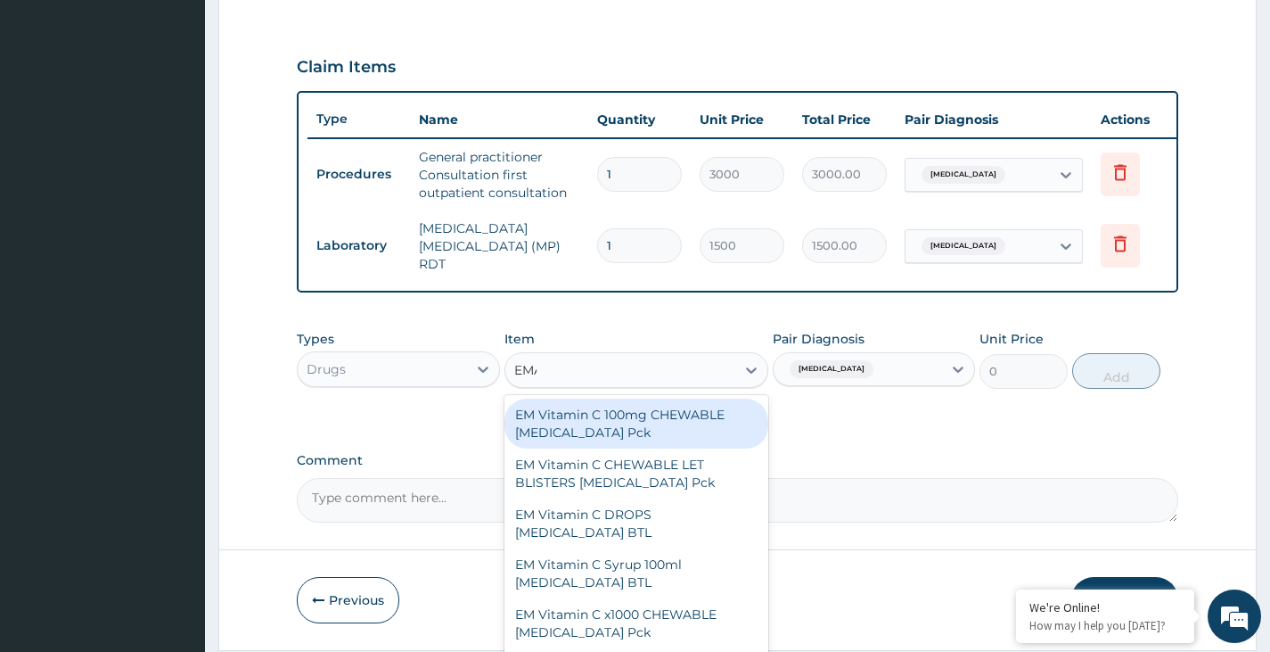
type input "EMAL"
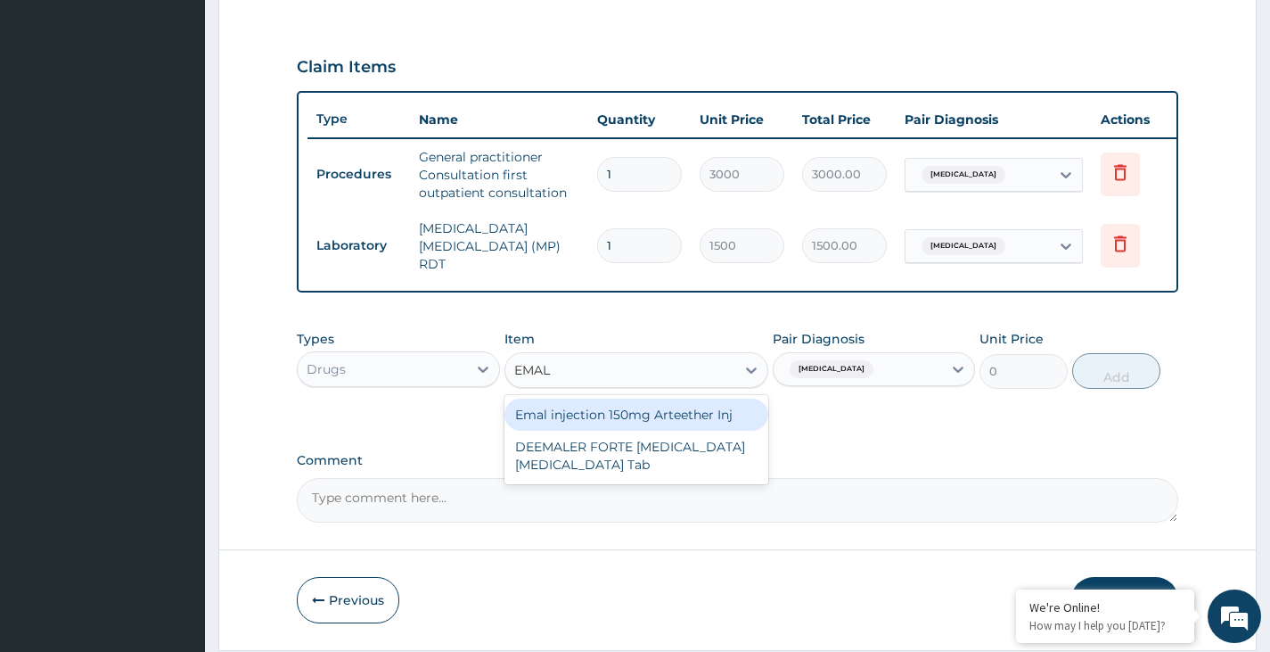
click at [651, 421] on div "Emal injection 150mg Arteether Inj" at bounding box center [637, 414] width 265 height 32
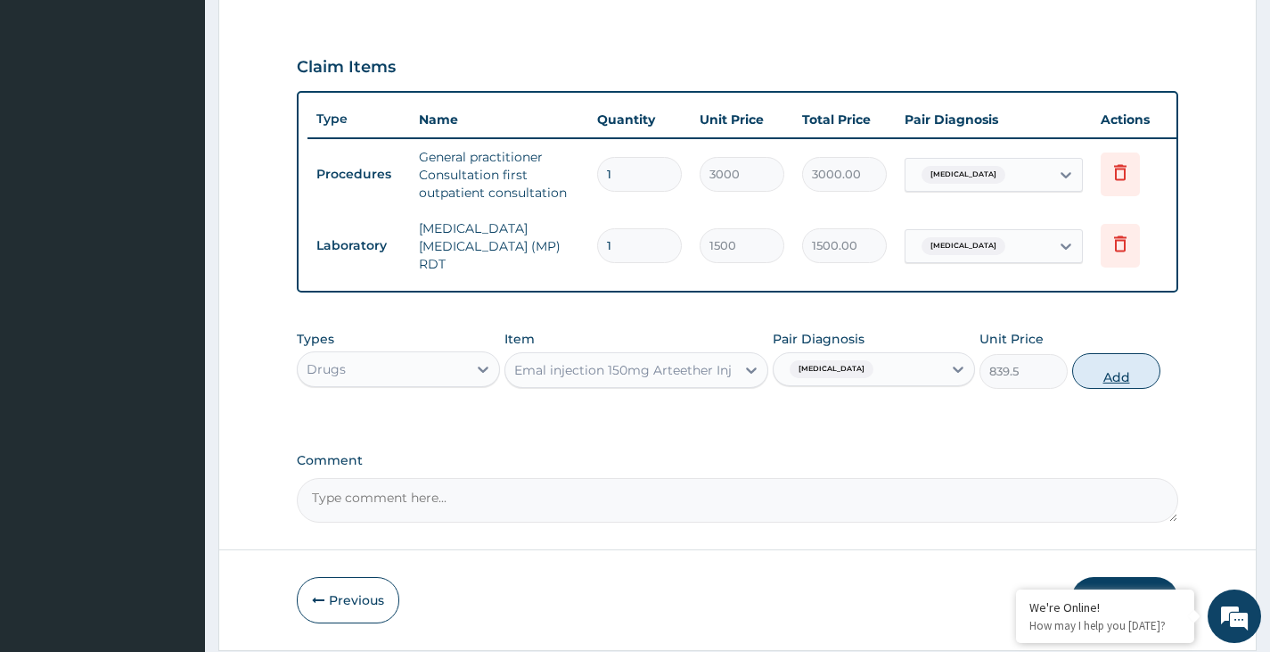
click at [1119, 377] on button "Add" at bounding box center [1116, 371] width 88 height 36
type input "0"
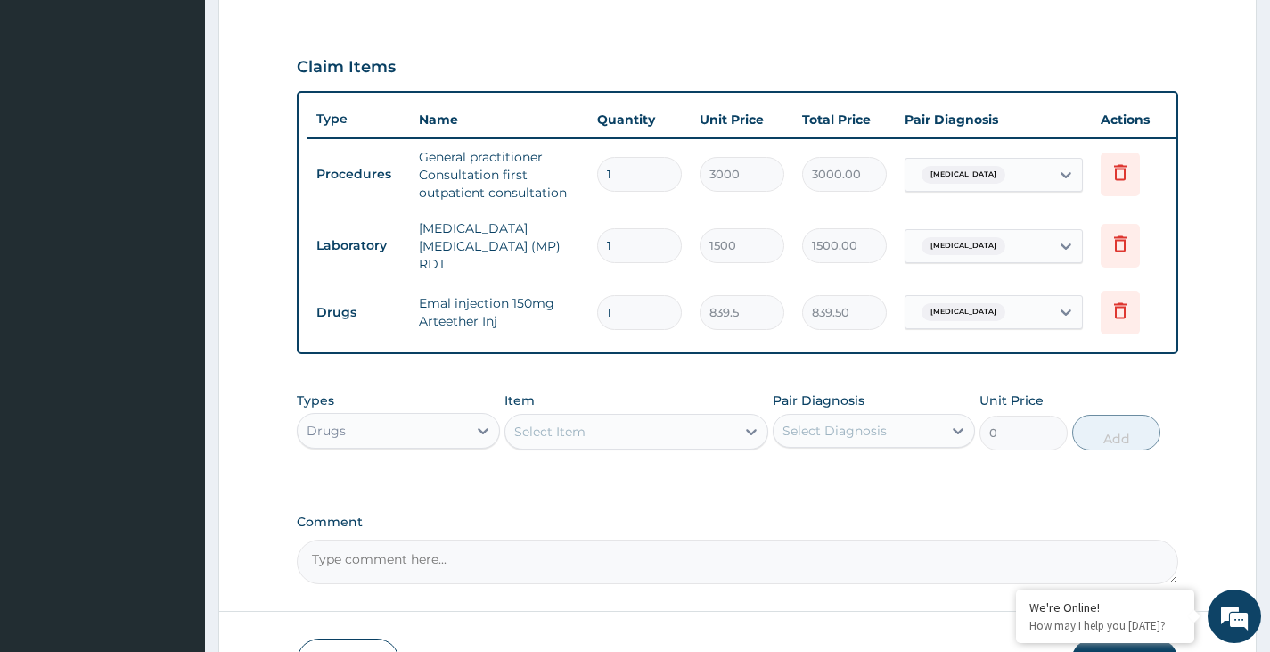
type input "0.00"
type input "3"
type input "2518.50"
type input "3"
click at [795, 436] on div "Select Diagnosis" at bounding box center [835, 431] width 104 height 18
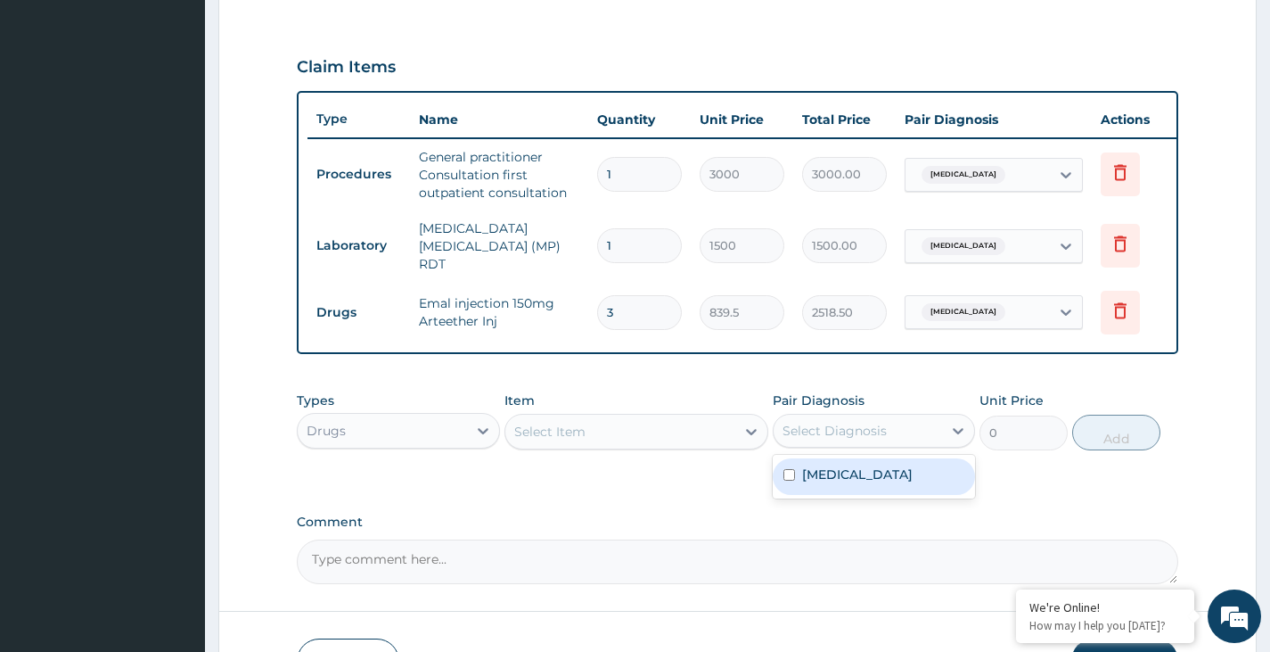
click at [828, 481] on label "Malaria, unspecified" at bounding box center [857, 474] width 111 height 18
checkbox input "true"
click at [661, 432] on div "Select Item" at bounding box center [620, 431] width 231 height 29
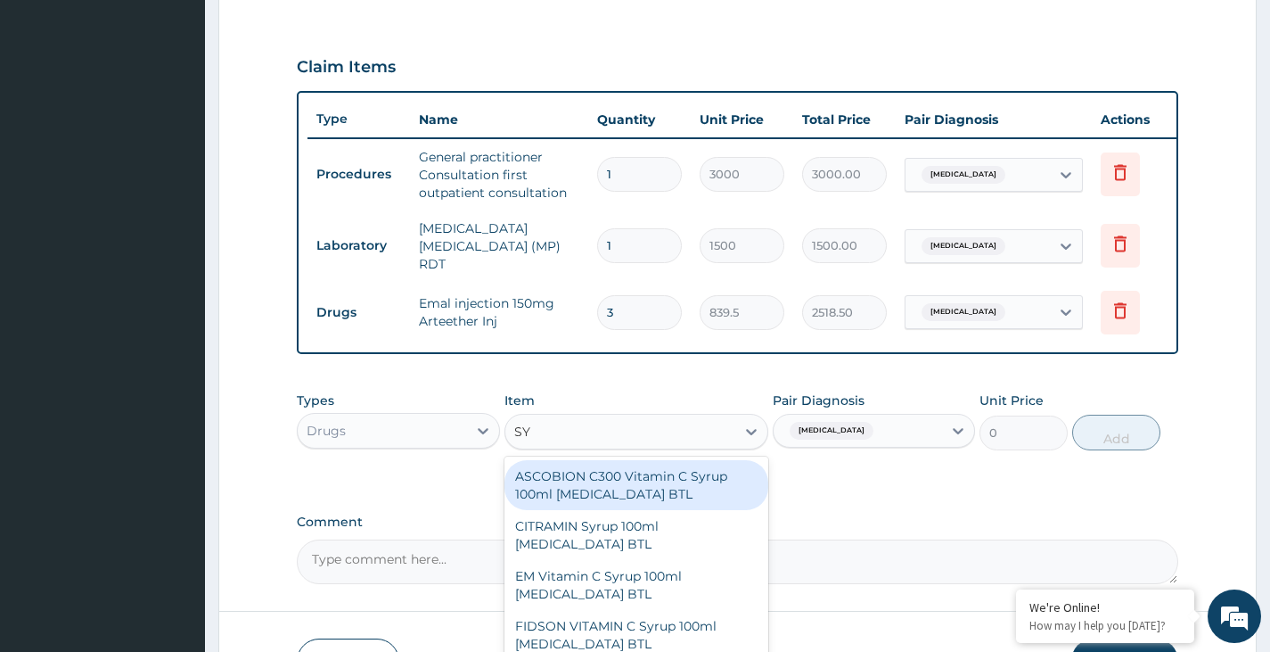
type input "S"
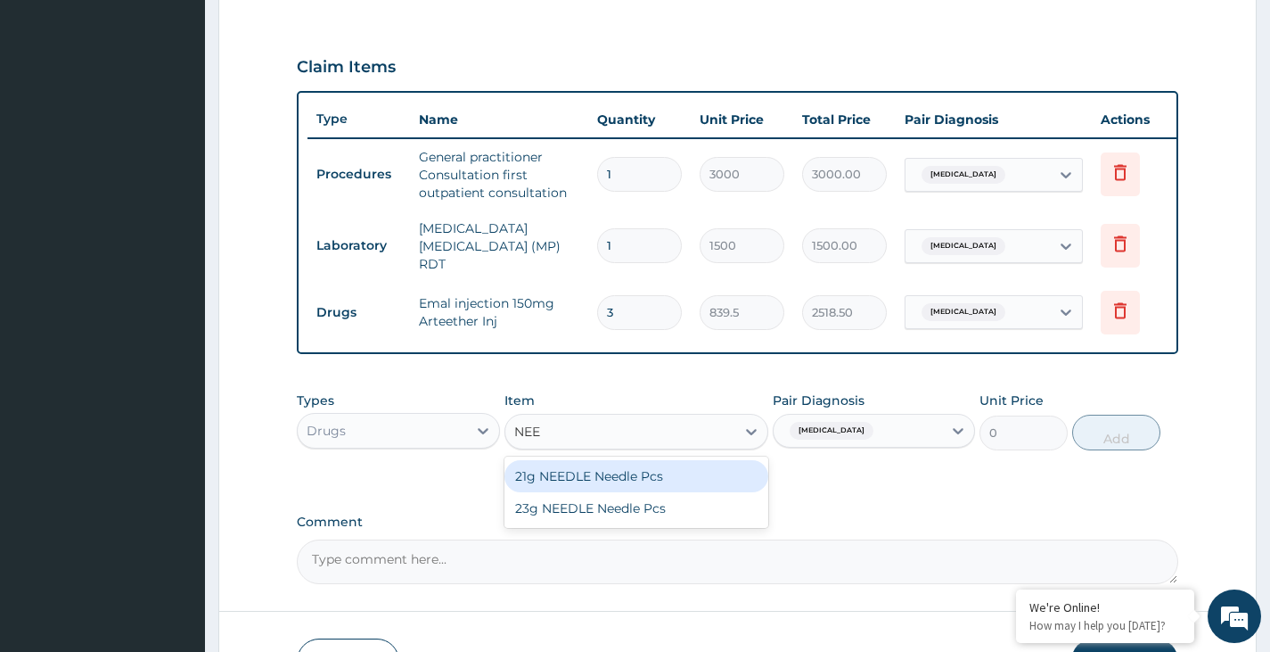
type input "NEED"
click at [607, 482] on div "21g NEEDLE Needle Pcs" at bounding box center [637, 476] width 265 height 32
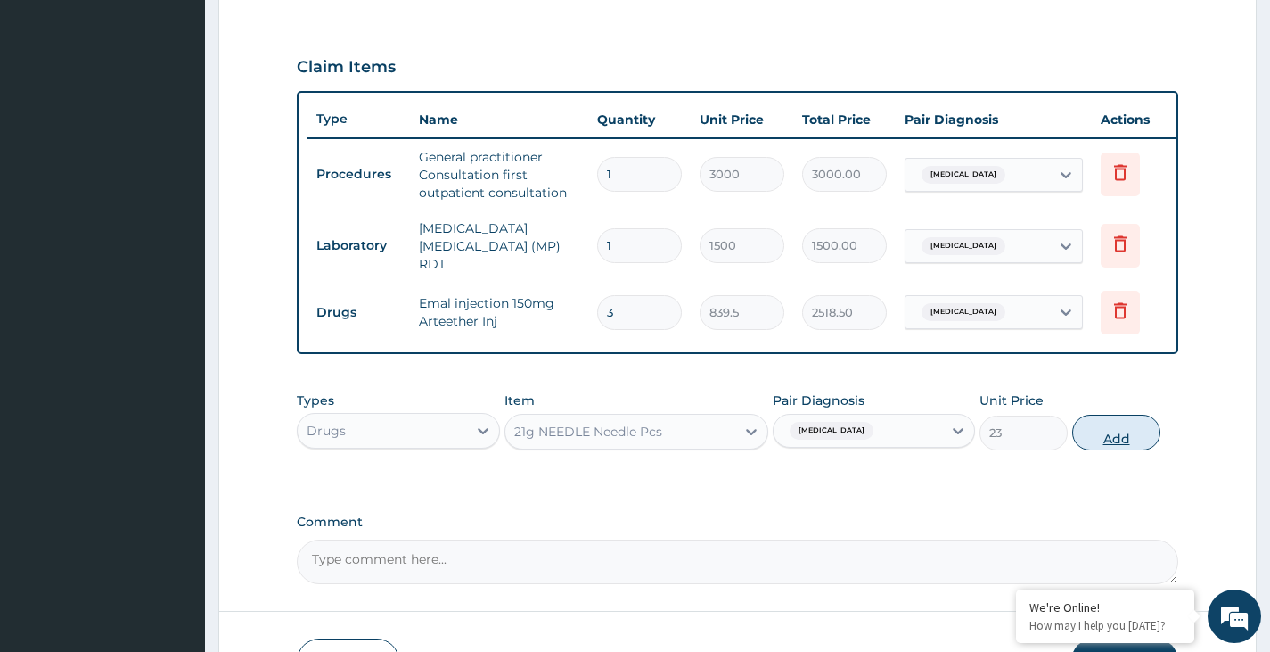
click at [1130, 425] on button "Add" at bounding box center [1116, 433] width 88 height 36
type input "0"
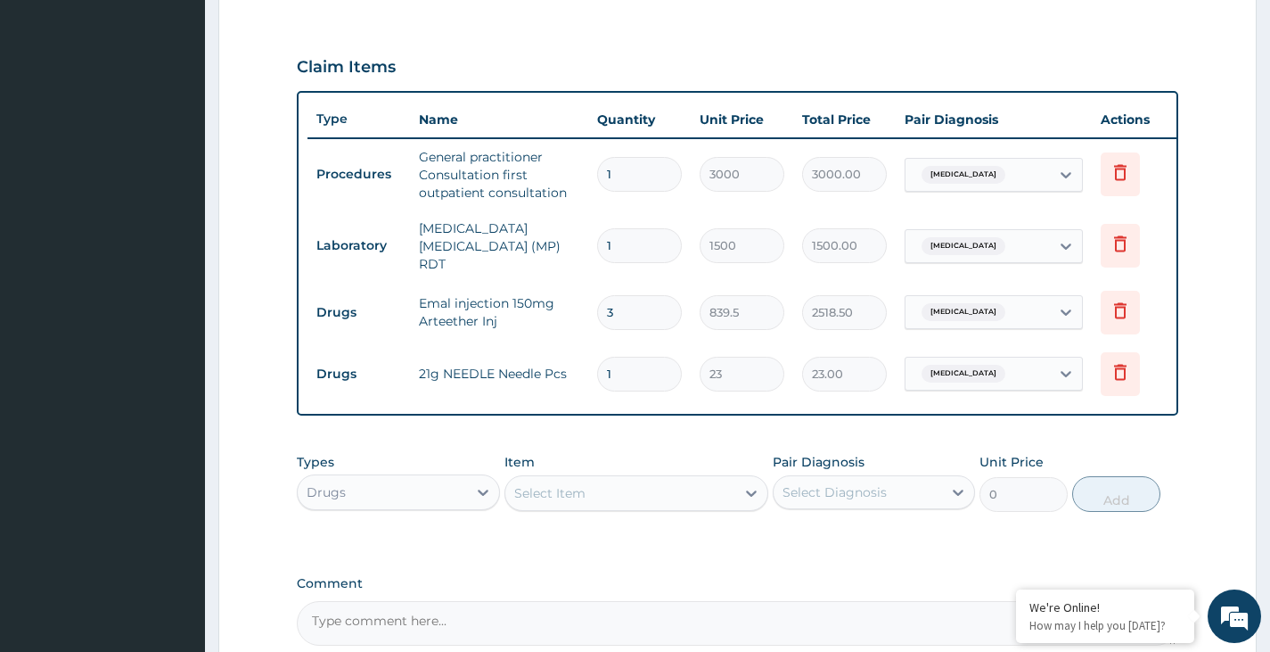
type input "0.00"
type input "4"
type input "92.00"
type input "4"
click at [861, 496] on div "Select Diagnosis" at bounding box center [835, 492] width 104 height 18
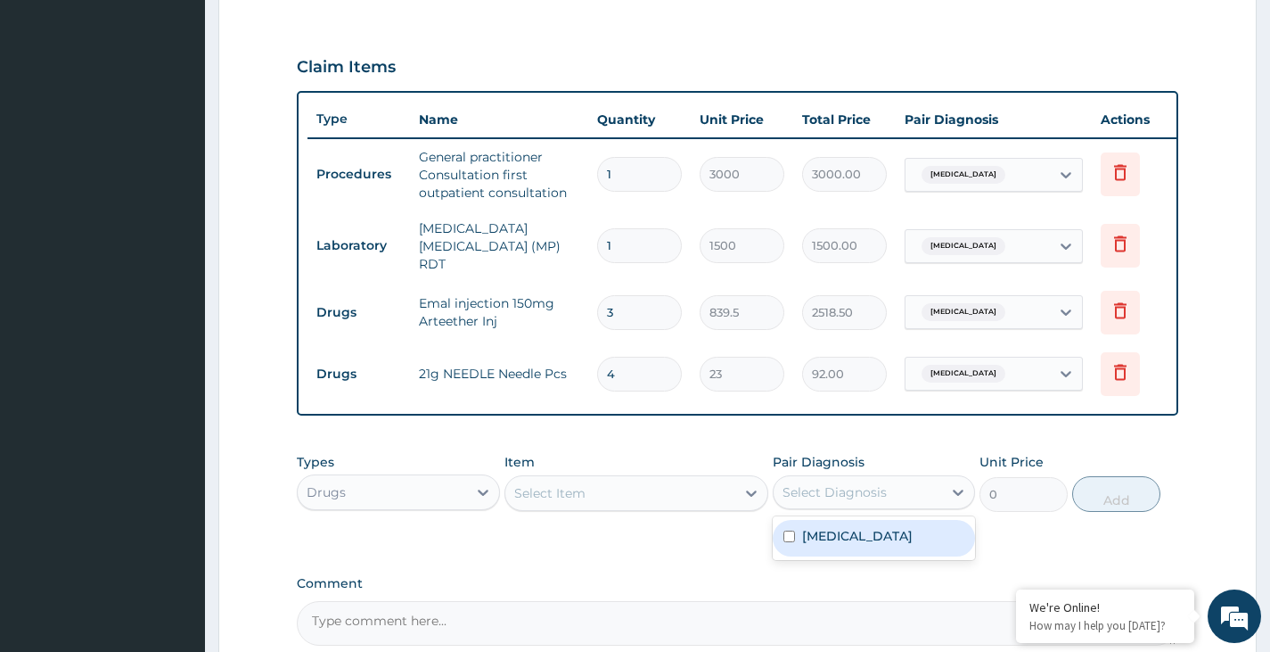
click at [850, 540] on label "Malaria, unspecified" at bounding box center [857, 536] width 111 height 18
checkbox input "true"
click at [700, 489] on div "Select Item" at bounding box center [620, 493] width 231 height 29
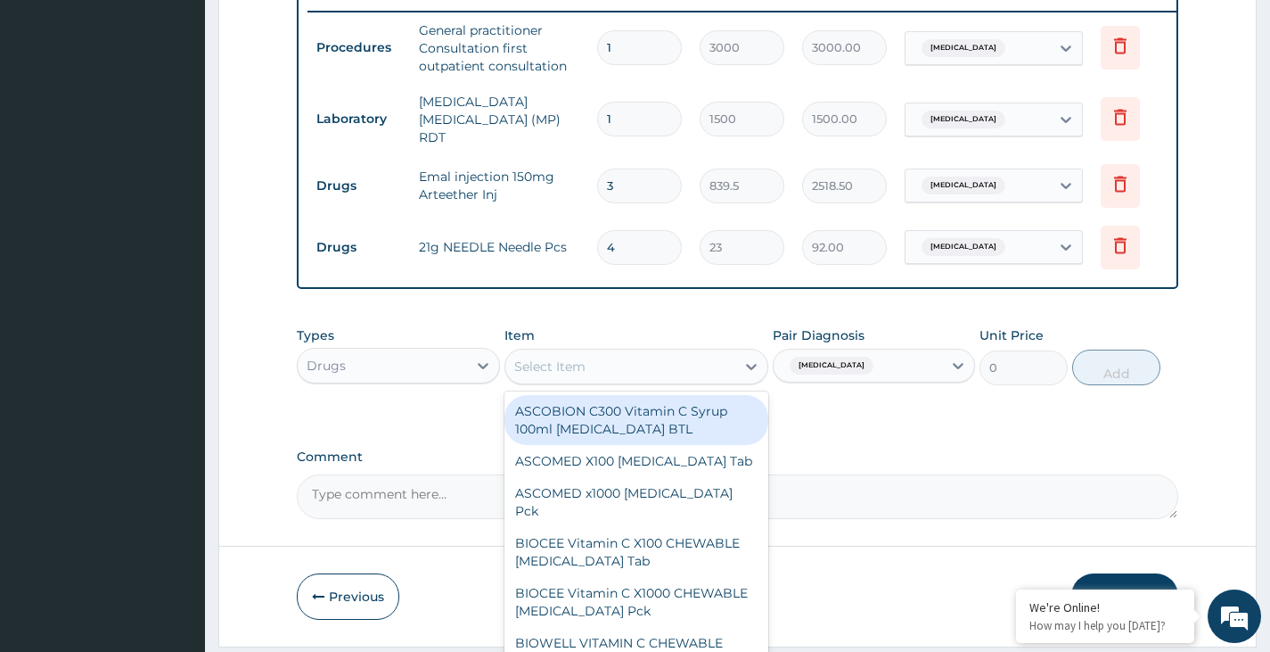
scroll to position [757, 0]
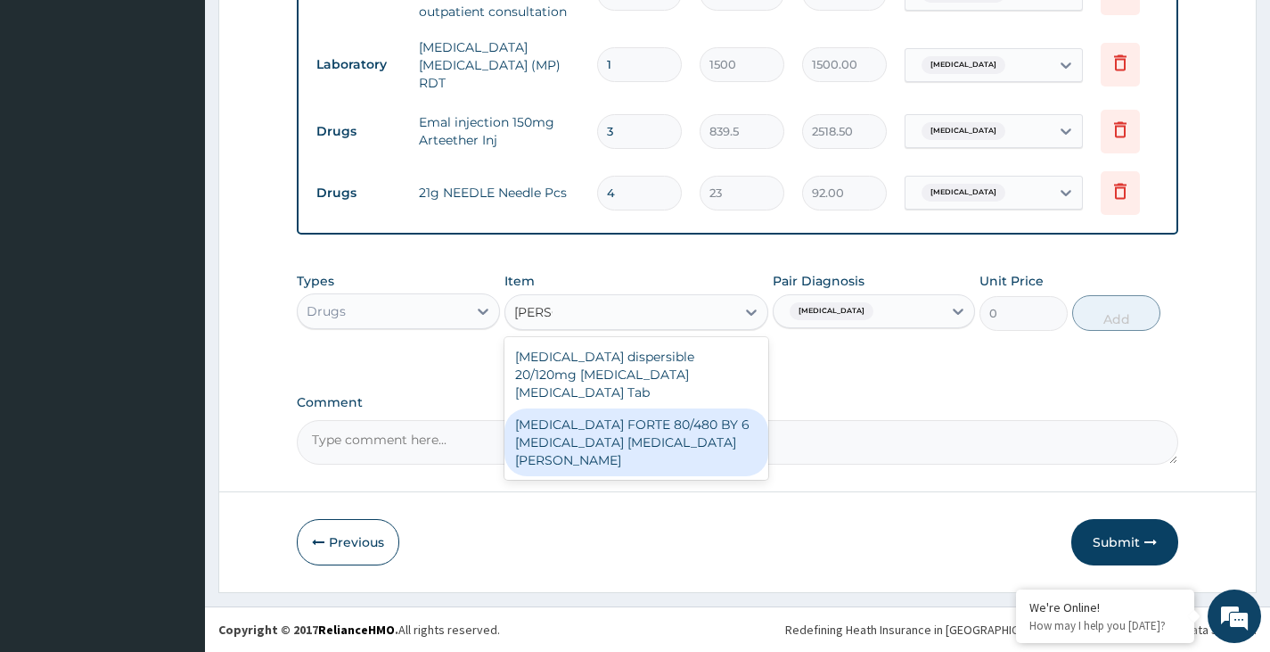
type input "COART"
click at [606, 411] on div "COARTEM FORTE 80/480 BY 6 Artemether Lumefantrine Pck" at bounding box center [637, 442] width 265 height 68
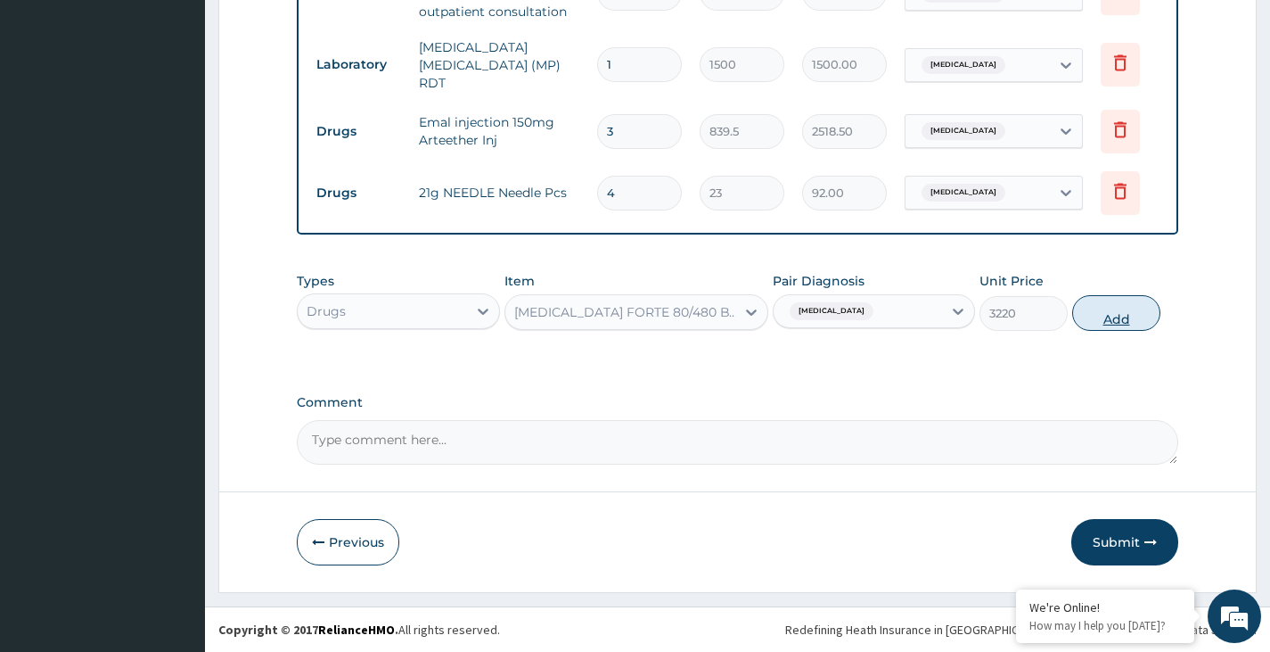
click at [1121, 305] on button "Add" at bounding box center [1116, 313] width 88 height 36
type input "0"
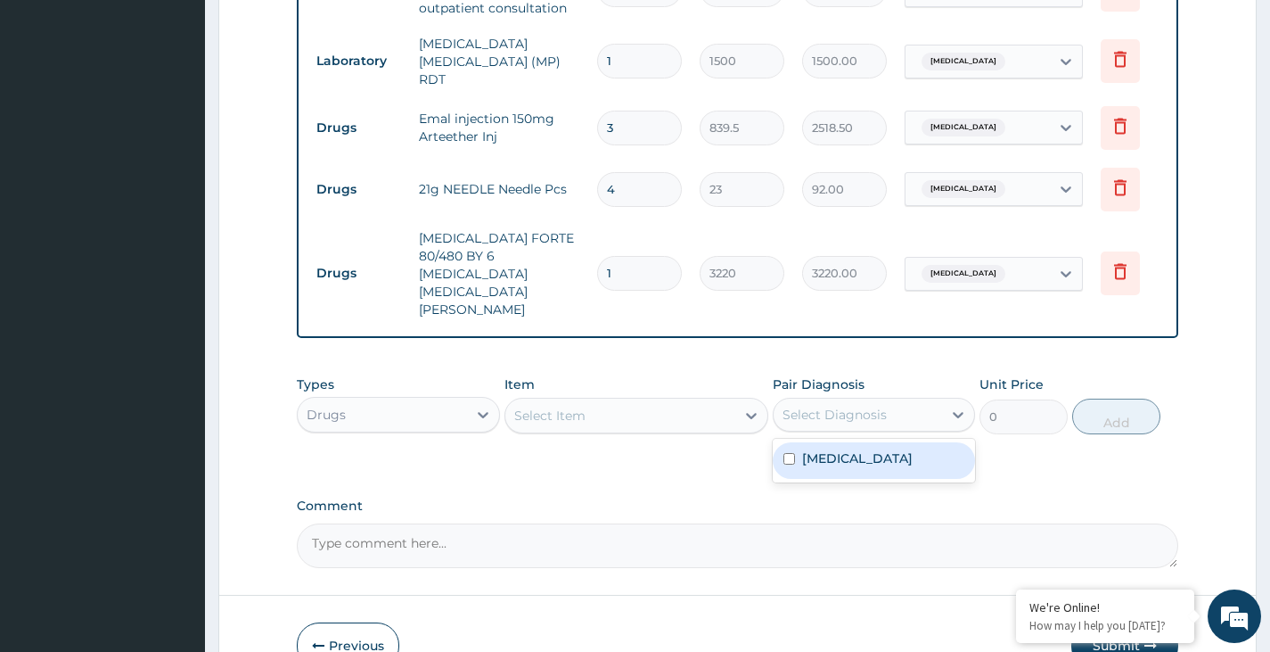
click at [859, 406] on div "Select Diagnosis" at bounding box center [835, 415] width 104 height 18
click at [857, 449] on label "Malaria, unspecified" at bounding box center [857, 458] width 111 height 18
checkbox input "true"
click at [694, 401] on div "Select Item" at bounding box center [620, 415] width 231 height 29
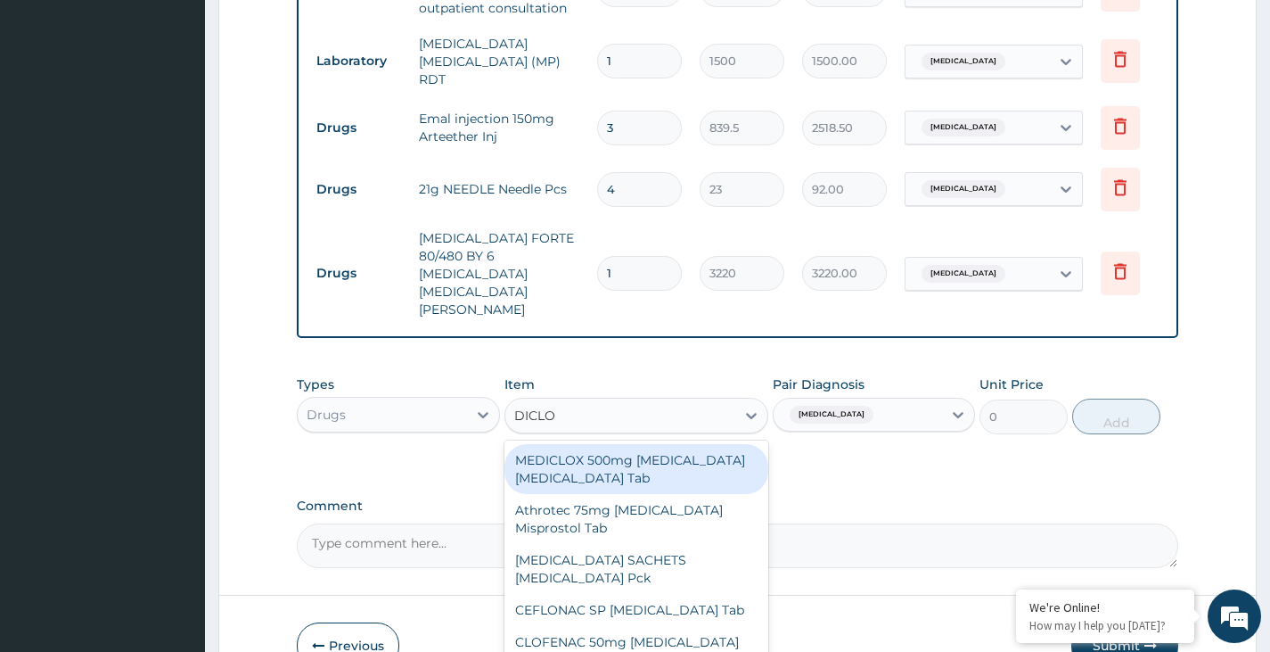
type input "DICLOF"
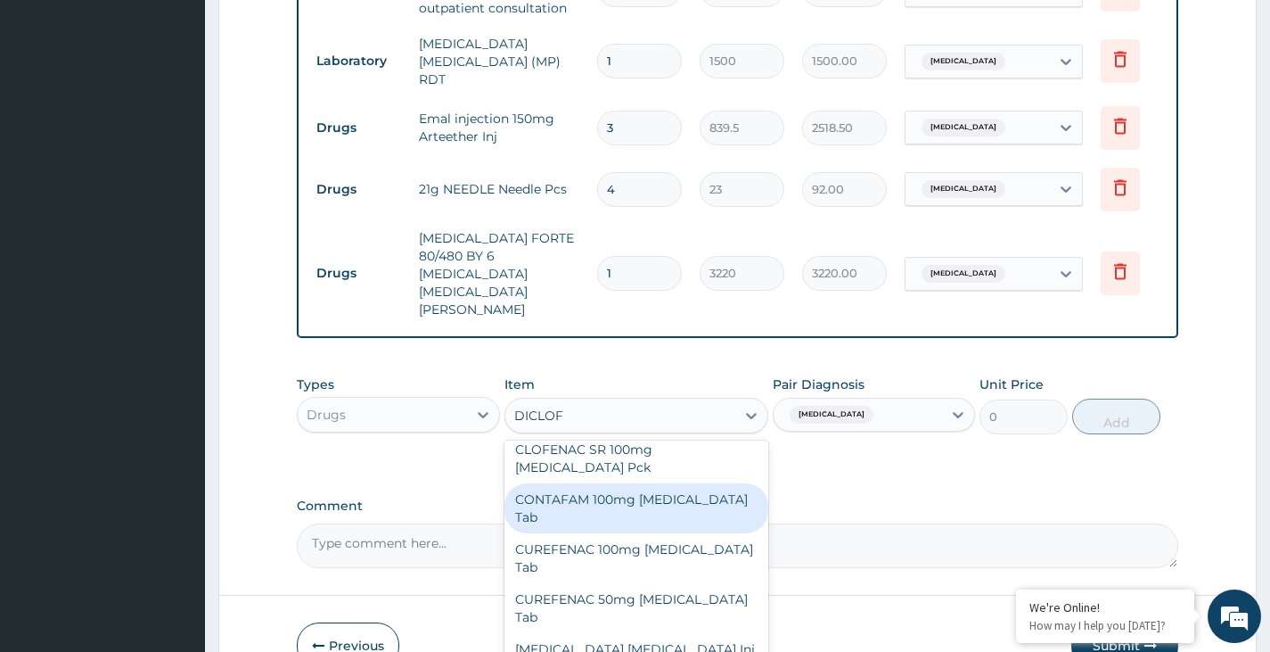
scroll to position [201, 0]
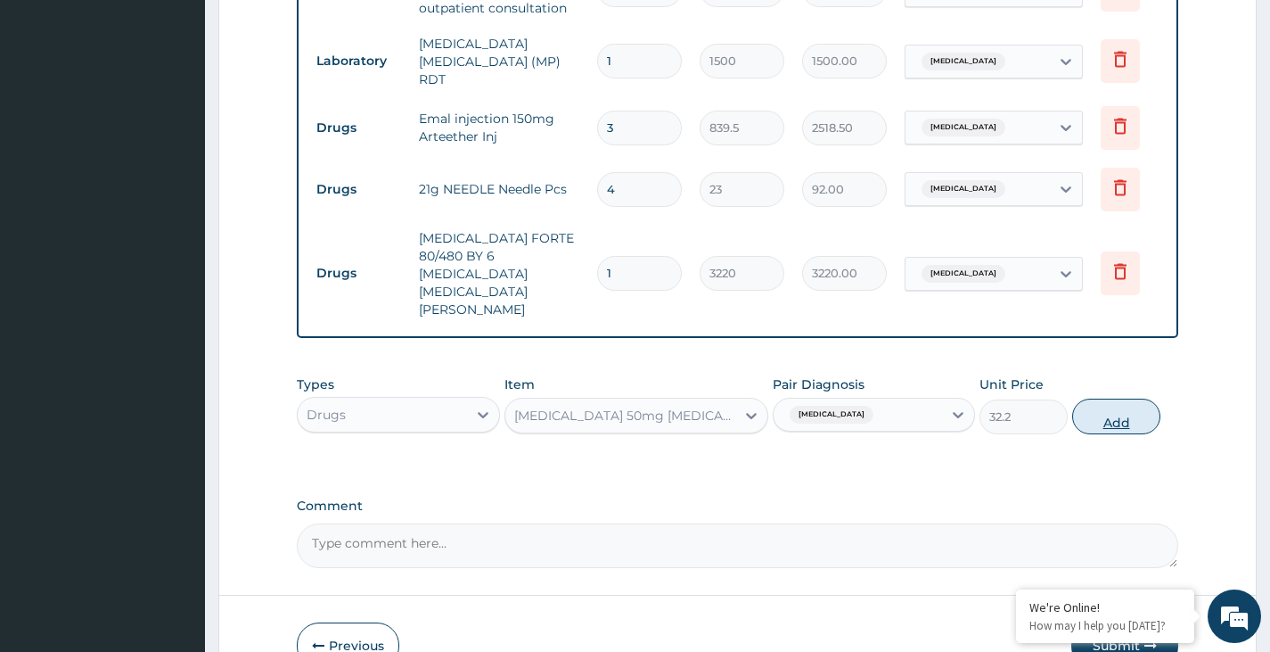
click at [1108, 398] on button "Add" at bounding box center [1116, 416] width 88 height 36
type input "0"
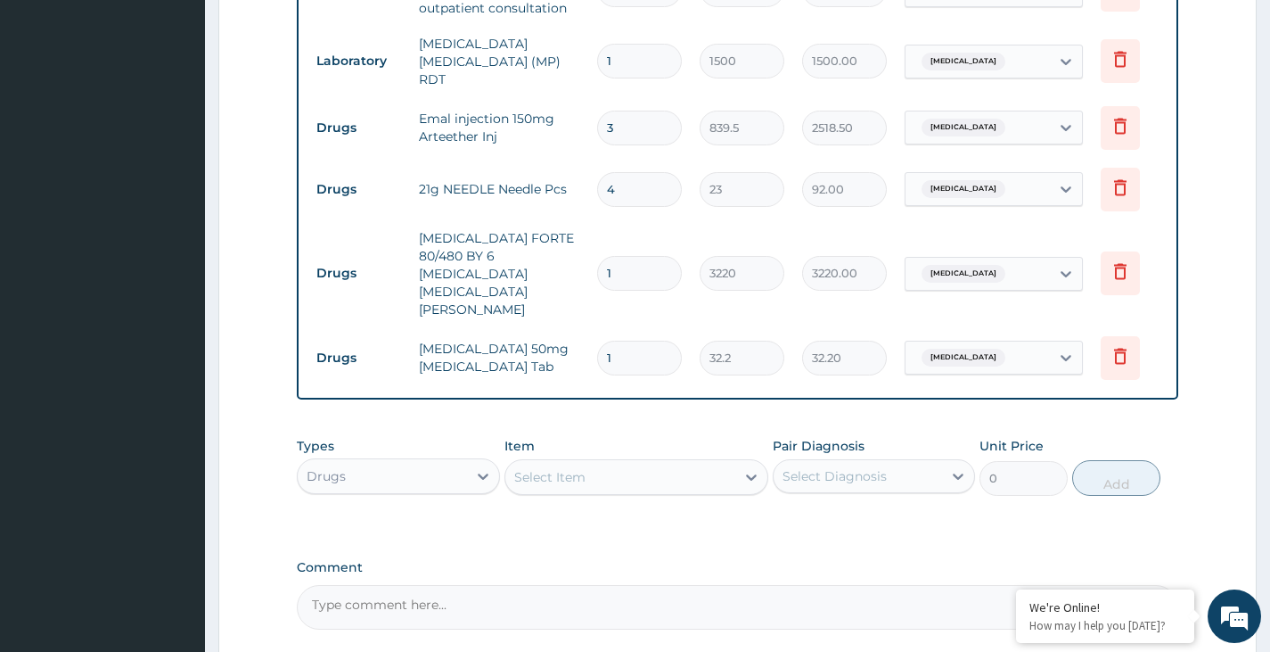
type input "0.00"
type input "6"
type input "193.20"
type input "6"
click at [862, 467] on div "Select Diagnosis" at bounding box center [835, 476] width 104 height 18
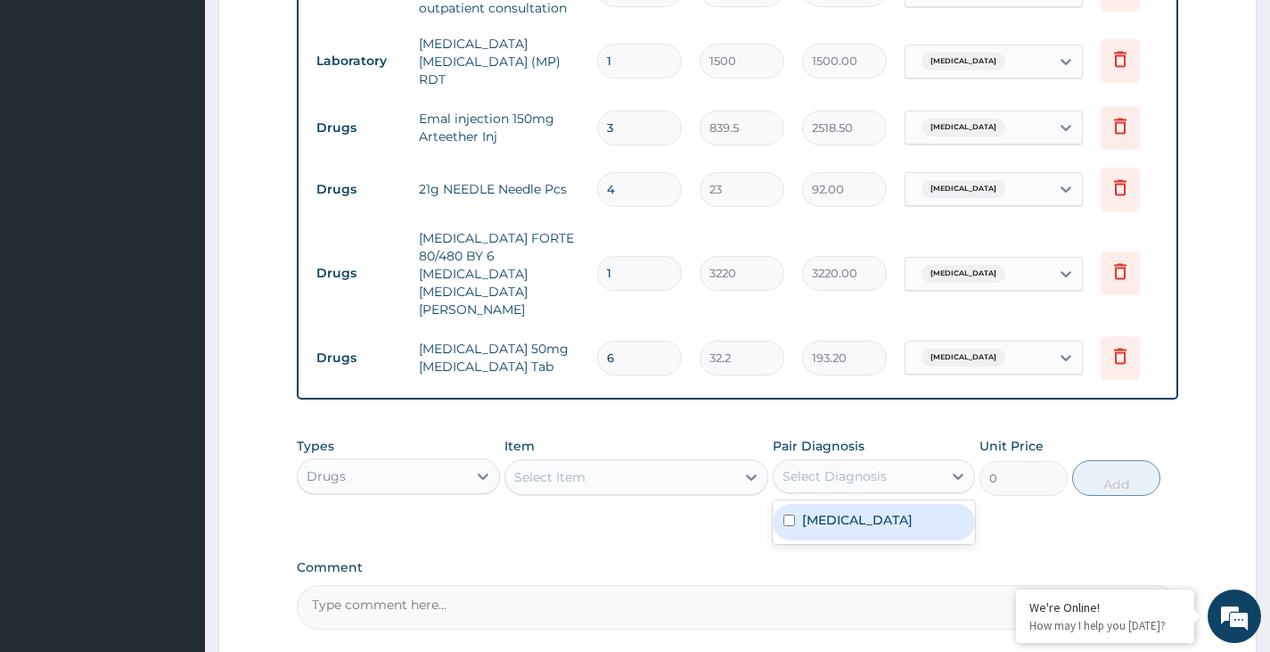
click at [850, 511] on label "Malaria, unspecified" at bounding box center [857, 520] width 111 height 18
checkbox input "true"
click at [711, 463] on div "Select Item" at bounding box center [620, 477] width 231 height 29
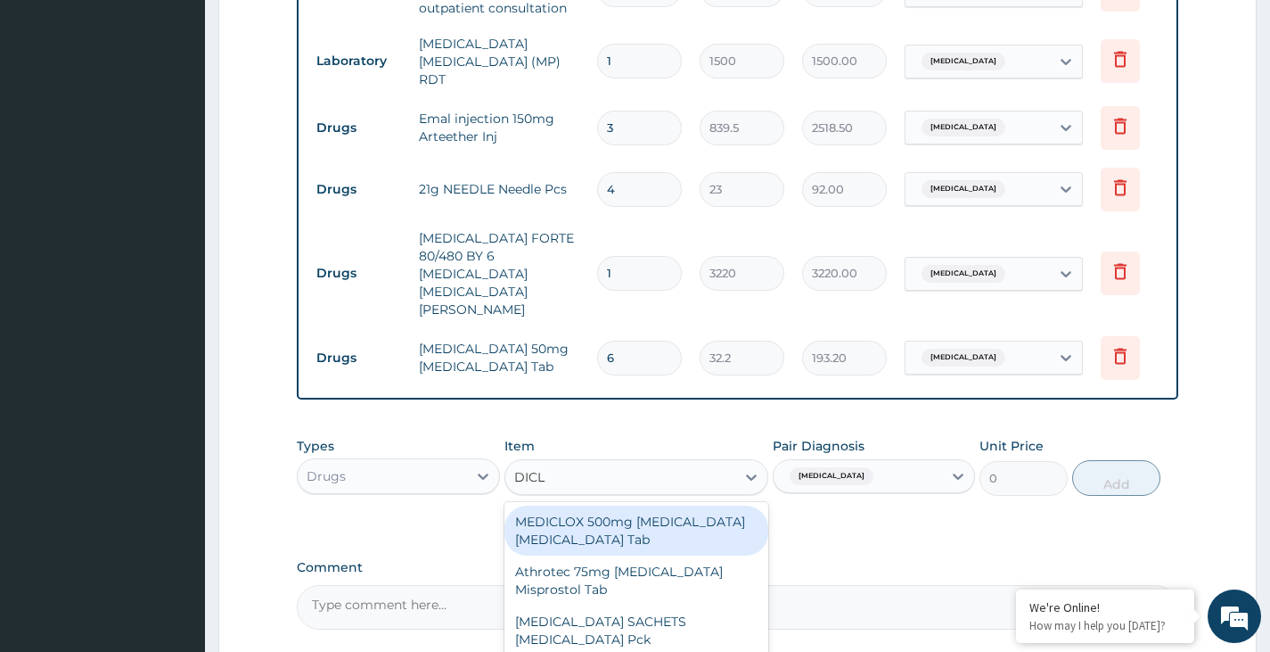
type input "DICLO"
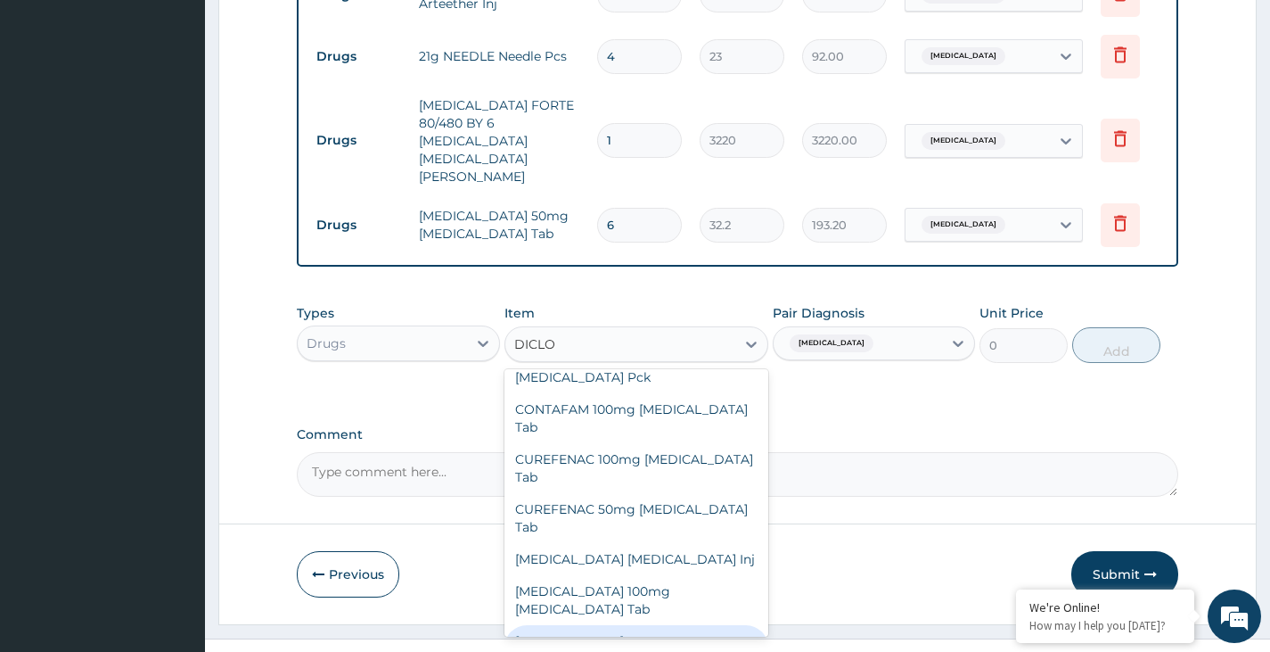
scroll to position [267, 0]
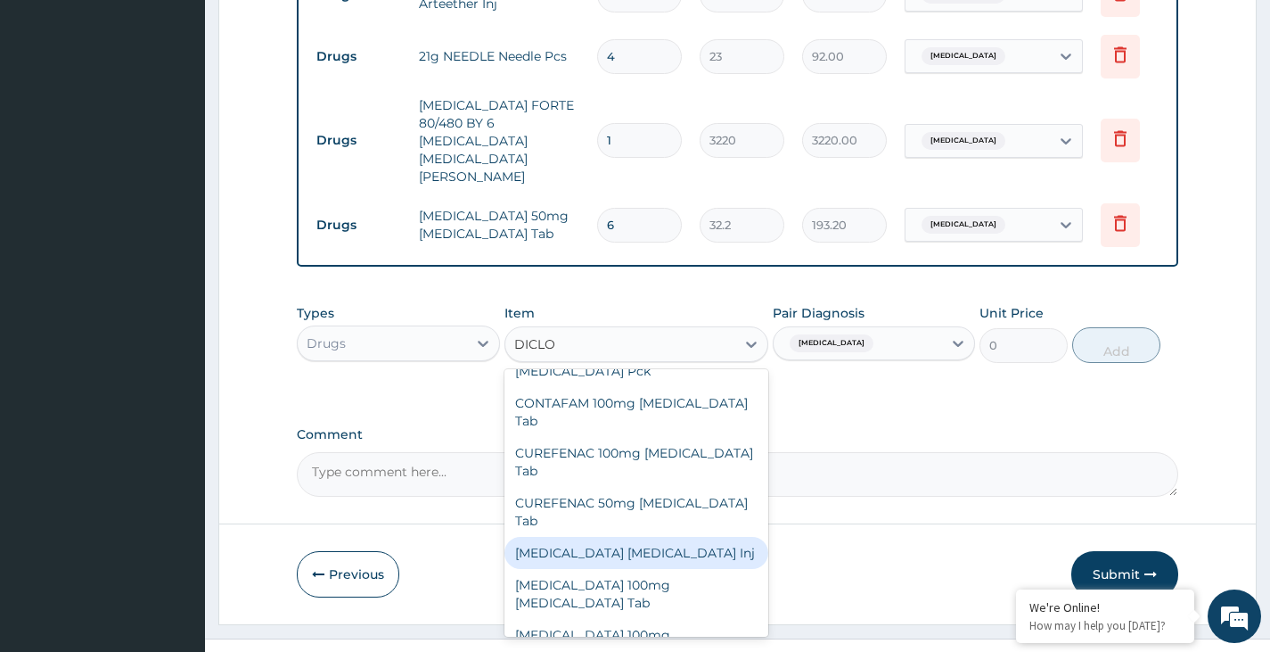
click at [579, 537] on div "Diclofenac Diclofenac Inj" at bounding box center [637, 553] width 265 height 32
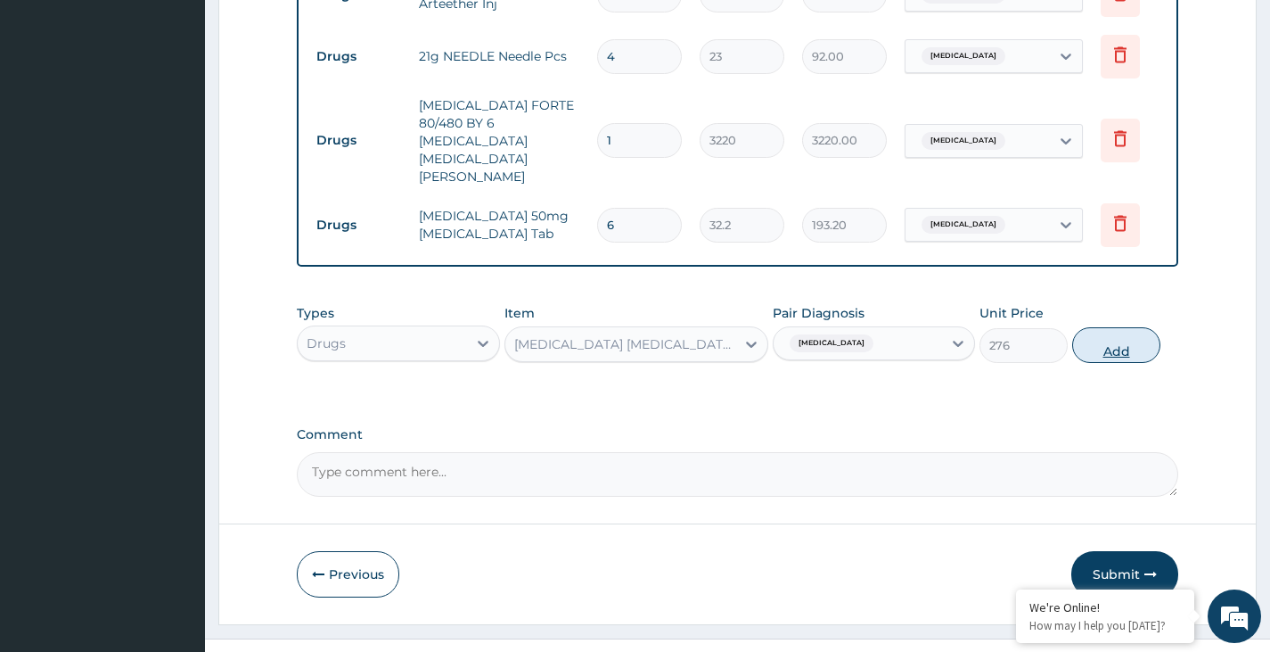
click at [1134, 327] on button "Add" at bounding box center [1116, 345] width 88 height 36
type input "0"
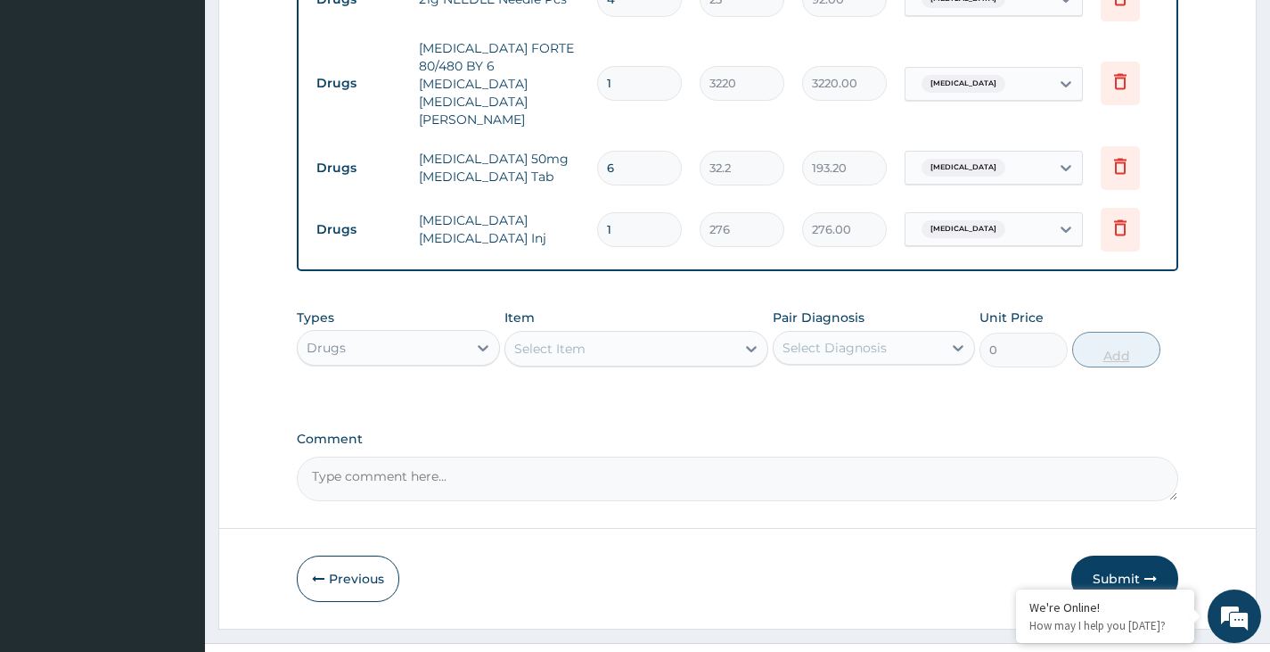
scroll to position [951, 0]
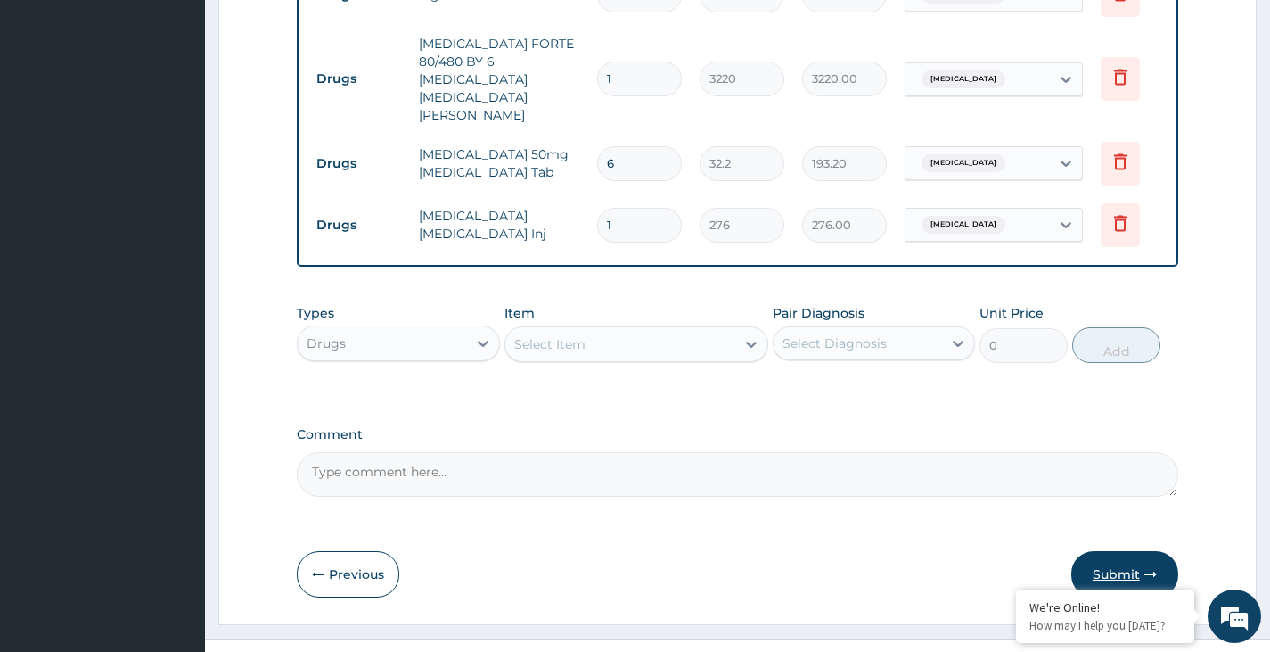
click at [1133, 551] on button "Submit" at bounding box center [1125, 574] width 107 height 46
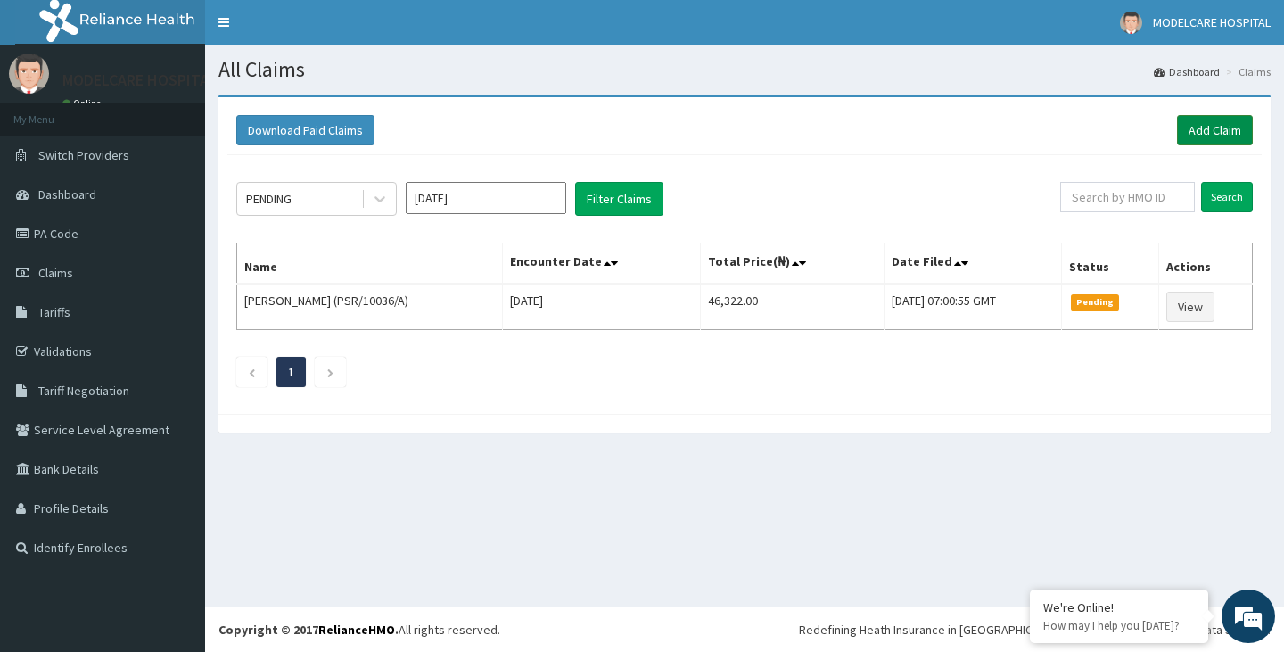
click at [1212, 131] on link "Add Claim" at bounding box center [1215, 130] width 76 height 30
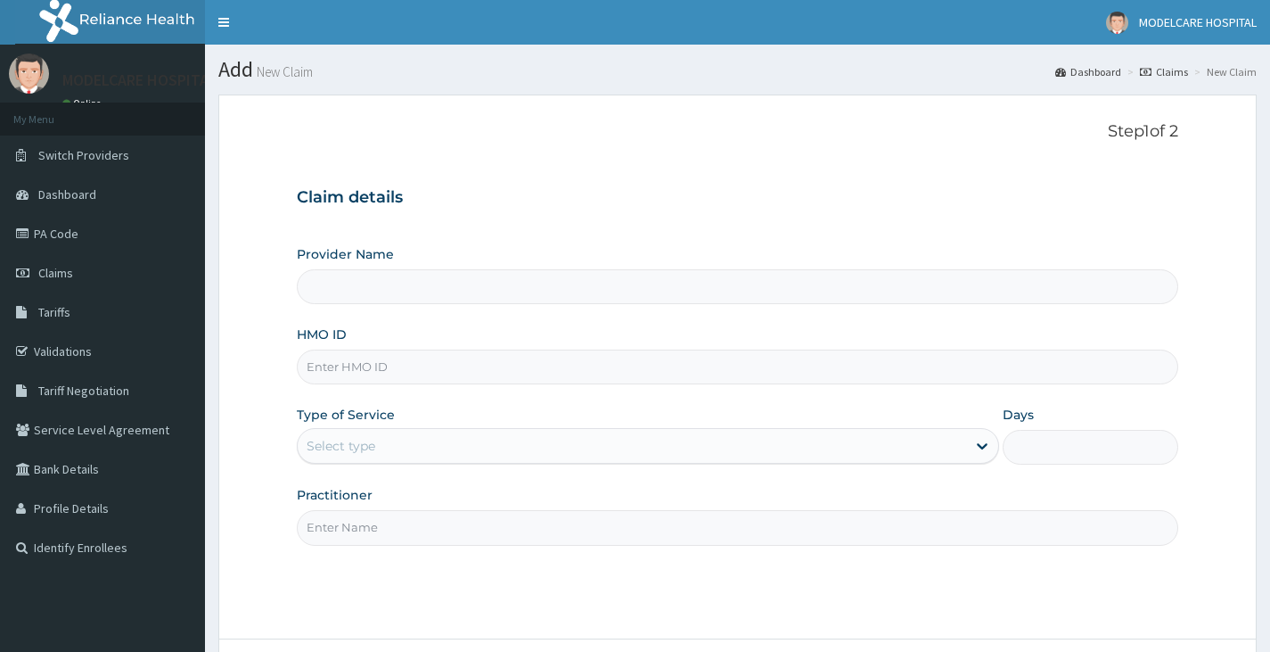
click at [472, 364] on input "HMO ID" at bounding box center [738, 366] width 882 height 35
type input "MODELCARE HOSPITAL"
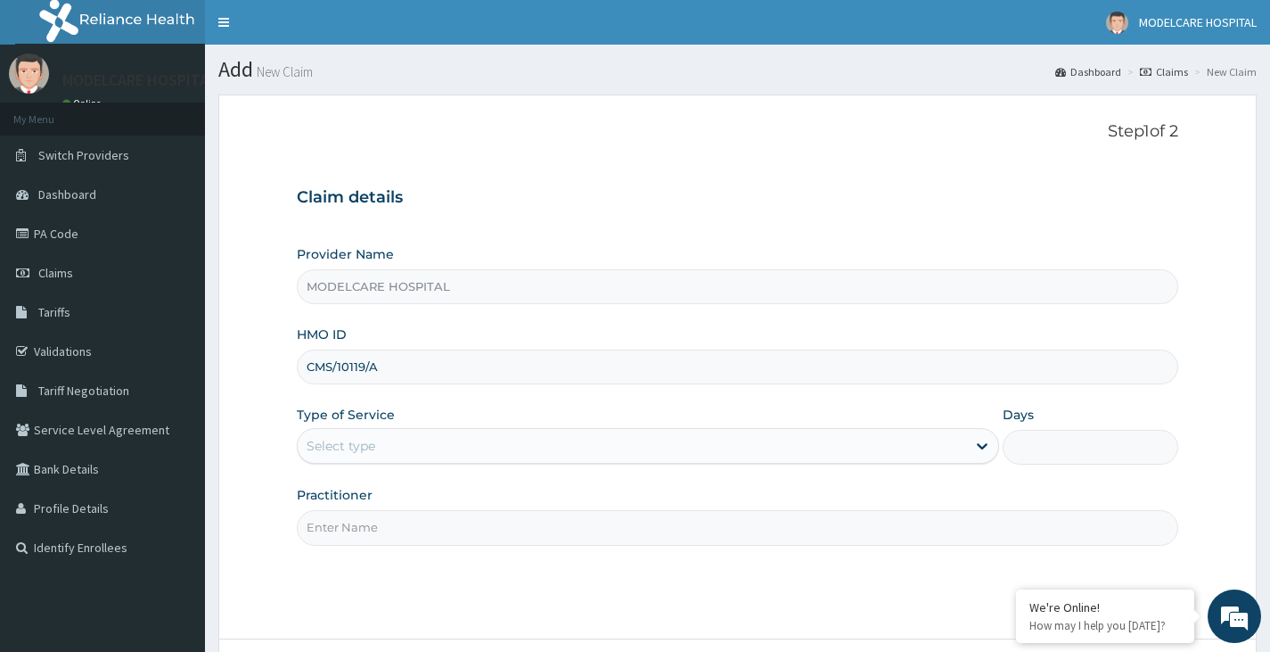
type input "CMS/10119/A"
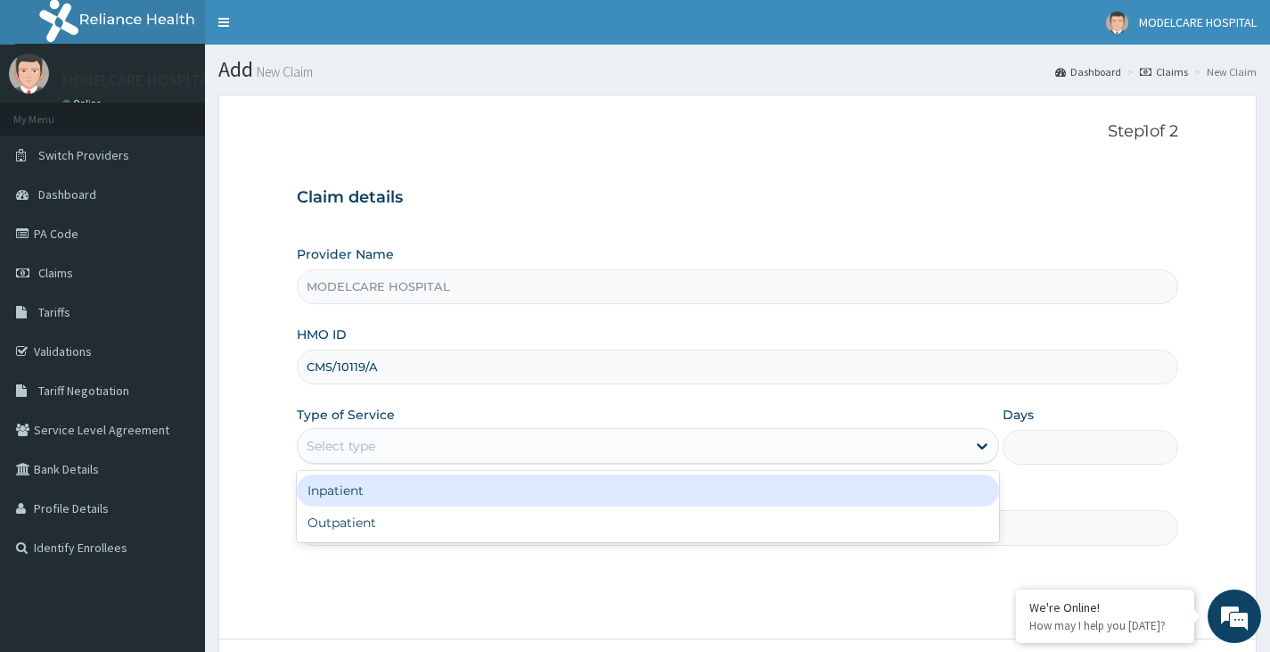
click at [495, 446] on div "Select type" at bounding box center [632, 445] width 669 height 29
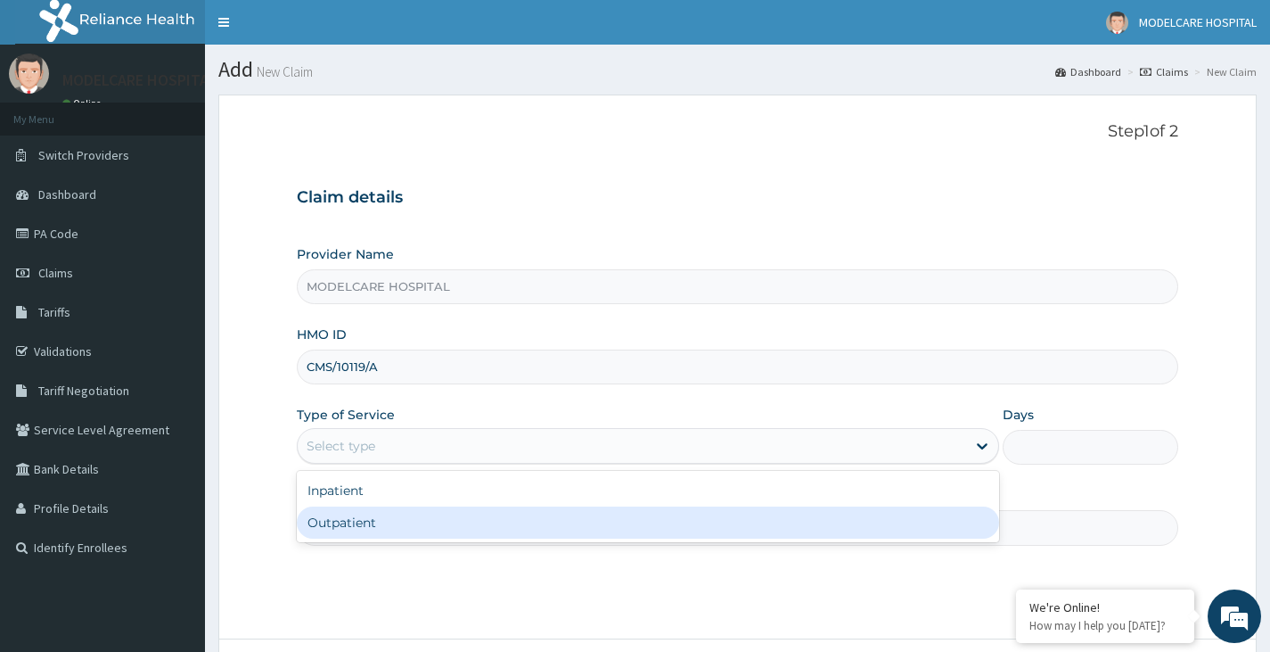
click at [463, 527] on div "Outpatient" at bounding box center [648, 522] width 702 height 32
type input "1"
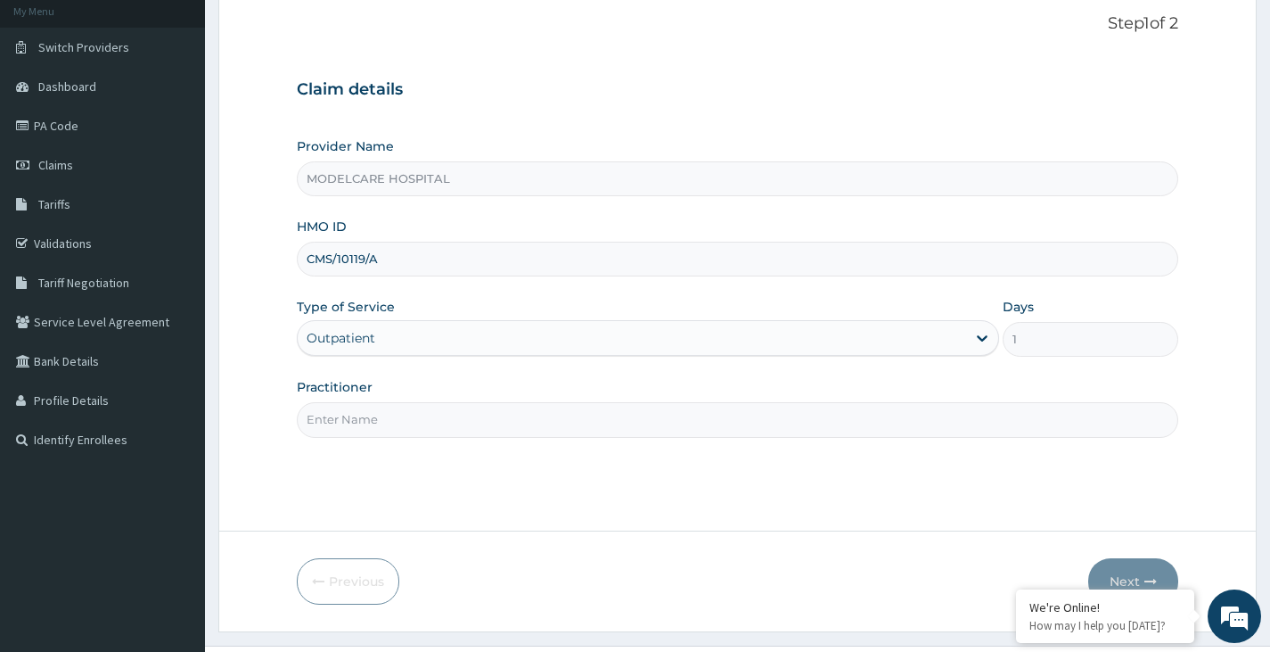
scroll to position [147, 0]
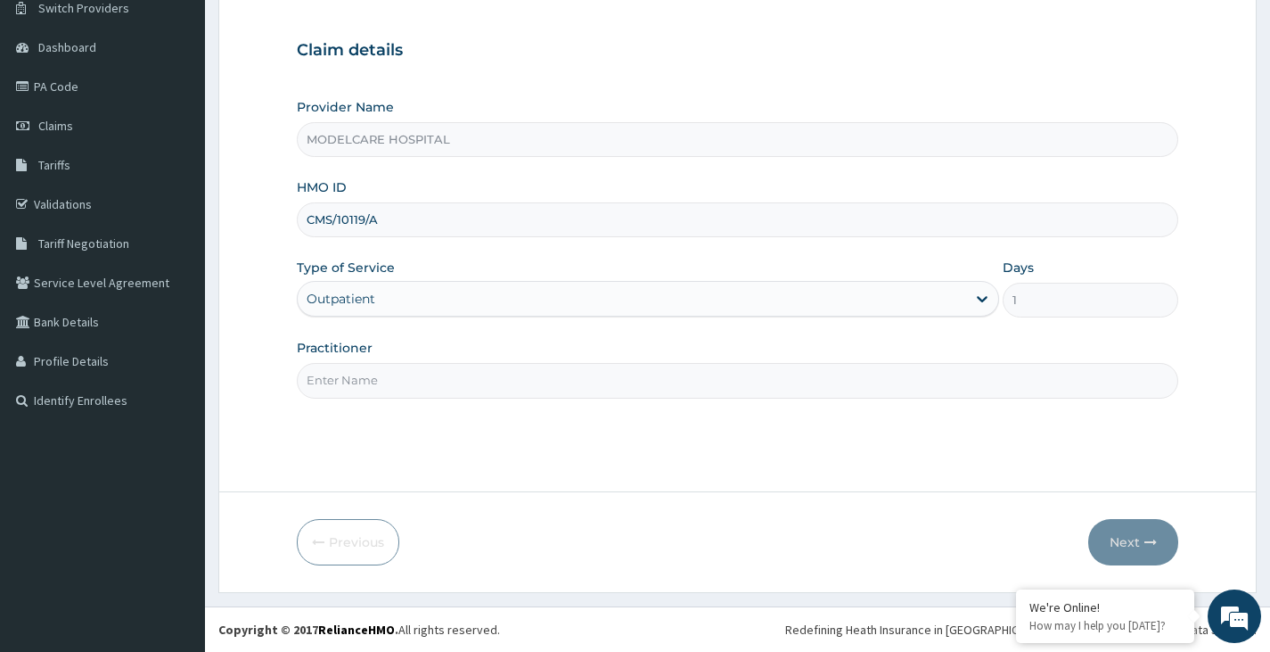
click at [512, 385] on input "Practitioner" at bounding box center [738, 380] width 882 height 35
type input "DR. THEODORA"
click at [1117, 538] on button "Next" at bounding box center [1134, 542] width 90 height 46
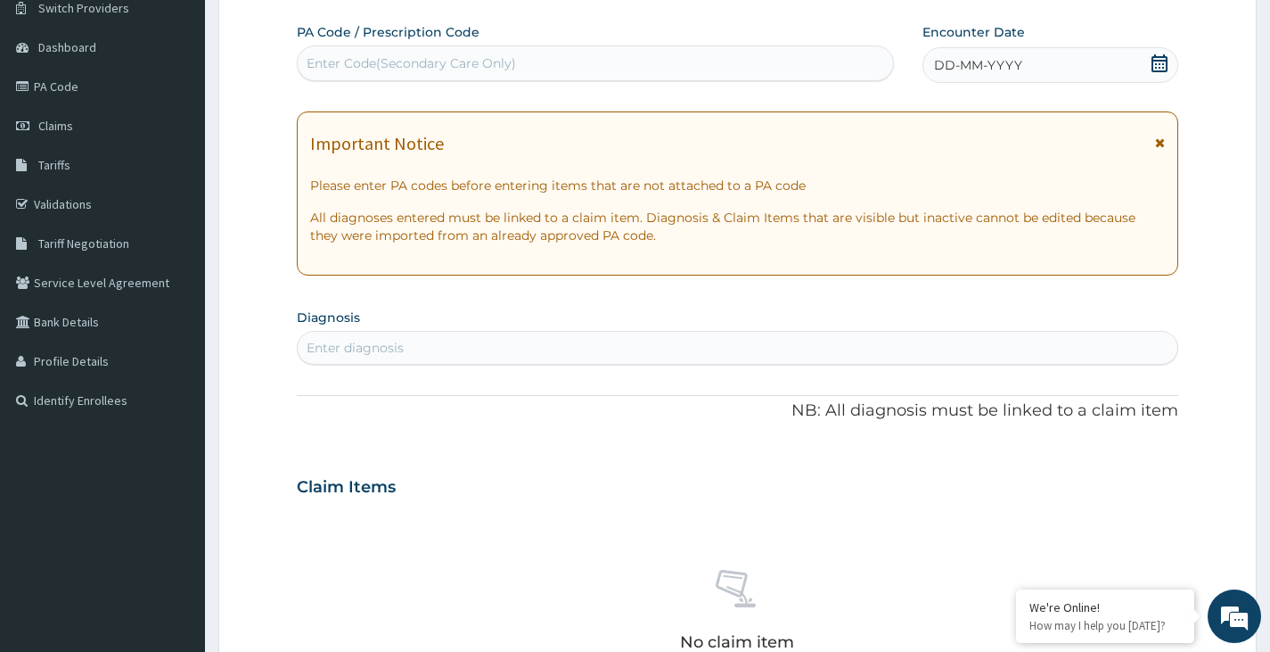
click at [1148, 54] on div "DD-MM-YYYY" at bounding box center [1051, 65] width 256 height 36
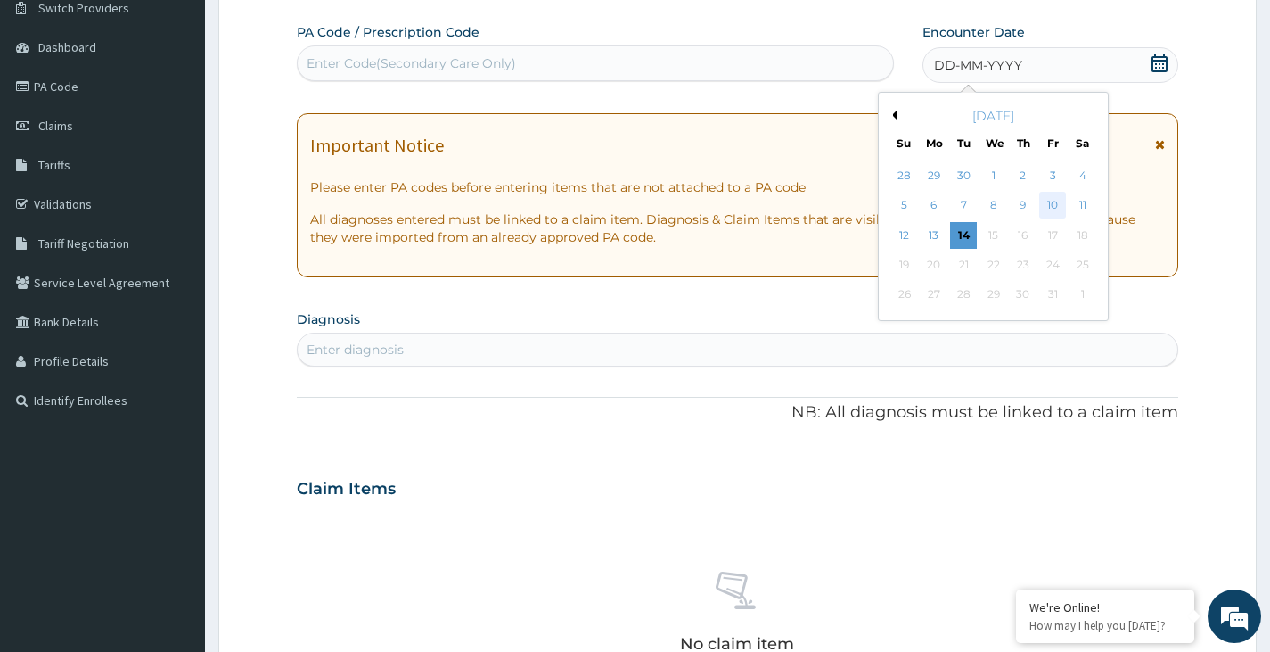
click at [1054, 197] on div "10" at bounding box center [1052, 206] width 27 height 27
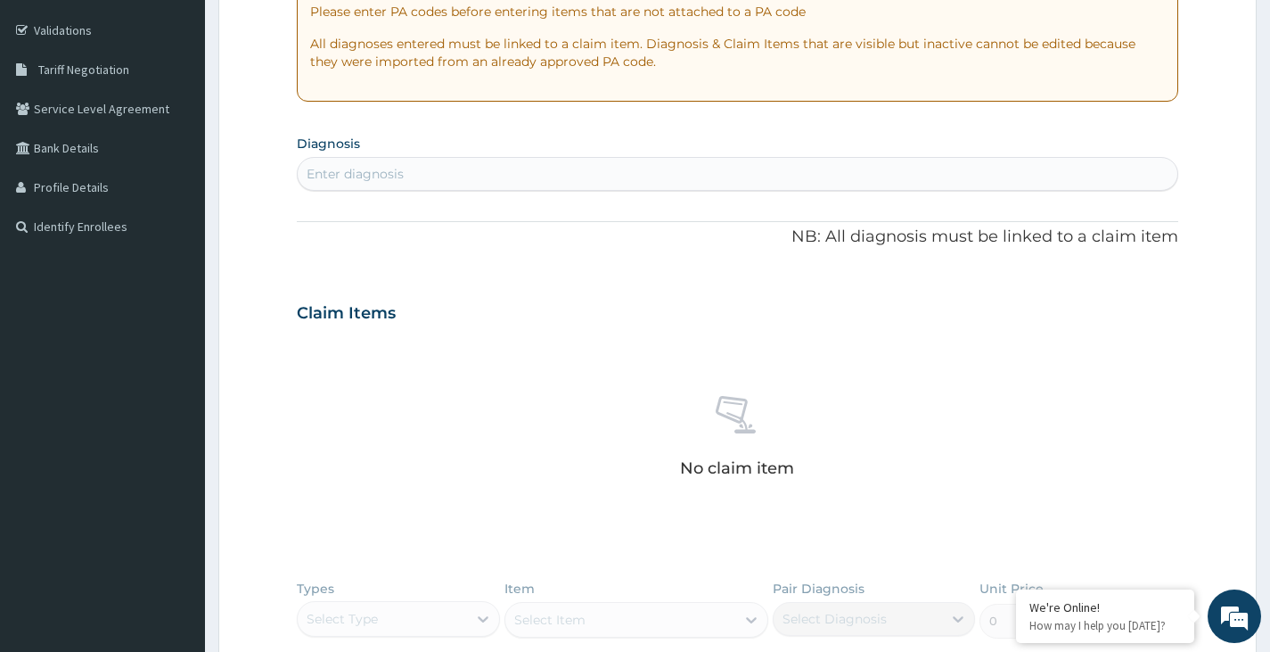
scroll to position [370, 0]
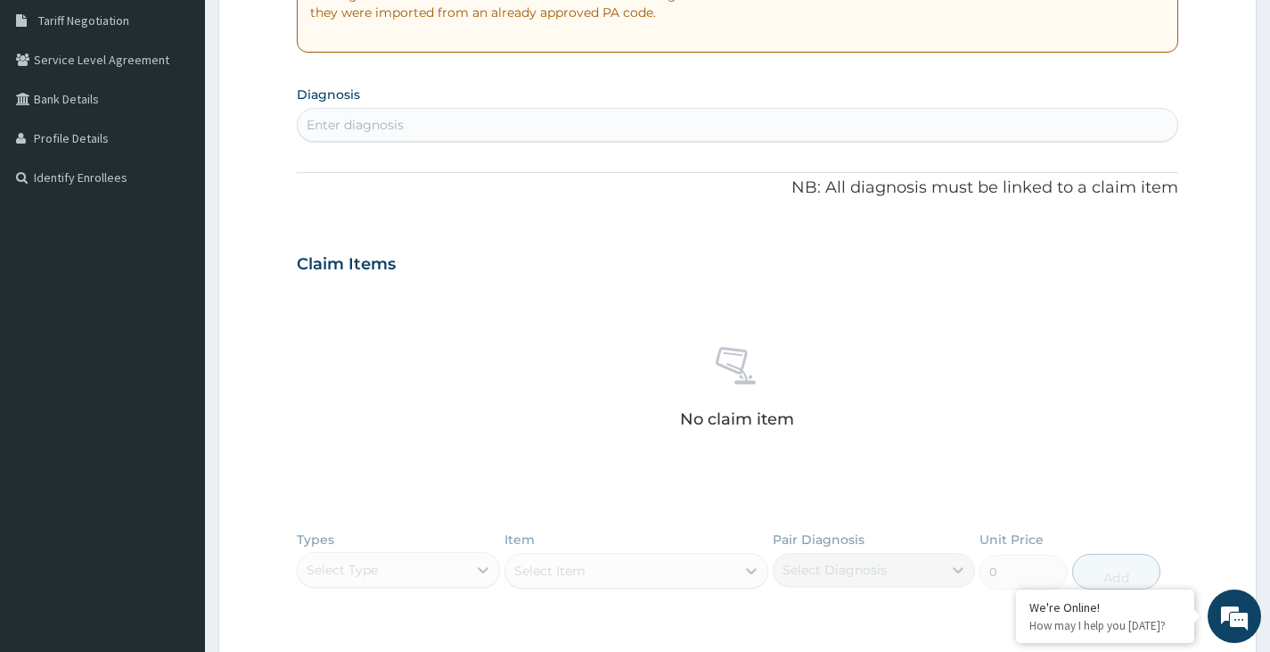
click at [589, 122] on div "Enter diagnosis" at bounding box center [738, 125] width 880 height 29
type input "HYPERTENSION"
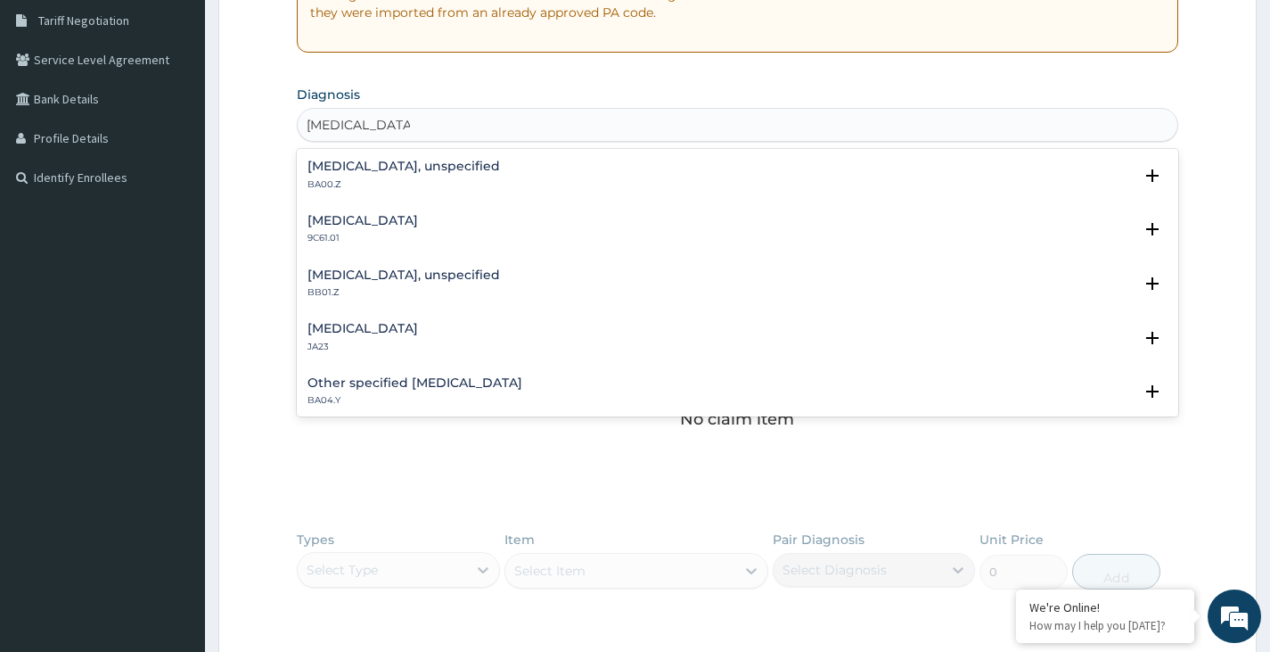
click at [396, 167] on h4 "Essential hypertension, unspecified" at bounding box center [404, 166] width 193 height 13
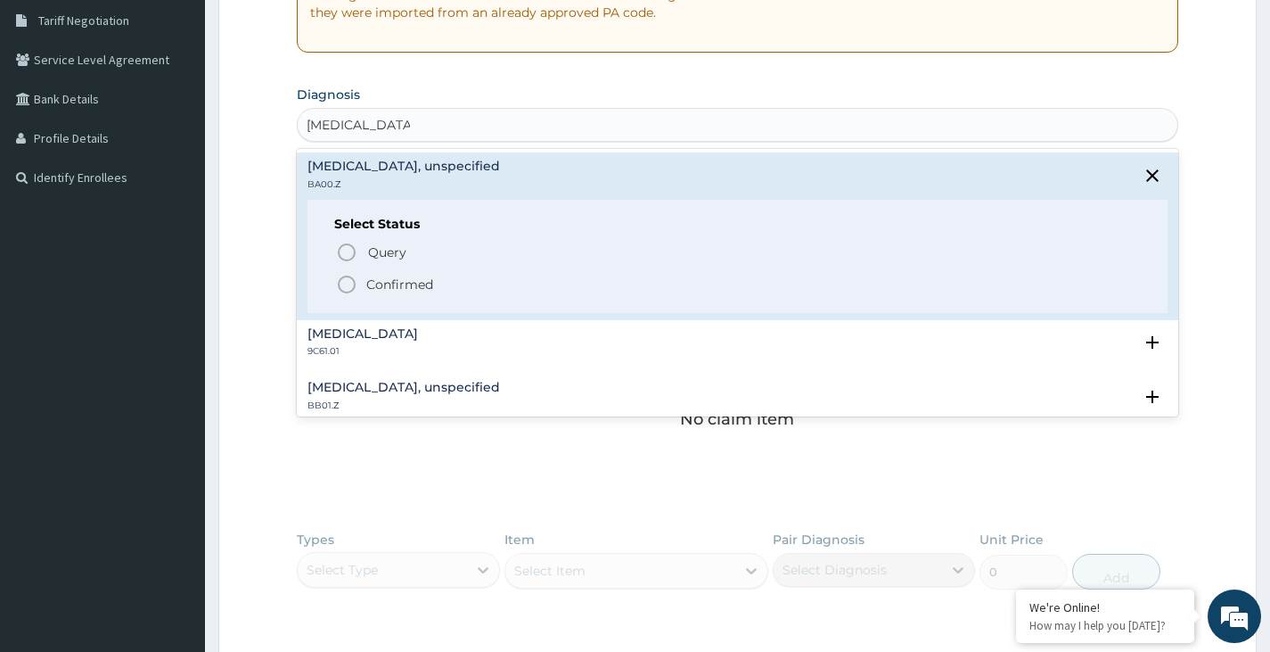
click at [345, 284] on icon "status option filled" at bounding box center [346, 284] width 21 height 21
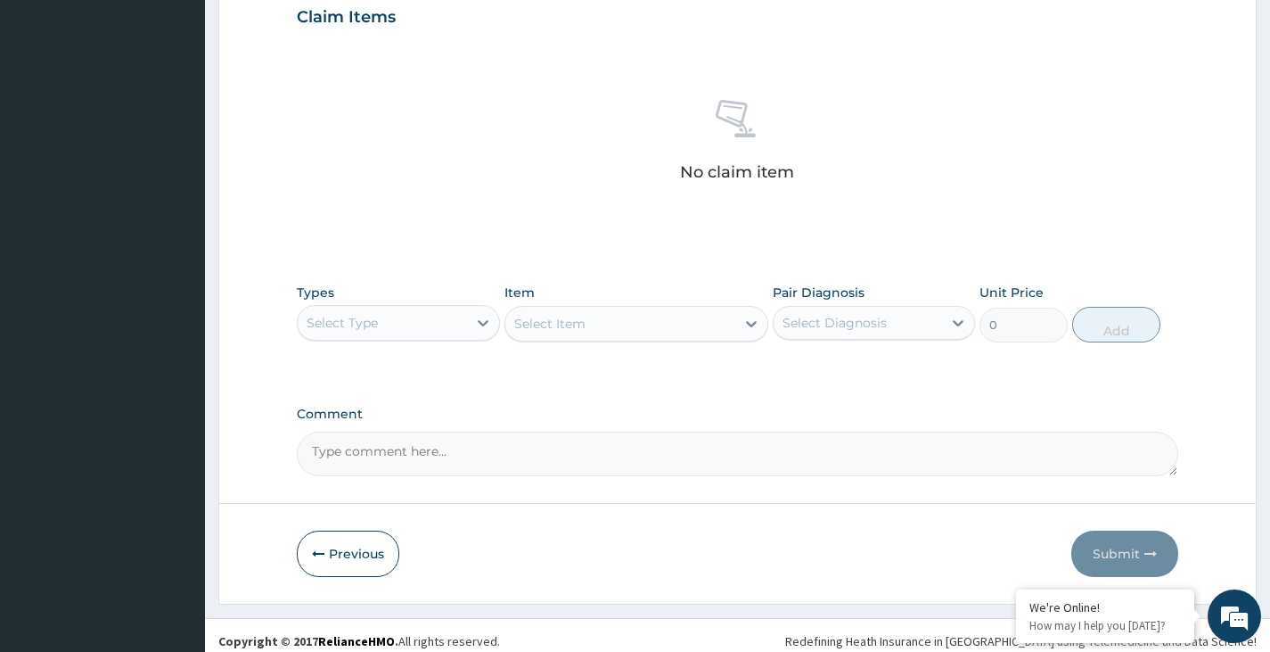
scroll to position [634, 0]
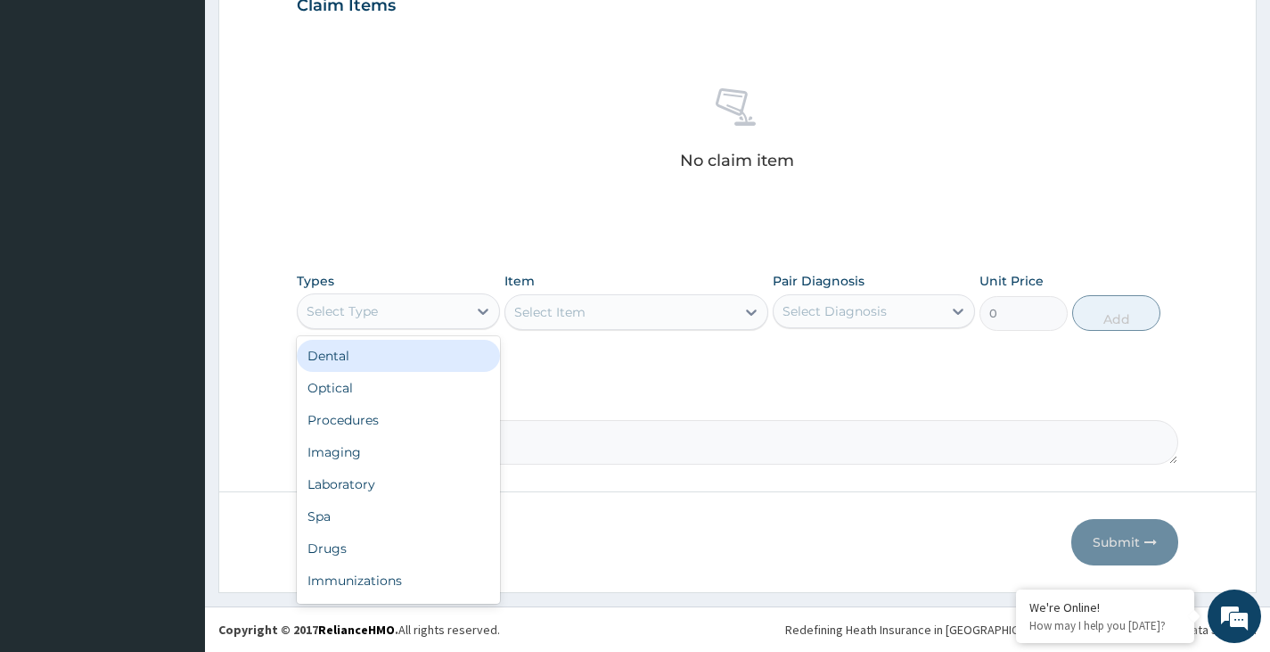
click at [444, 304] on div "Select Type" at bounding box center [382, 311] width 168 height 29
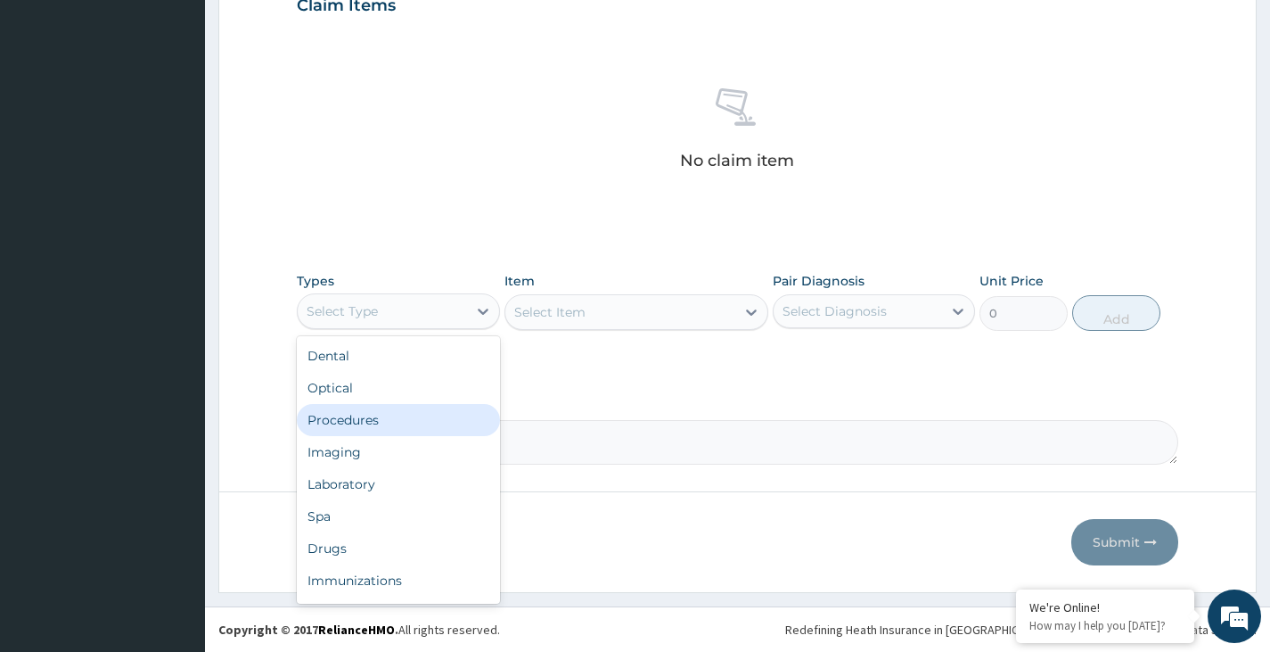
click at [355, 409] on div "Procedures" at bounding box center [398, 420] width 202 height 32
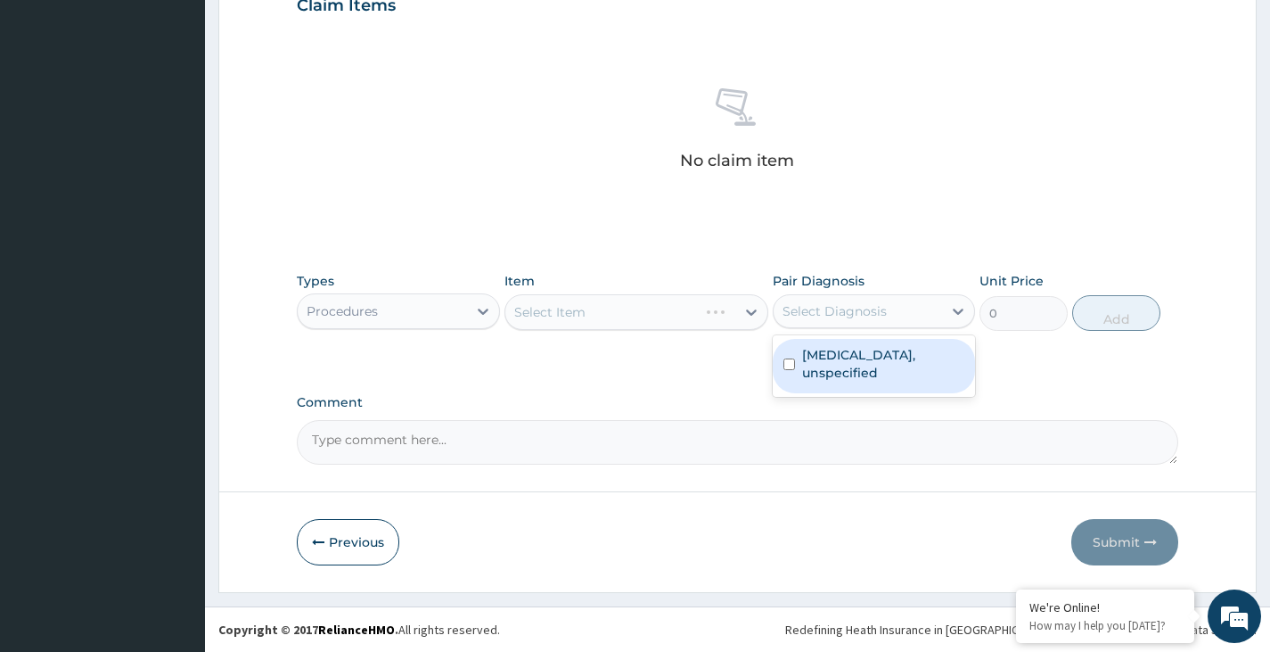
click at [886, 311] on div "Select Diagnosis" at bounding box center [858, 311] width 168 height 29
click at [861, 368] on label "Essential hypertension, unspecified" at bounding box center [883, 364] width 162 height 36
checkbox input "true"
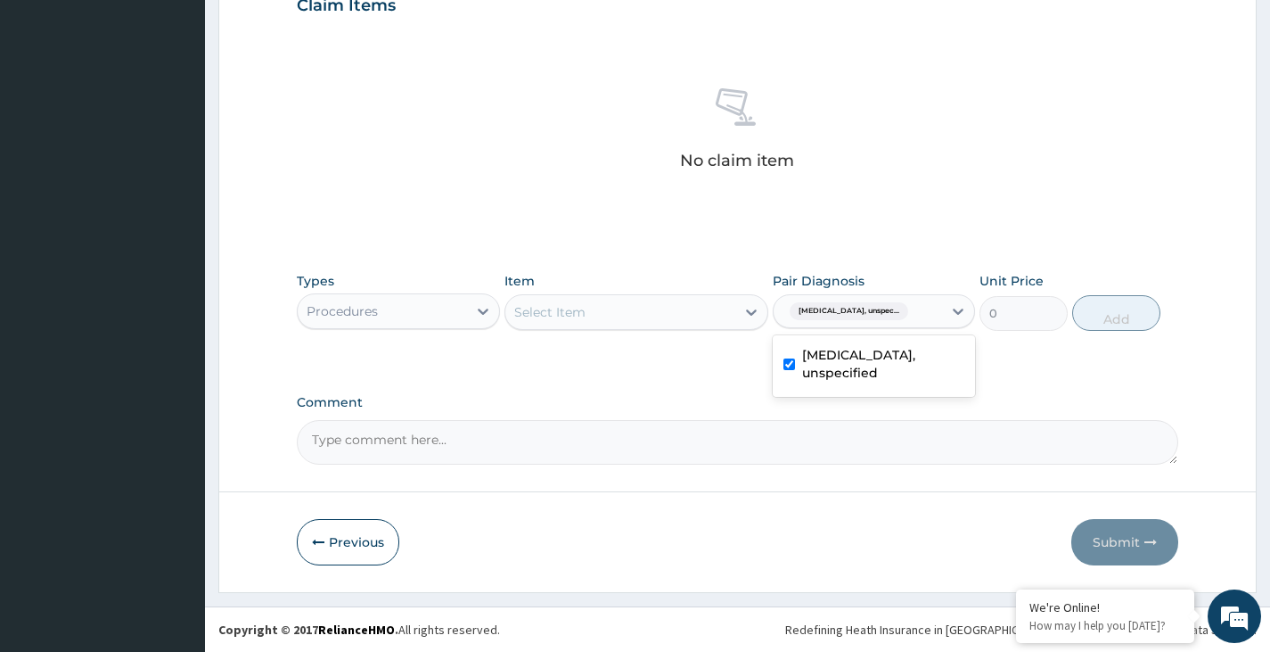
click at [648, 308] on div "Select Item" at bounding box center [620, 312] width 231 height 29
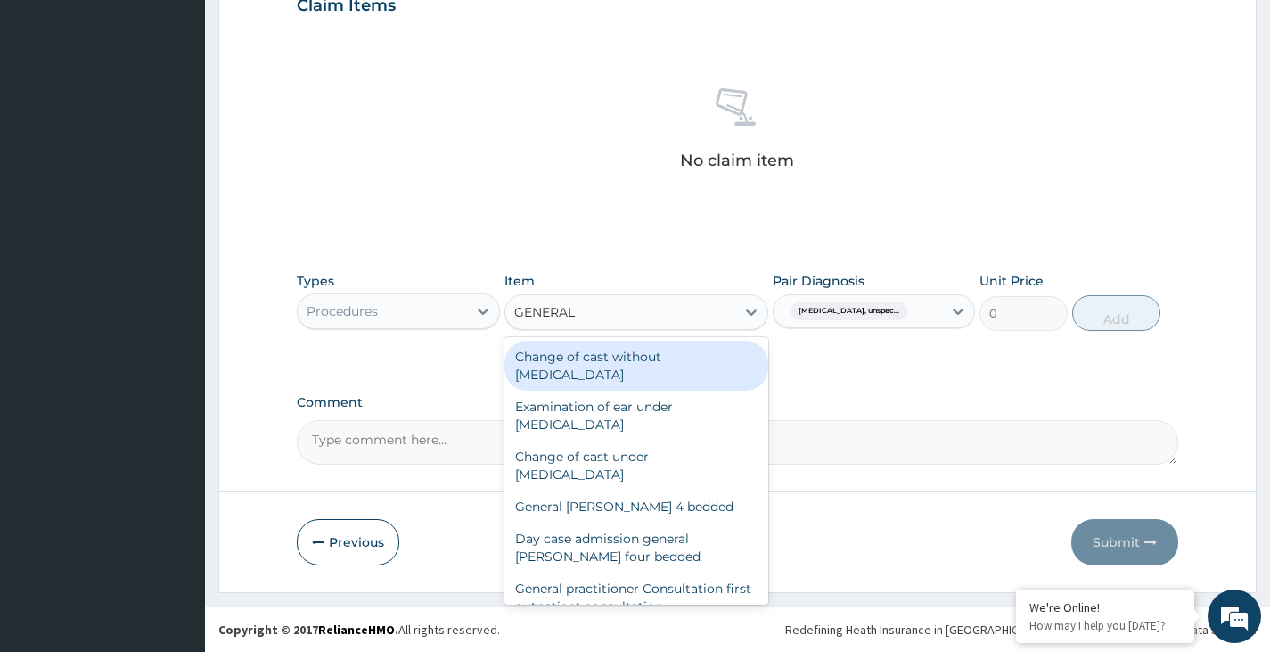
type input "GENERAL P"
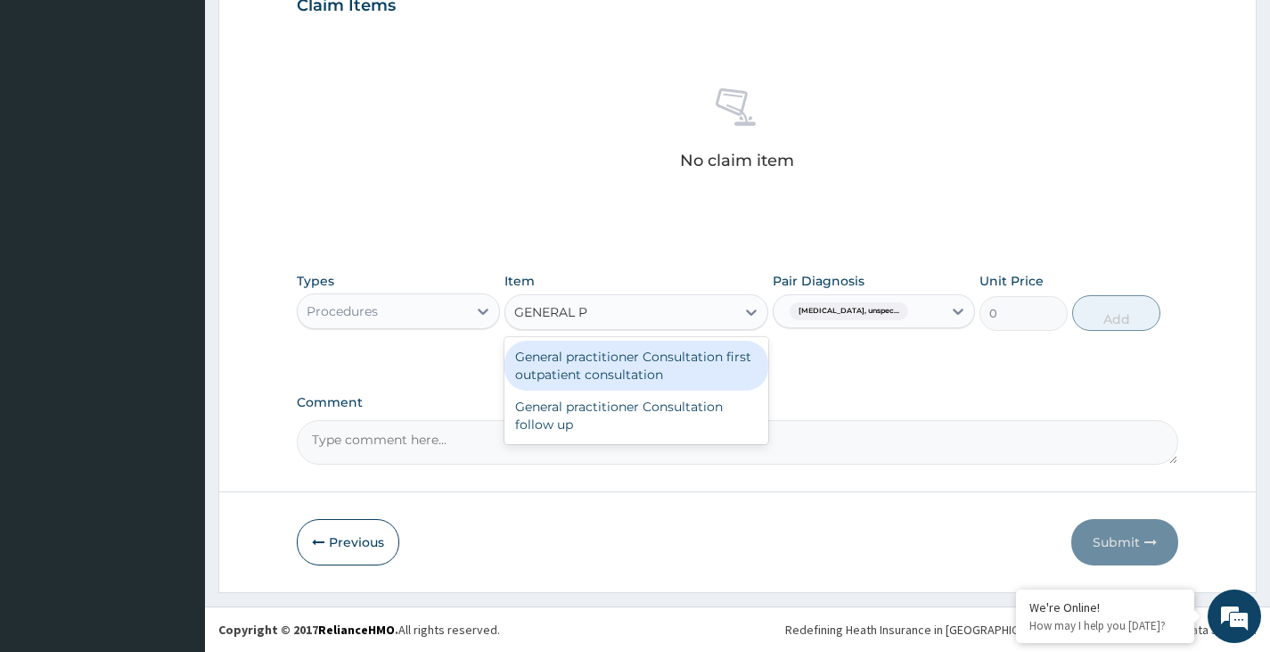
drag, startPoint x: 632, startPoint y: 362, endPoint x: 662, endPoint y: 351, distance: 32.1
click at [633, 362] on div "General practitioner Consultation first outpatient consultation" at bounding box center [637, 366] width 265 height 50
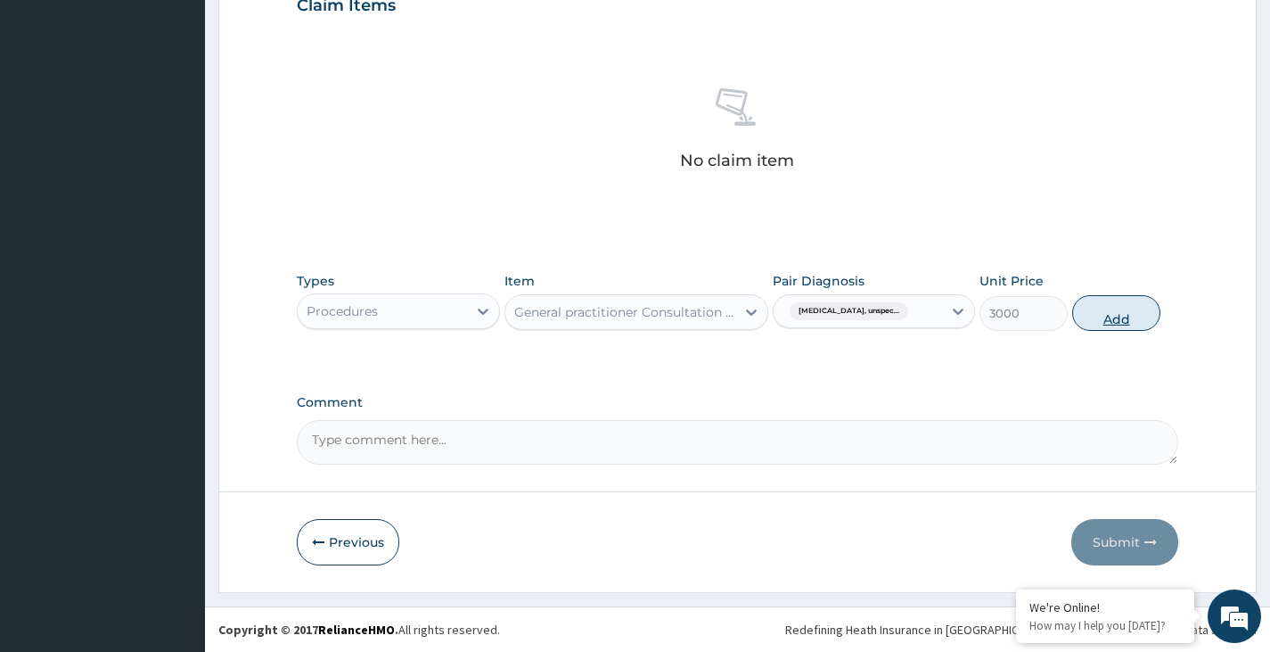
click at [1126, 312] on button "Add" at bounding box center [1116, 313] width 88 height 36
type input "0"
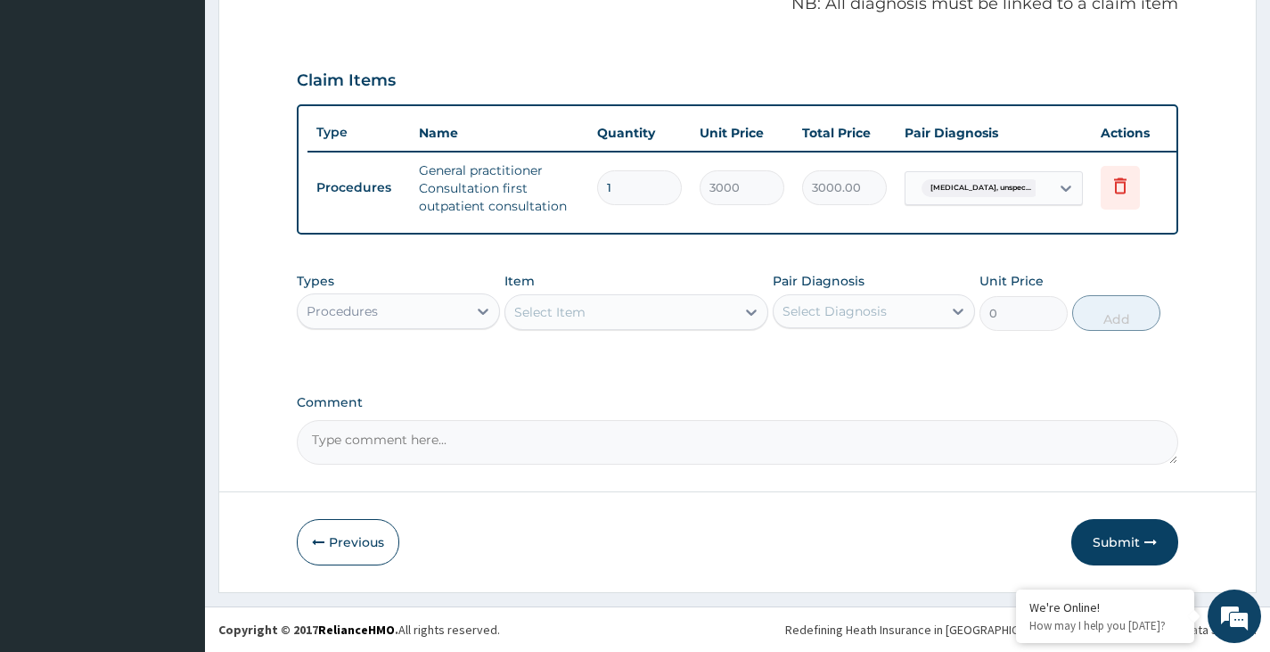
scroll to position [572, 0]
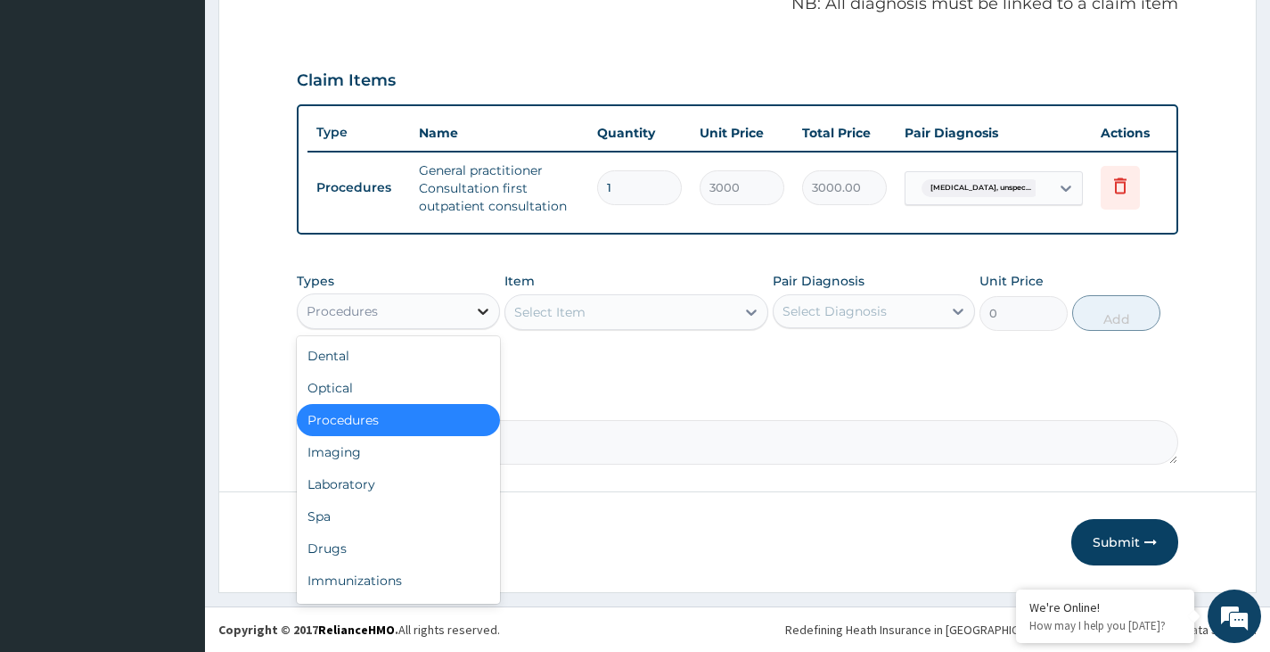
click at [469, 306] on div at bounding box center [483, 311] width 32 height 32
drag, startPoint x: 383, startPoint y: 449, endPoint x: 396, endPoint y: 446, distance: 13.0
click at [386, 448] on div "Imaging" at bounding box center [398, 452] width 202 height 32
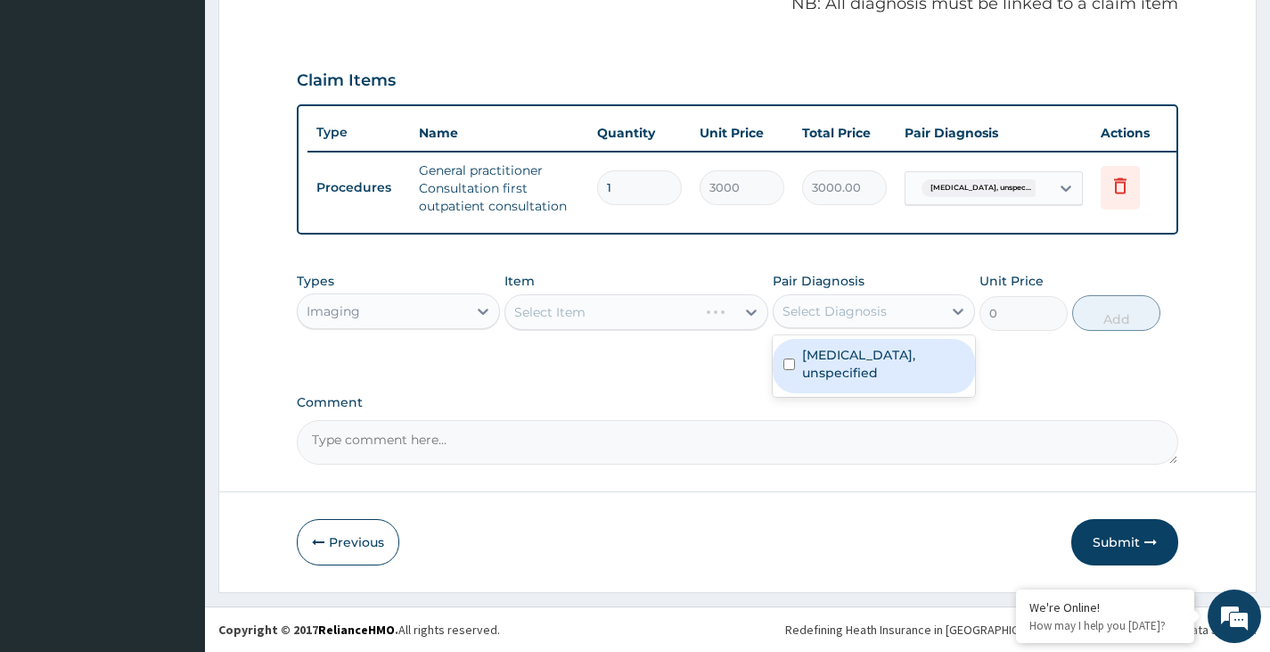
click at [865, 318] on div "Select Diagnosis" at bounding box center [835, 311] width 104 height 18
click at [848, 367] on label "Essential hypertension, unspecified" at bounding box center [883, 364] width 162 height 36
checkbox input "true"
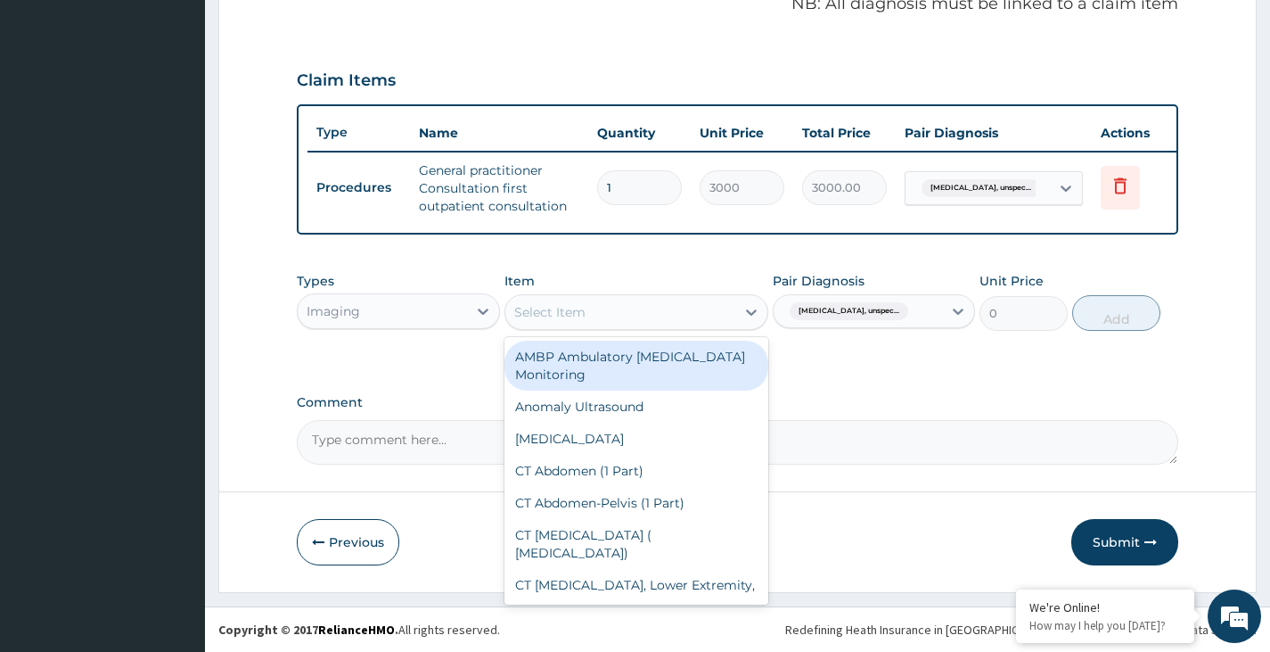
click at [683, 314] on div "Select Item" at bounding box center [620, 312] width 231 height 29
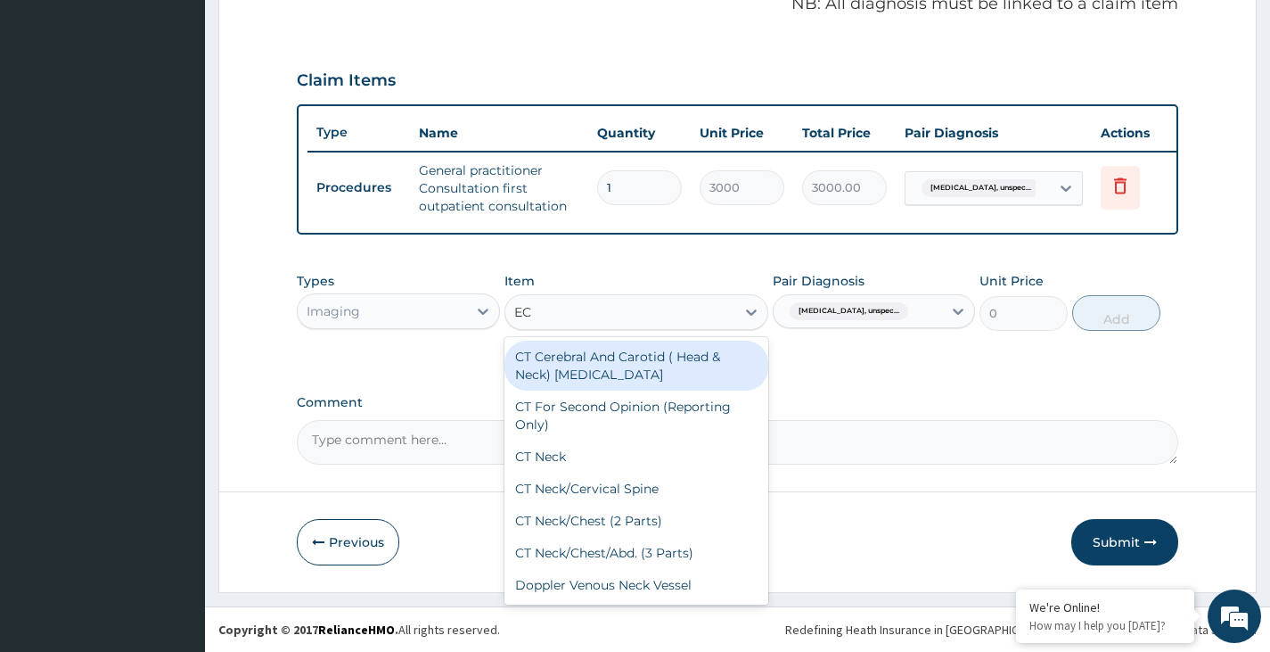
type input "ECG"
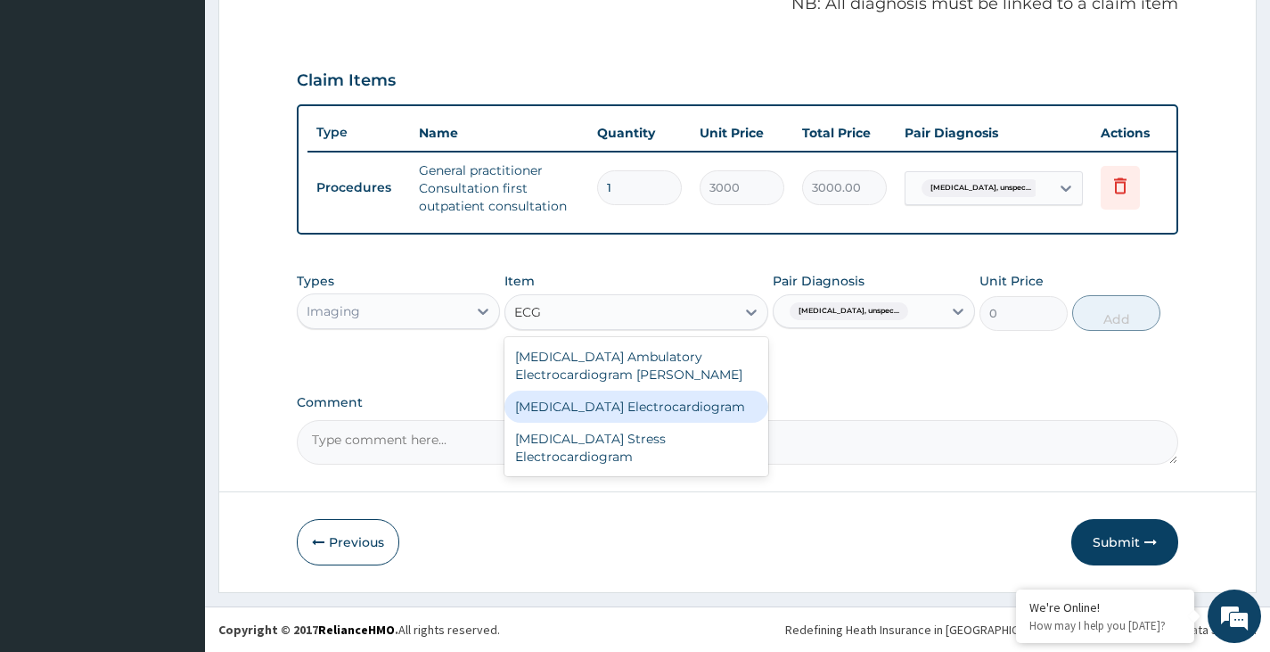
click at [594, 407] on div "ECG Electrocardiogram" at bounding box center [637, 406] width 265 height 32
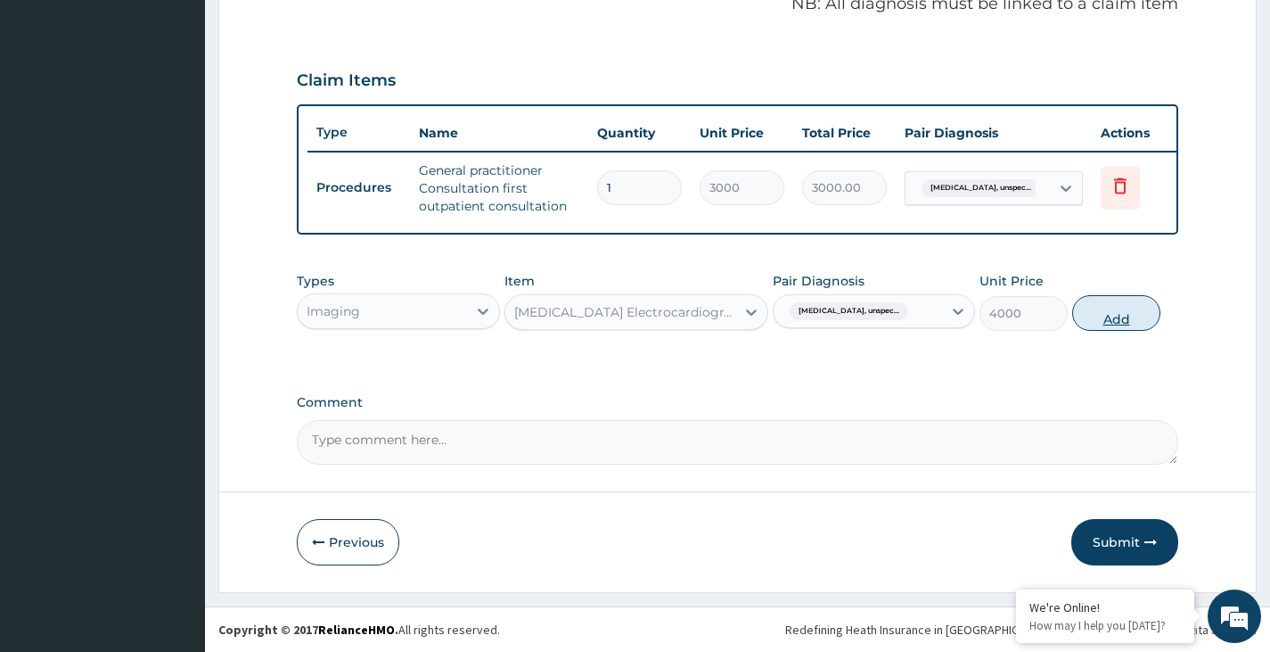
click at [1099, 316] on button "Add" at bounding box center [1116, 313] width 88 height 36
type input "0"
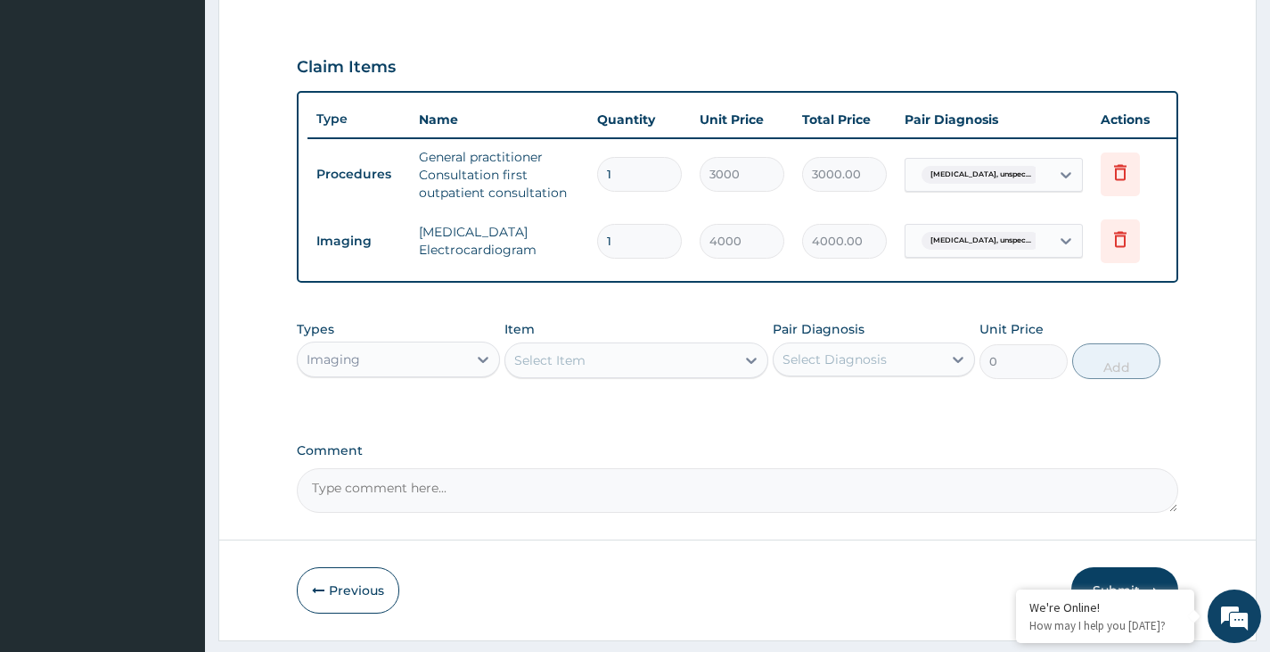
click at [862, 368] on div "Select Diagnosis" at bounding box center [835, 359] width 104 height 18
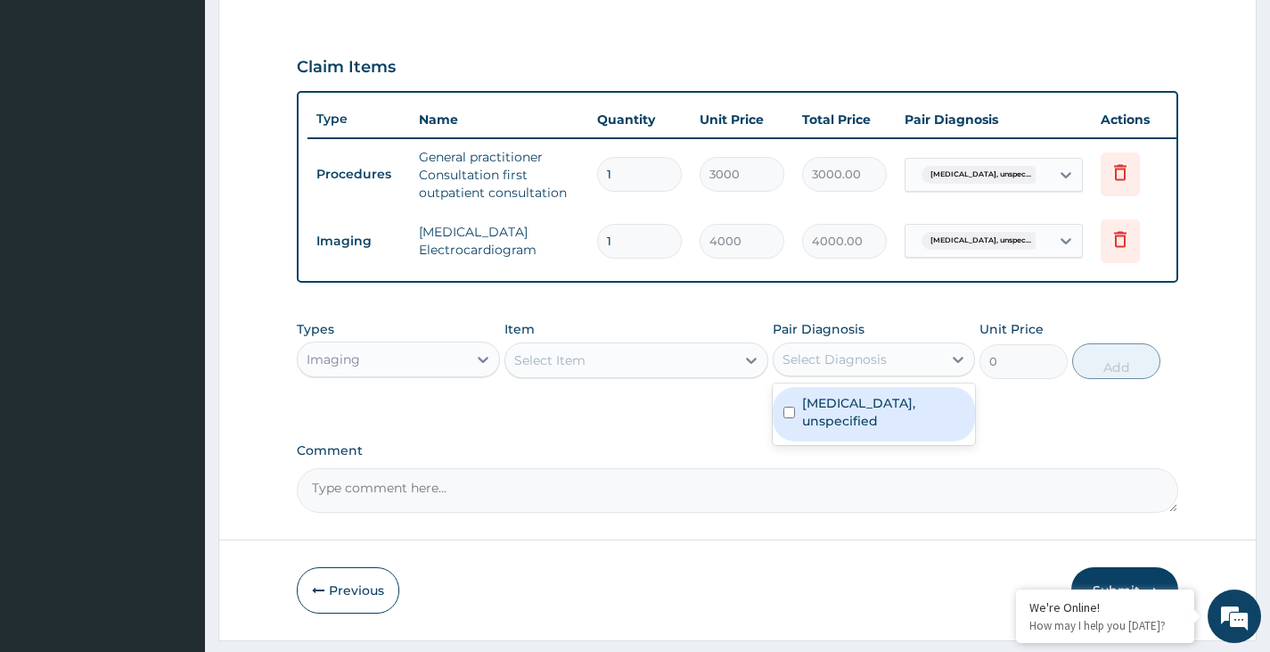
click at [845, 423] on label "Essential hypertension, unspecified" at bounding box center [883, 412] width 162 height 36
checkbox input "true"
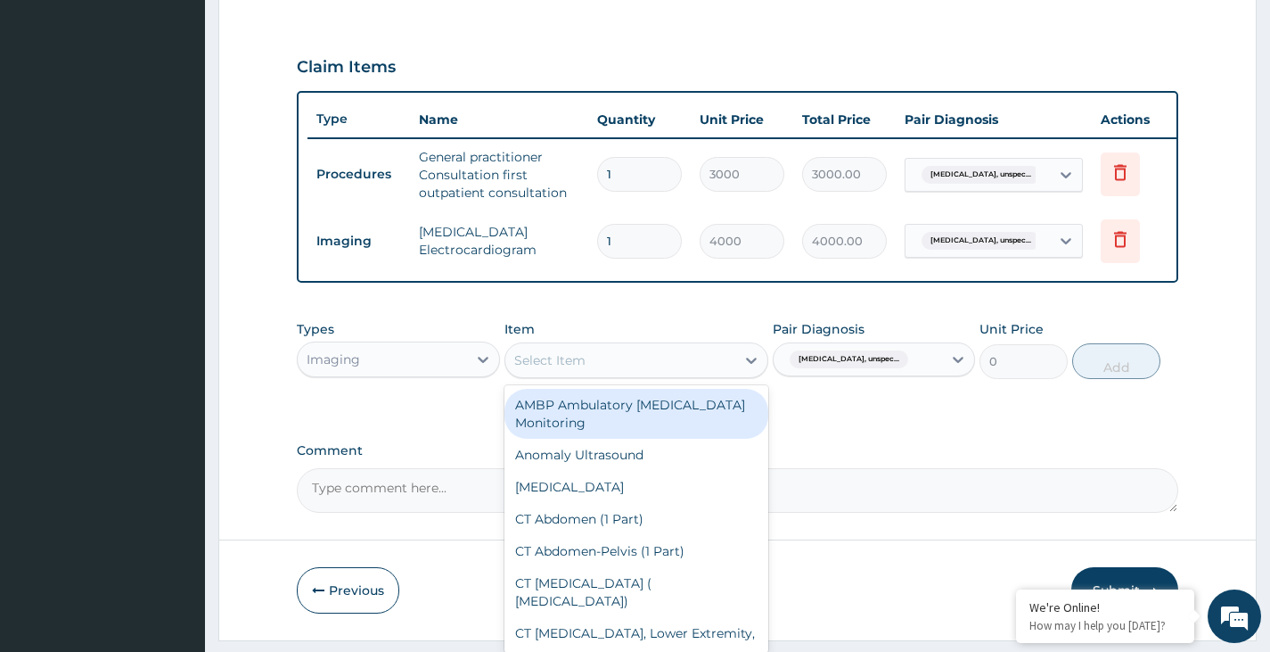
click at [637, 361] on div "Select Item" at bounding box center [620, 360] width 231 height 29
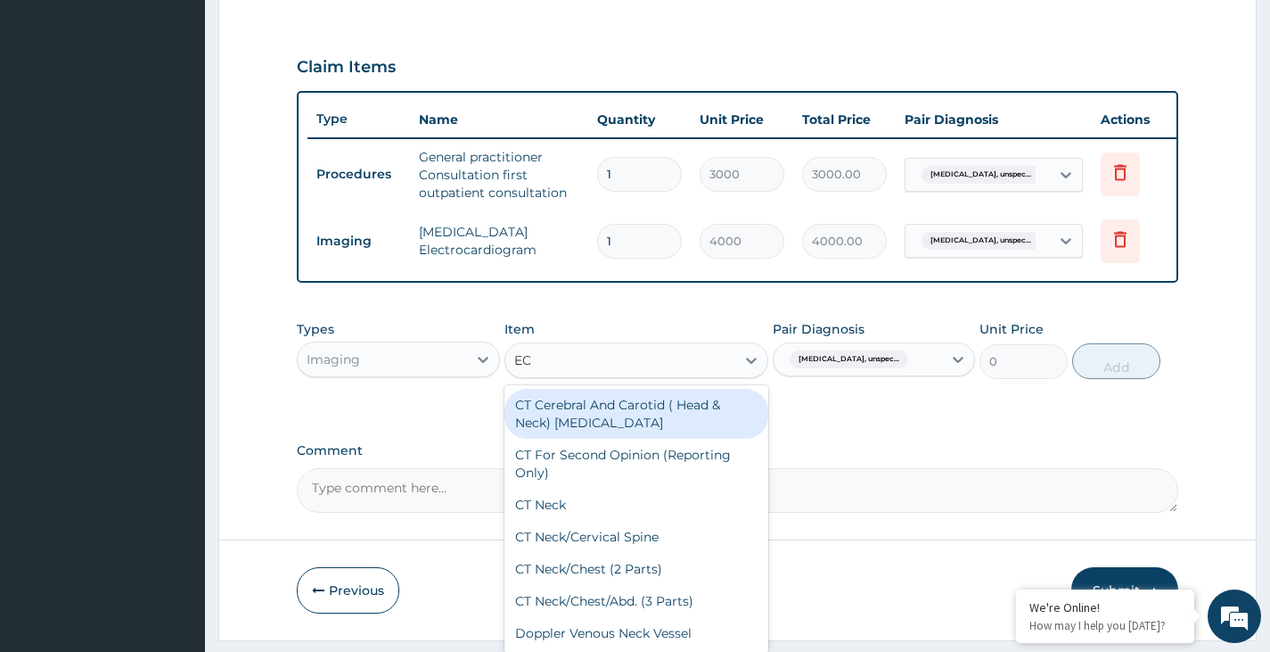
type input "ECG"
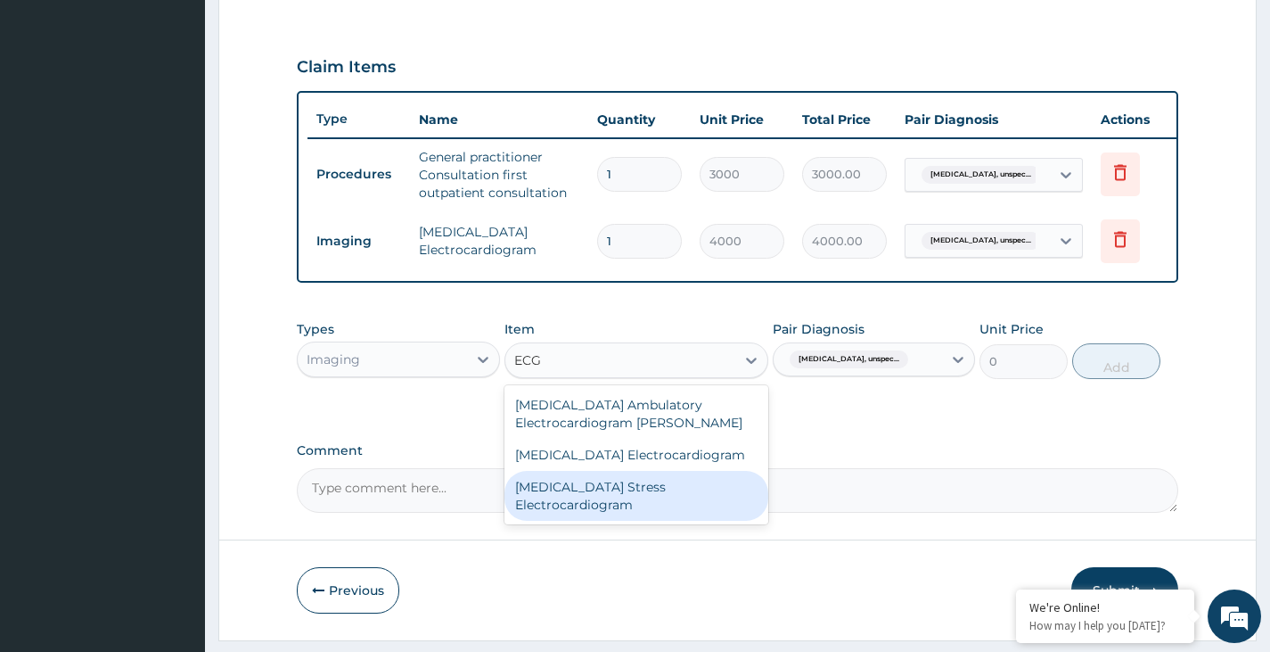
click at [579, 495] on div "ECG Stress Electrocardiogram" at bounding box center [637, 496] width 265 height 50
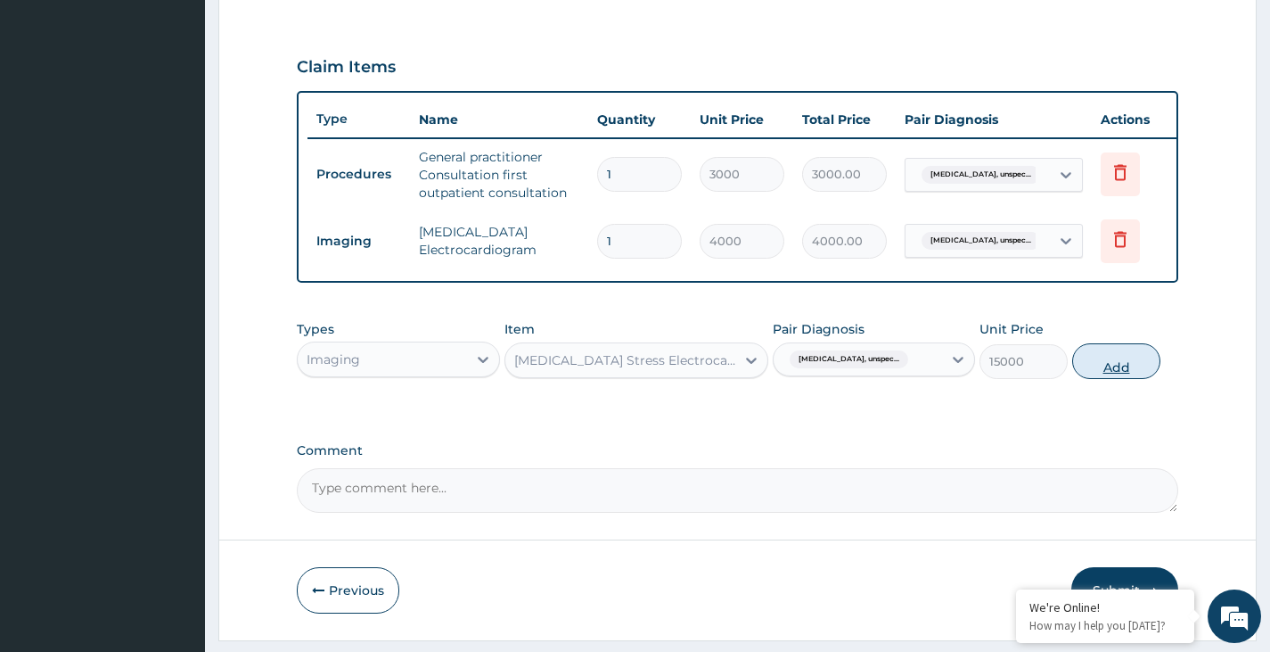
click at [1127, 372] on button "Add" at bounding box center [1116, 361] width 88 height 36
type input "0"
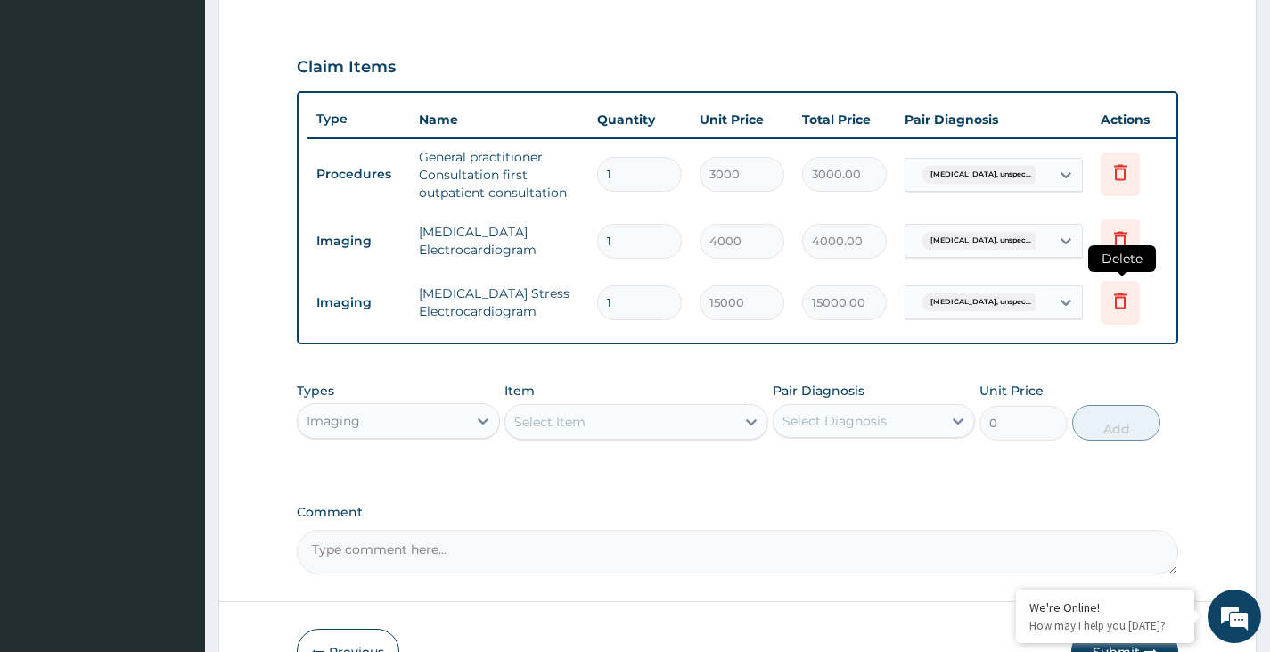
click at [1116, 296] on icon at bounding box center [1120, 300] width 21 height 21
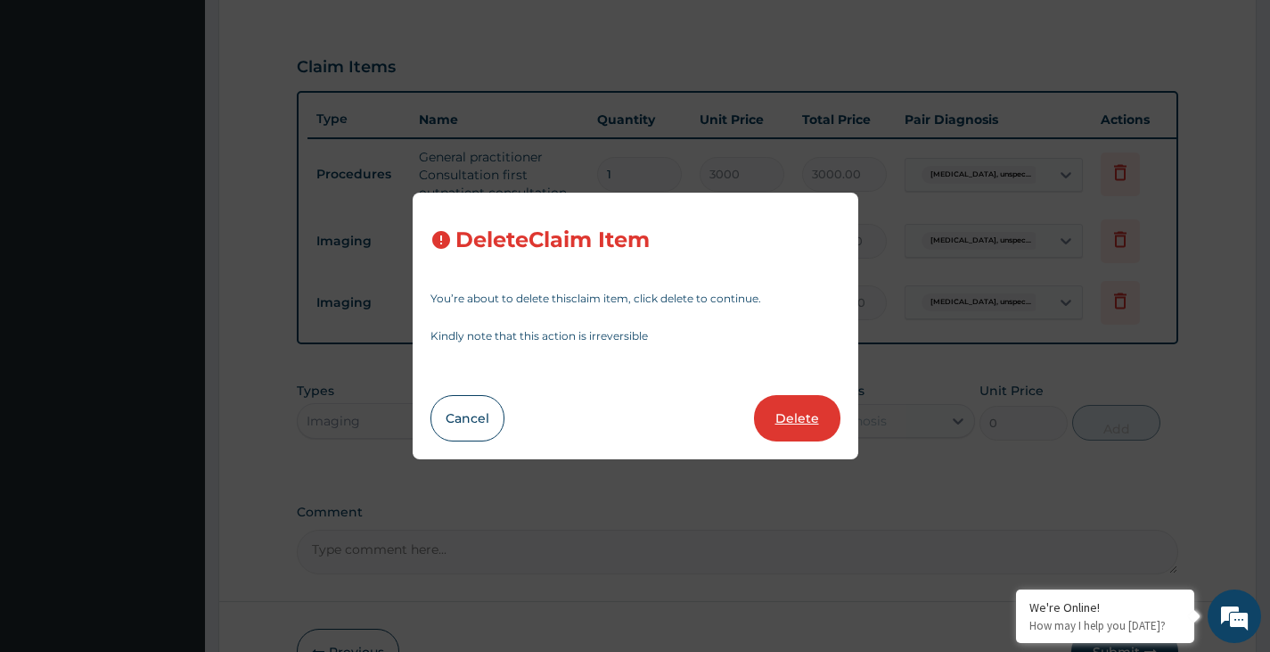
click at [801, 423] on button "Delete" at bounding box center [797, 418] width 86 height 46
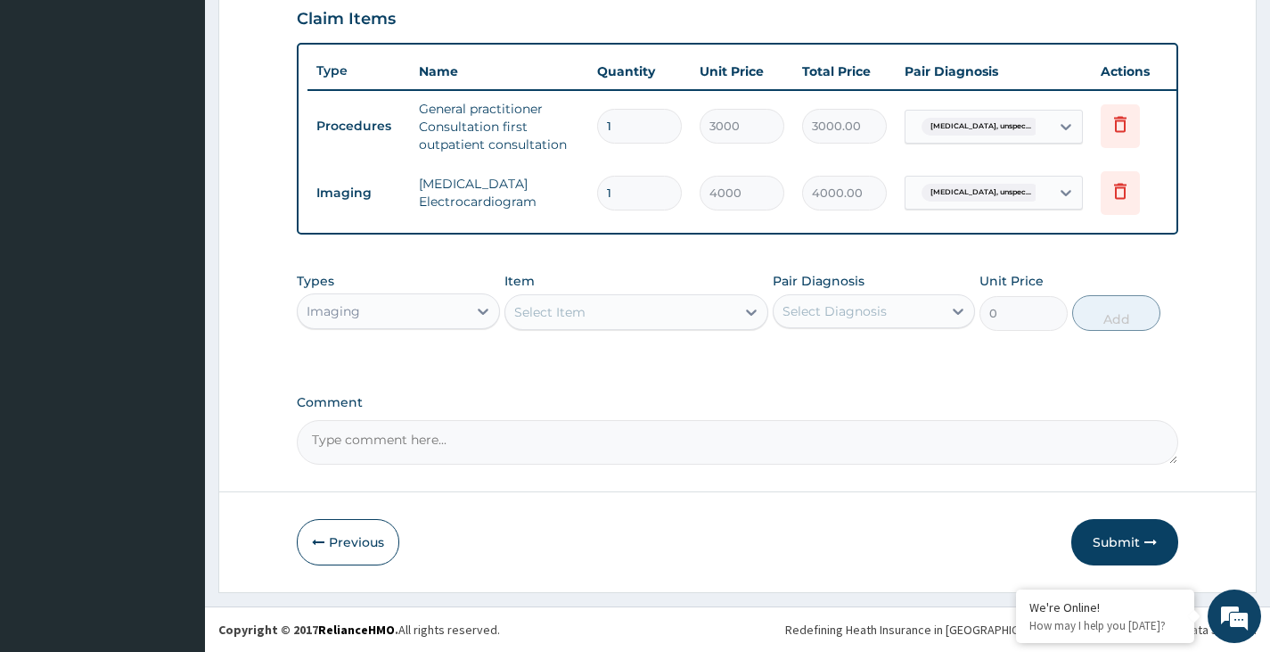
scroll to position [634, 0]
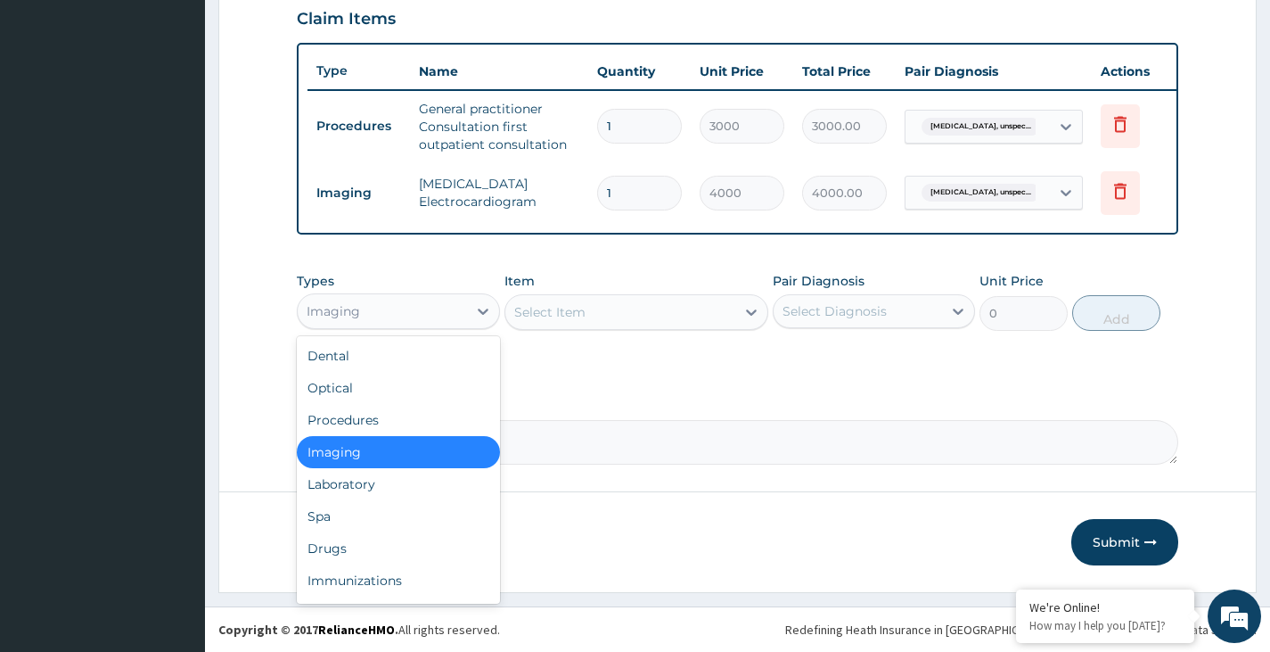
click at [437, 308] on div "Imaging" at bounding box center [382, 311] width 168 height 29
click at [368, 550] on div "Drugs" at bounding box center [398, 548] width 202 height 32
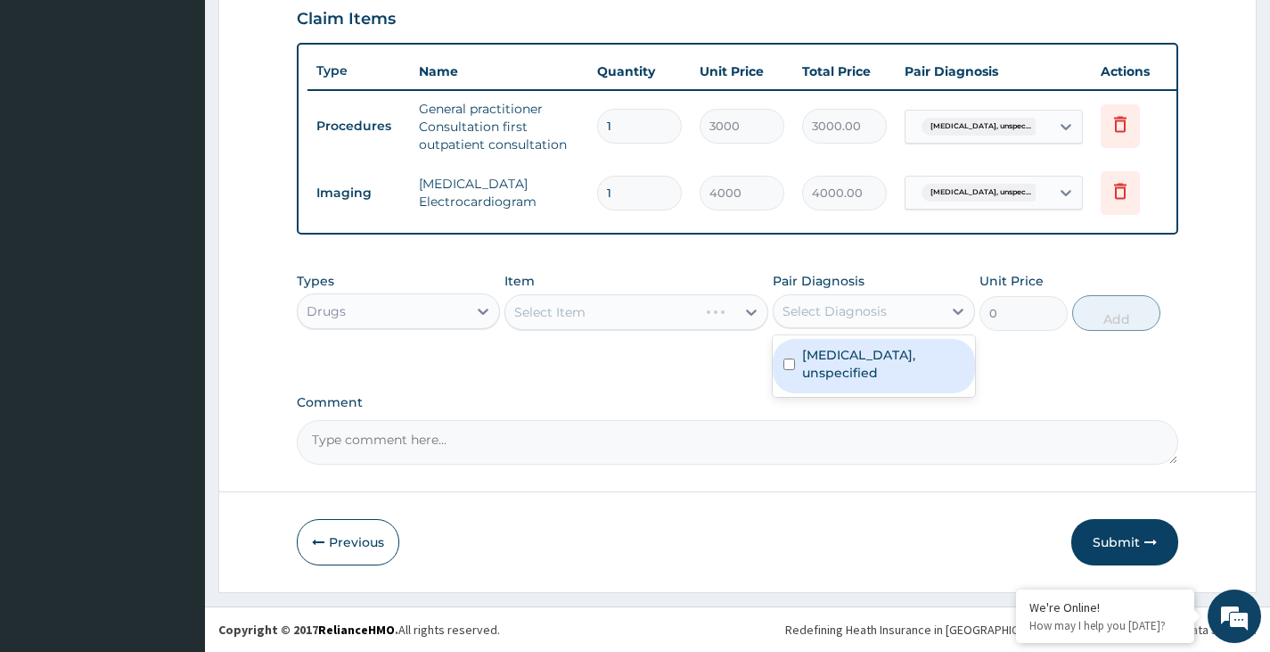
click at [875, 303] on div "Select Diagnosis" at bounding box center [835, 311] width 104 height 18
click at [854, 369] on label "Essential hypertension, unspecified" at bounding box center [883, 364] width 162 height 36
checkbox input "false"
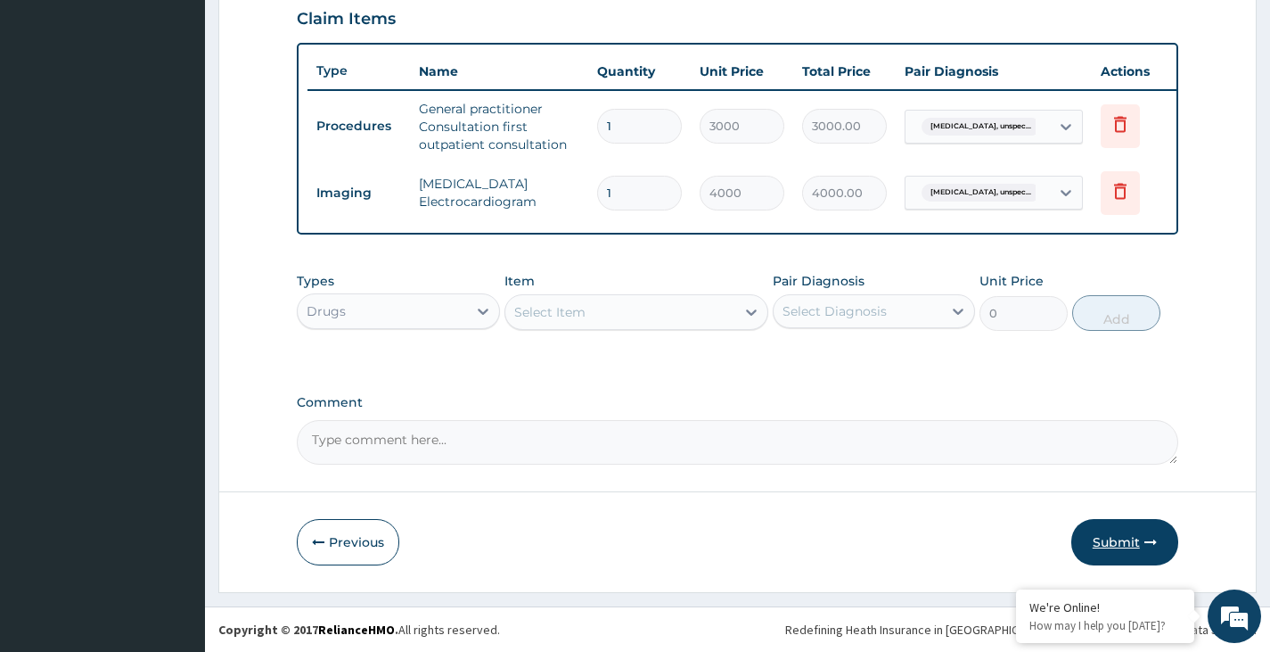
click at [1132, 546] on button "Submit" at bounding box center [1125, 542] width 107 height 46
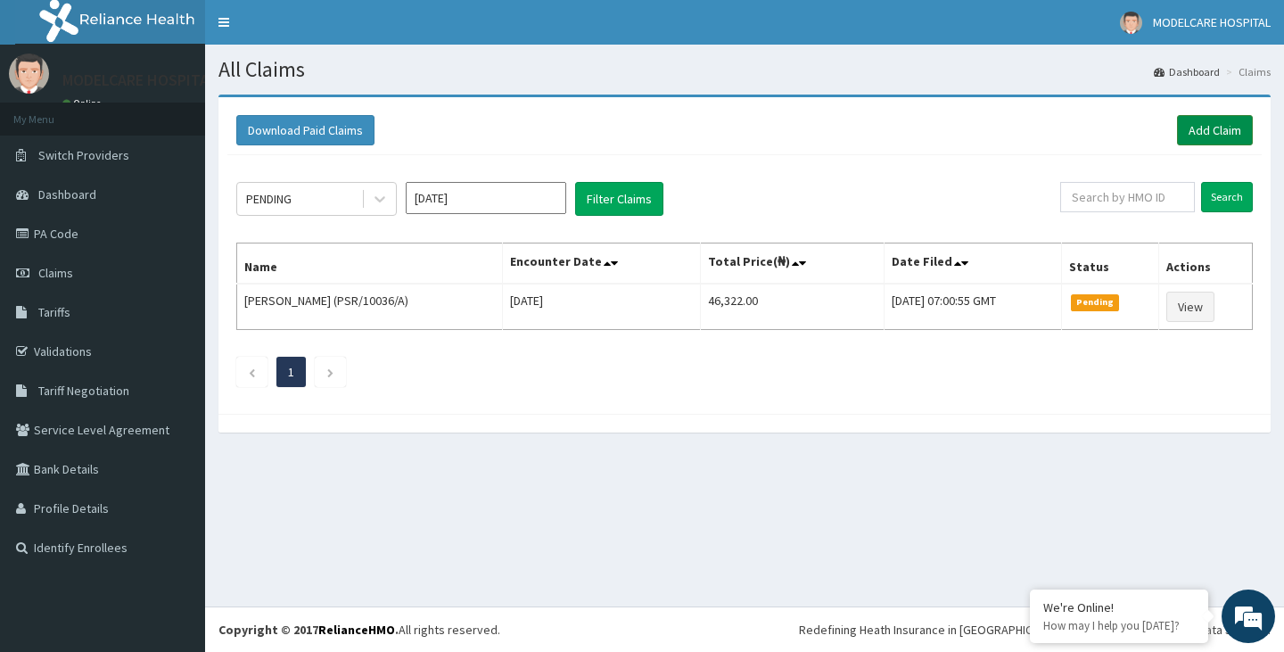
click at [1228, 132] on link "Add Claim" at bounding box center [1215, 130] width 76 height 30
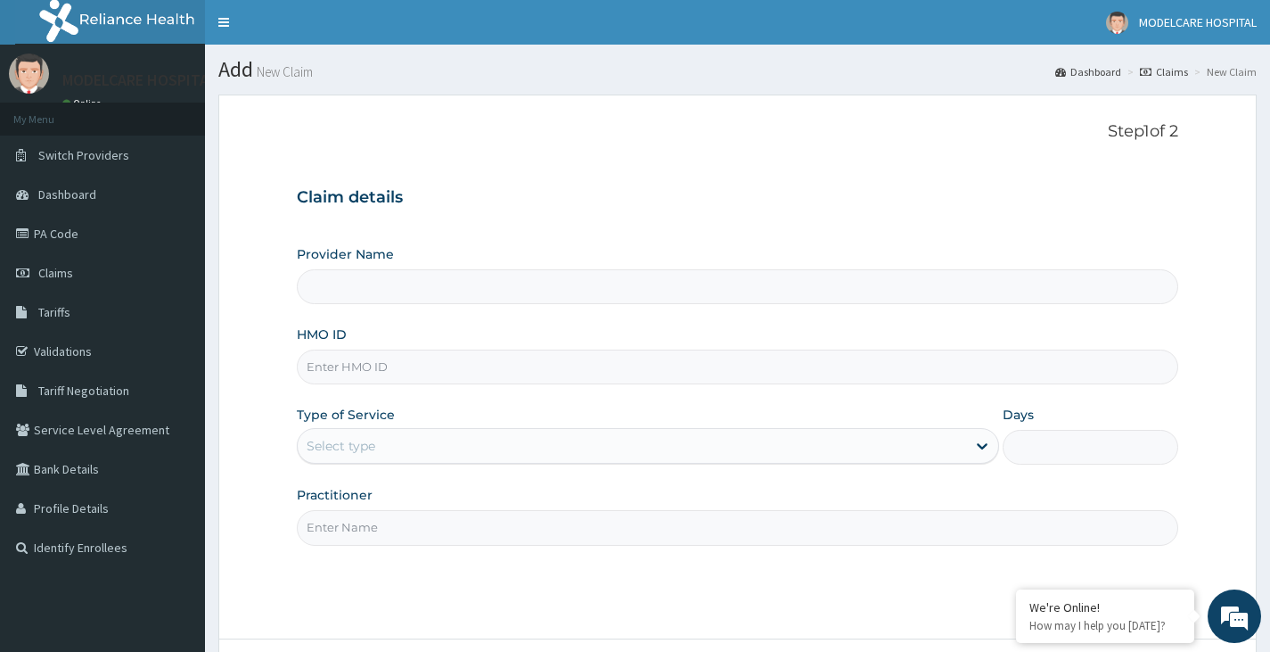
click at [615, 367] on input "HMO ID" at bounding box center [738, 366] width 882 height 35
type input "MODELCARE HOSPITAL"
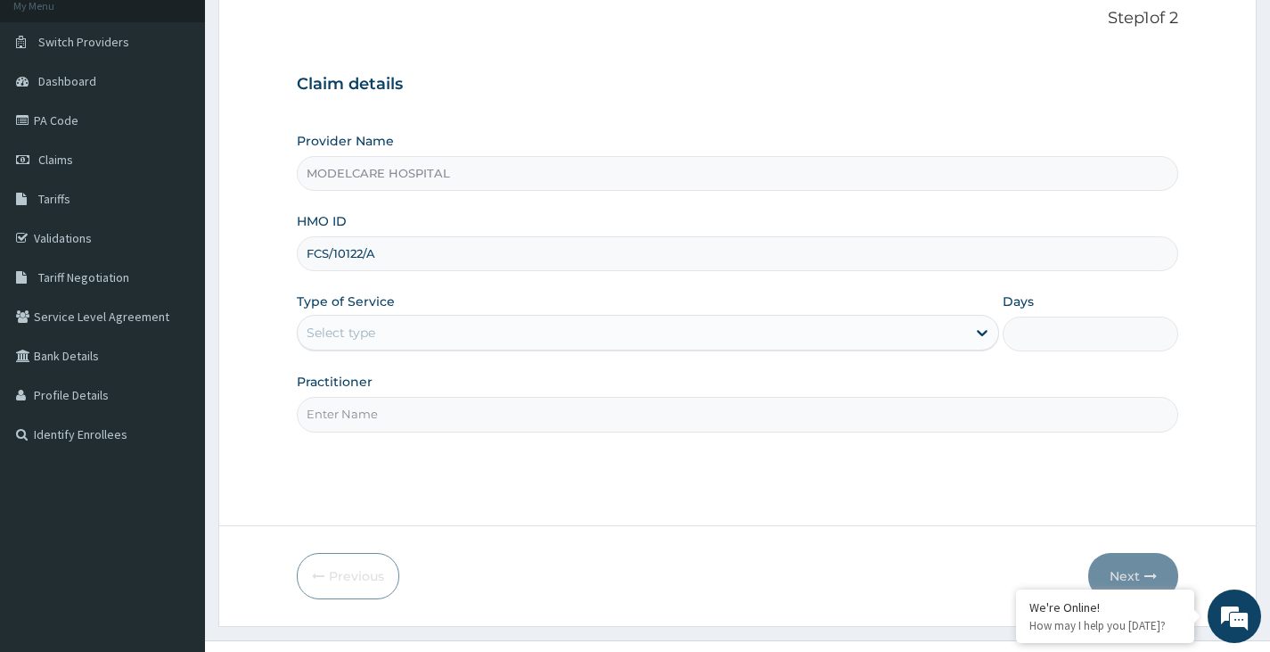
scroll to position [147, 0]
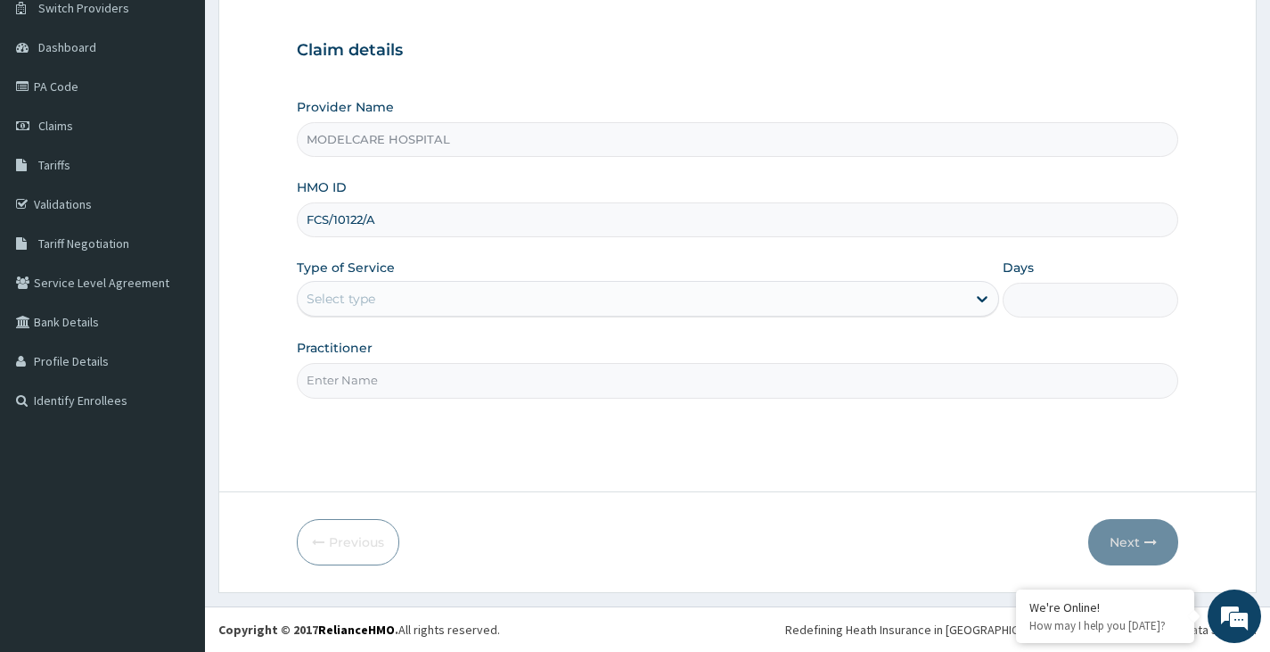
type input "FCS/10122/A"
click at [625, 294] on div "Select type" at bounding box center [632, 298] width 669 height 29
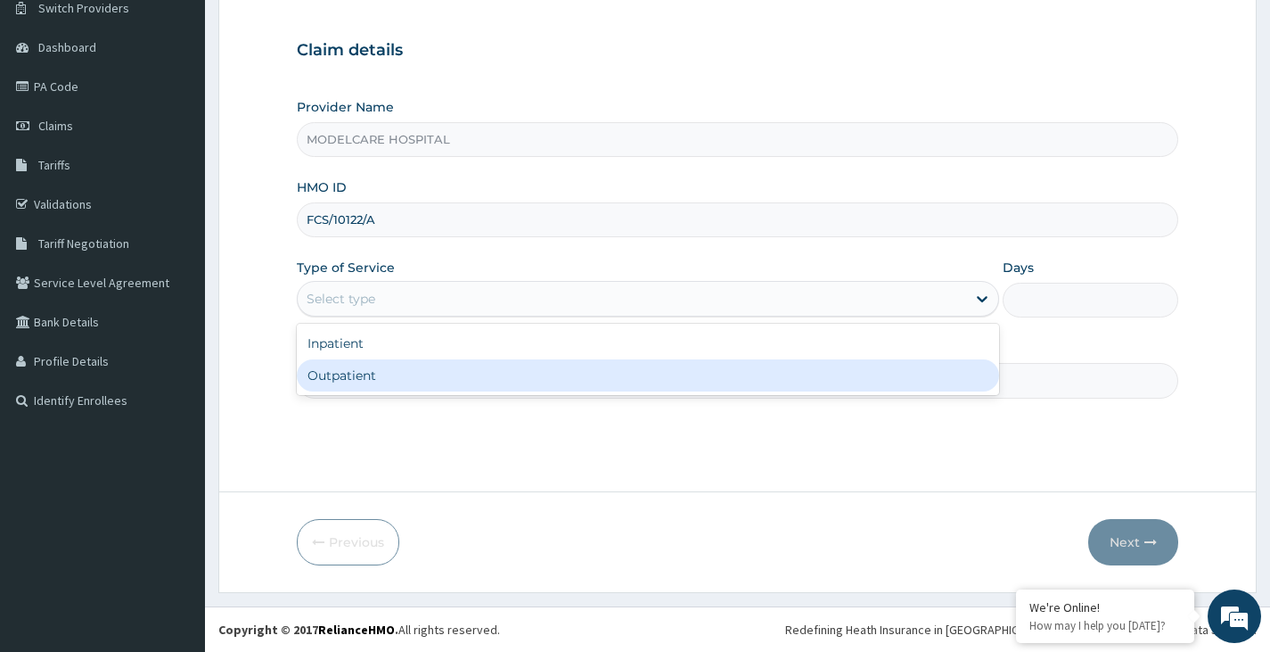
click at [545, 374] on div "Outpatient" at bounding box center [648, 375] width 702 height 32
type input "1"
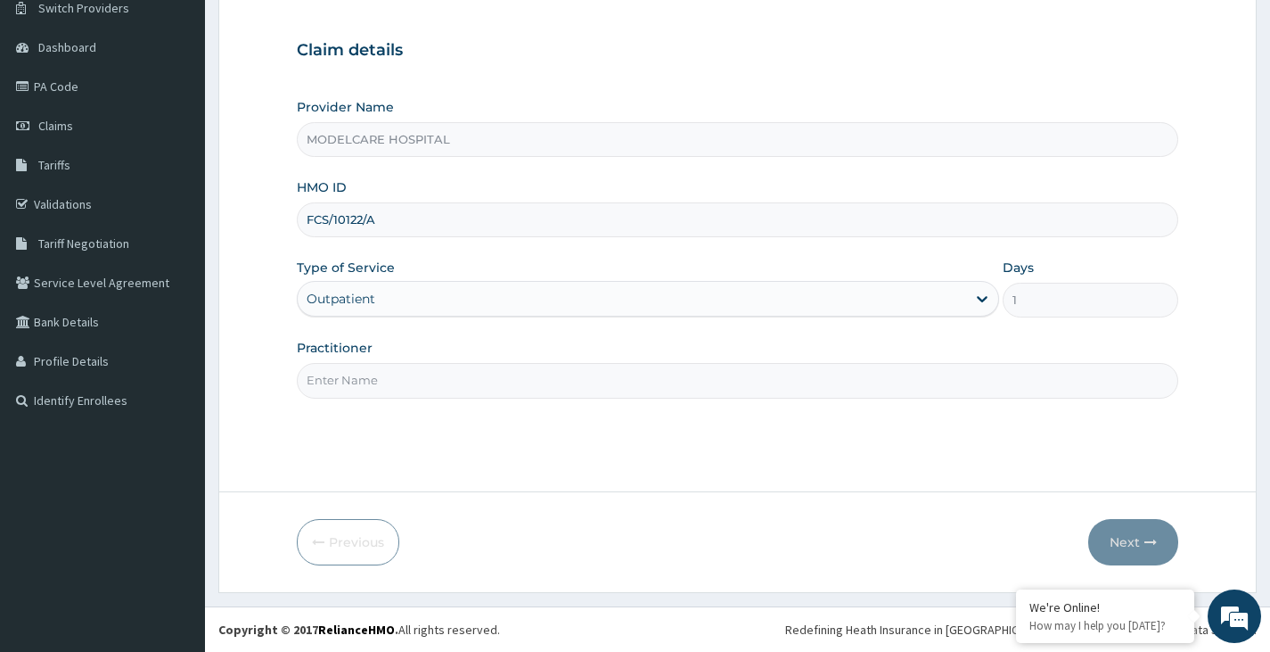
click at [548, 383] on input "Practitioner" at bounding box center [738, 380] width 882 height 35
